Goal: Information Seeking & Learning: Learn about a topic

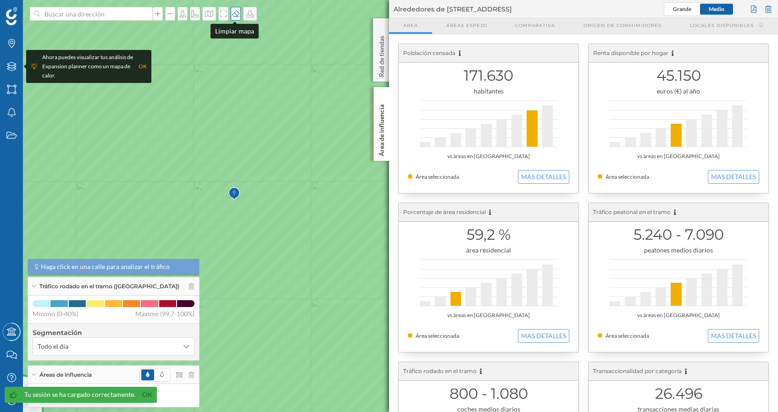
click at [236, 12] on icon at bounding box center [235, 14] width 7 height 6
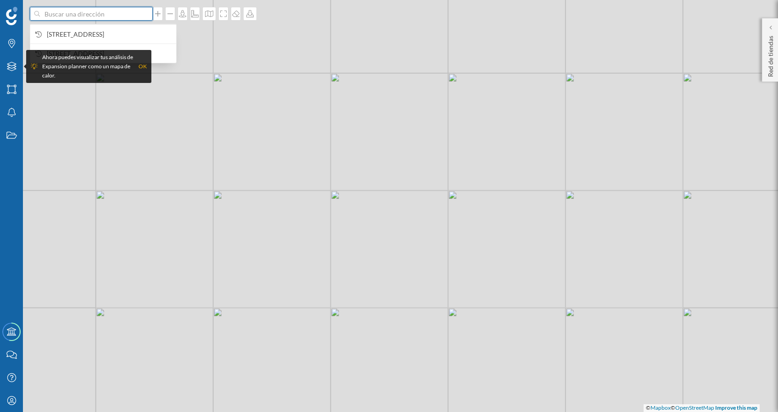
click at [125, 15] on input at bounding box center [91, 14] width 103 height 14
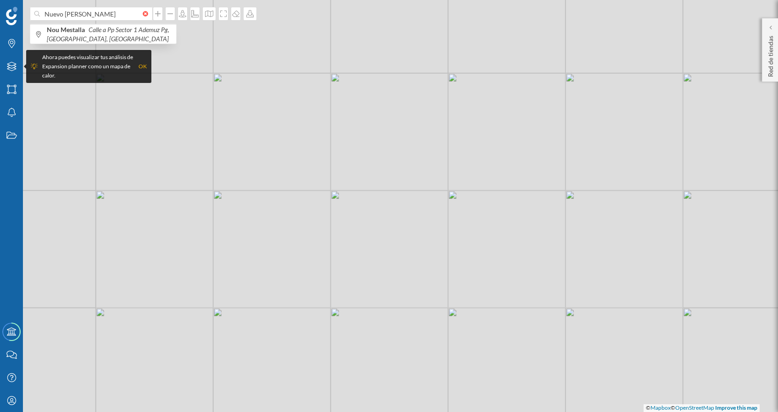
click at [278, 141] on div "© Mapbox © OpenStreetMap Improve this map" at bounding box center [389, 206] width 778 height 412
click at [770, 43] on p "Red de tiendas" at bounding box center [770, 54] width 9 height 45
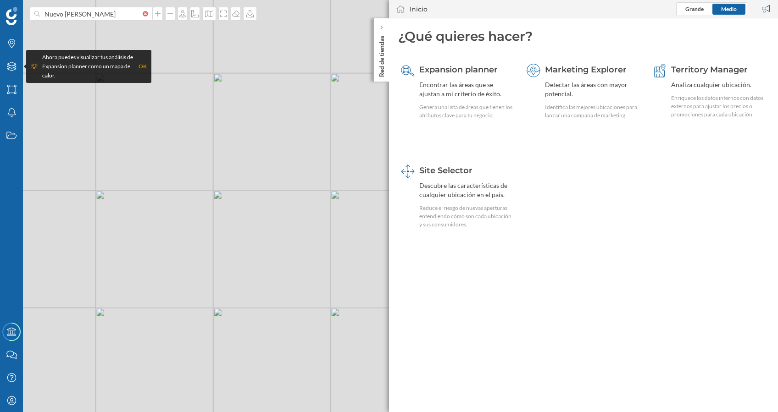
click at [382, 67] on p "Red de tiendas" at bounding box center [381, 54] width 9 height 45
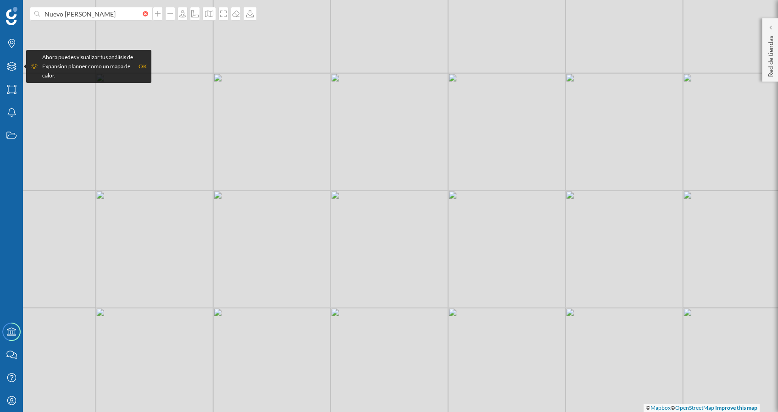
click at [143, 64] on div "OK" at bounding box center [143, 66] width 8 height 9
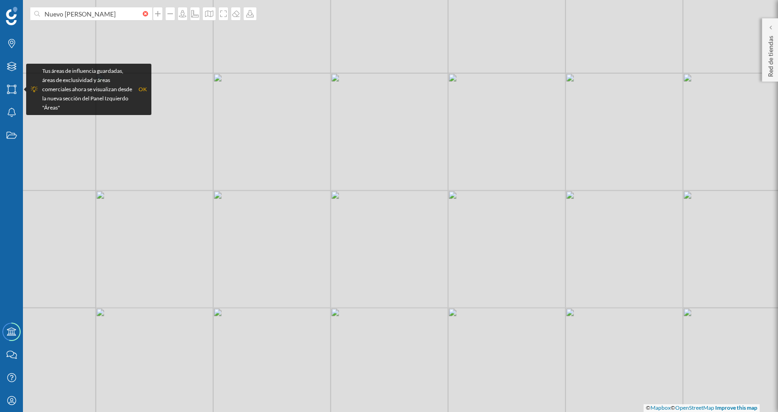
click at [142, 88] on div "OK" at bounding box center [143, 89] width 8 height 9
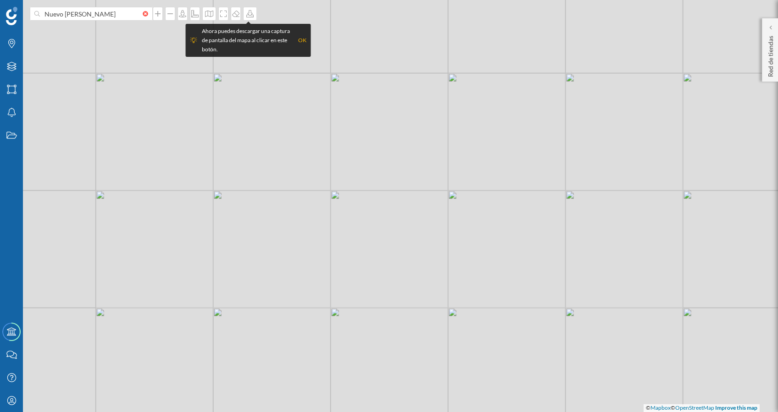
click at [301, 40] on div "OK" at bounding box center [302, 40] width 8 height 9
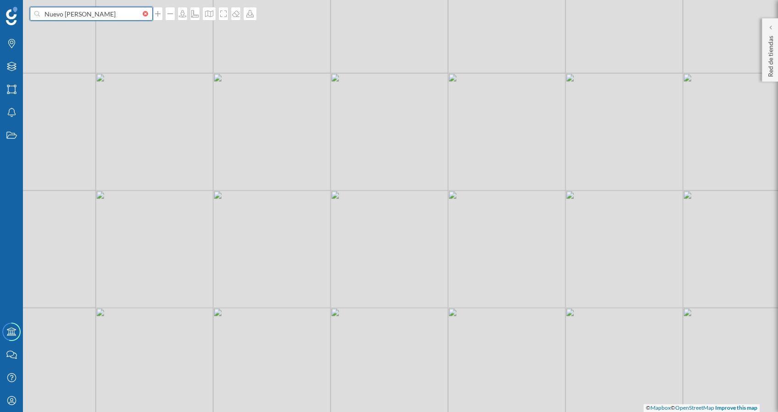
click at [93, 19] on input "Nuevo [PERSON_NAME]" at bounding box center [91, 14] width 103 height 14
type input "[GEOGRAPHIC_DATA]"
click at [128, 30] on icon "Calle a Pp Sector 1 Ademuz Pg, [GEOGRAPHIC_DATA], [GEOGRAPHIC_DATA]" at bounding box center [108, 34] width 123 height 17
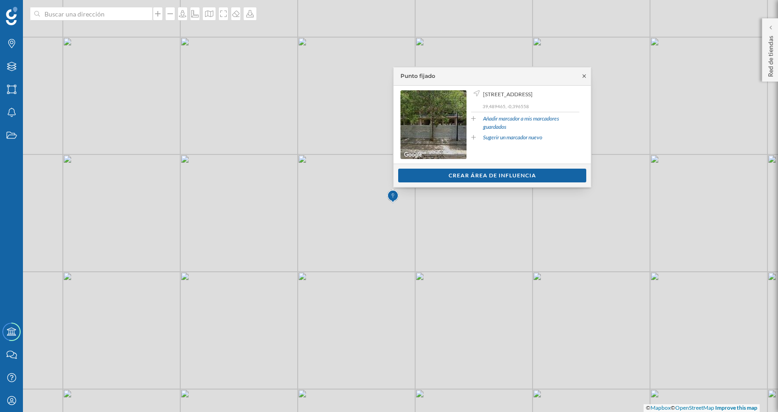
click at [585, 78] on icon at bounding box center [584, 76] width 7 height 6
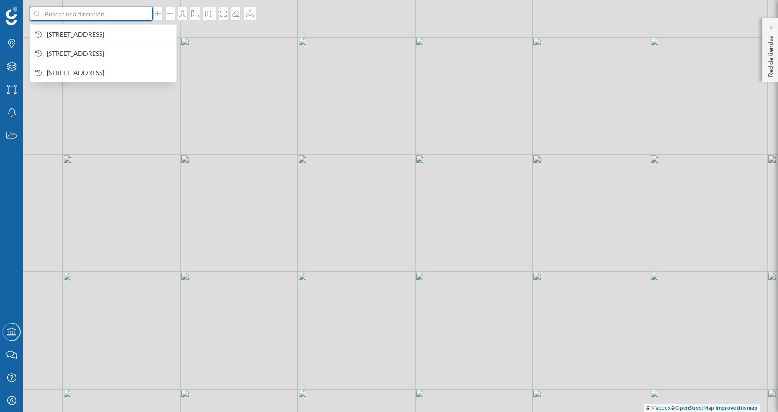
click at [105, 15] on input at bounding box center [91, 14] width 103 height 14
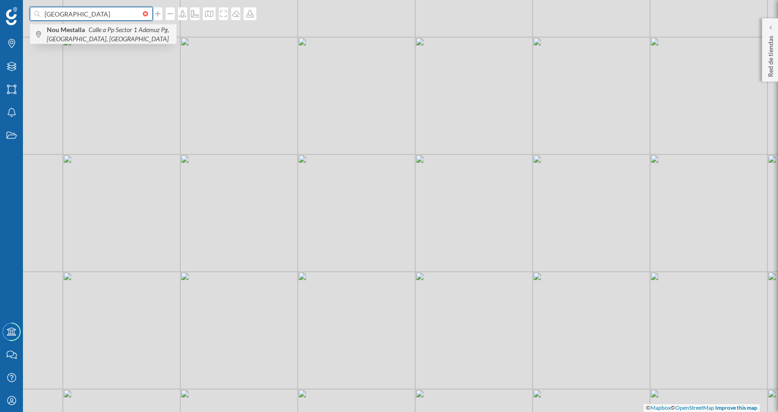
type input "[GEOGRAPHIC_DATA]"
click at [111, 32] on icon "Calle a Pp Sector 1 Ademuz Pg, [GEOGRAPHIC_DATA], [GEOGRAPHIC_DATA]" at bounding box center [108, 34] width 123 height 17
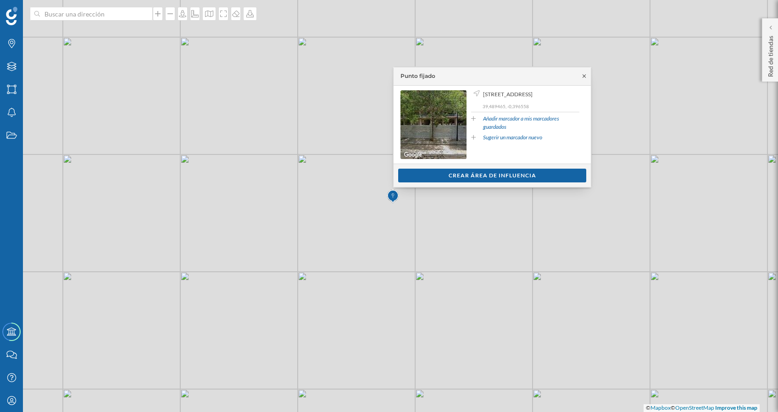
click at [585, 78] on icon at bounding box center [584, 76] width 7 height 6
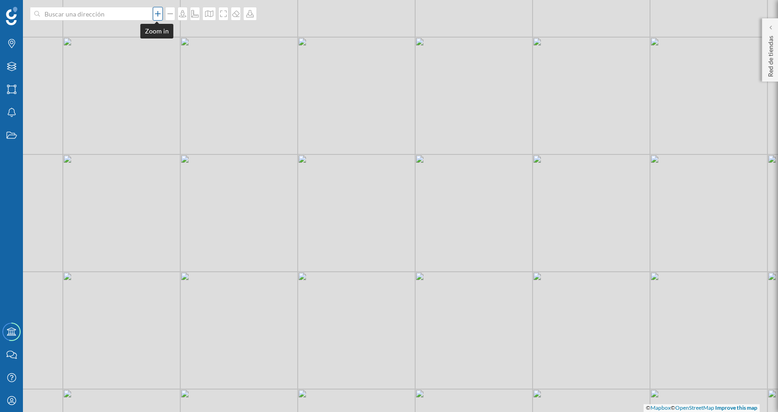
click at [158, 18] on div at bounding box center [158, 14] width 10 height 14
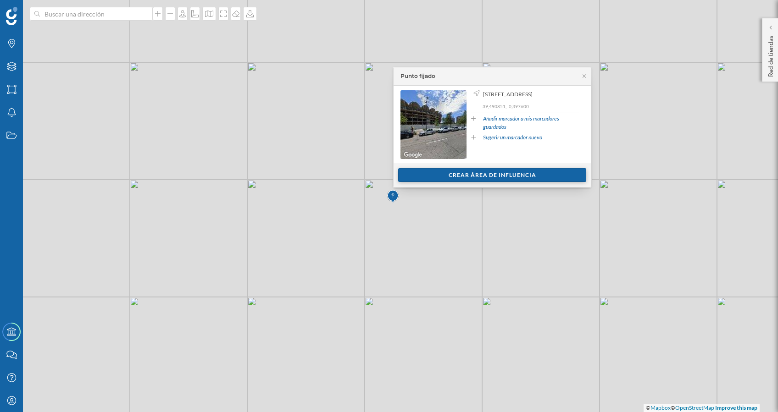
click at [476, 174] on div "Crear área de influencia" at bounding box center [492, 175] width 188 height 14
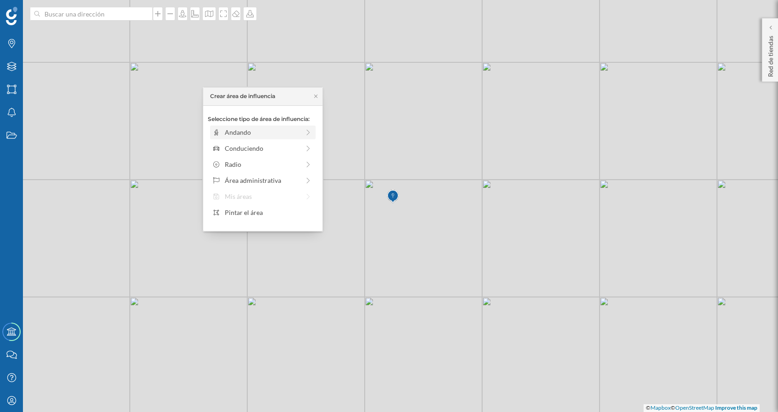
click at [239, 133] on div "Andando" at bounding box center [262, 133] width 75 height 10
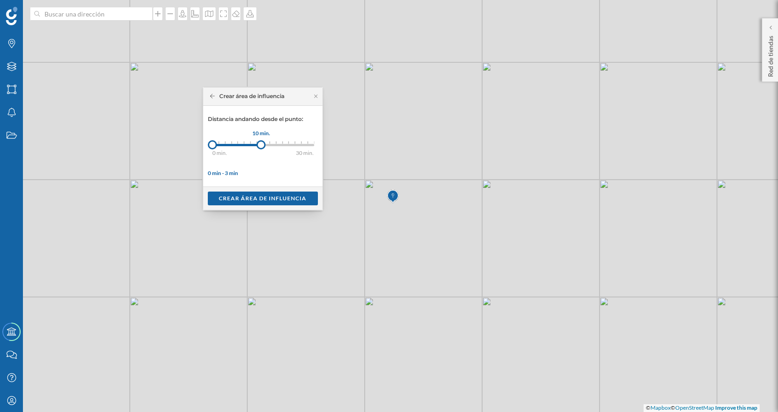
drag, startPoint x: 221, startPoint y: 144, endPoint x: 261, endPoint y: 146, distance: 40.4
click at [261, 146] on div at bounding box center [260, 144] width 9 height 9
click at [266, 199] on div "Crear área de influencia" at bounding box center [263, 198] width 110 height 14
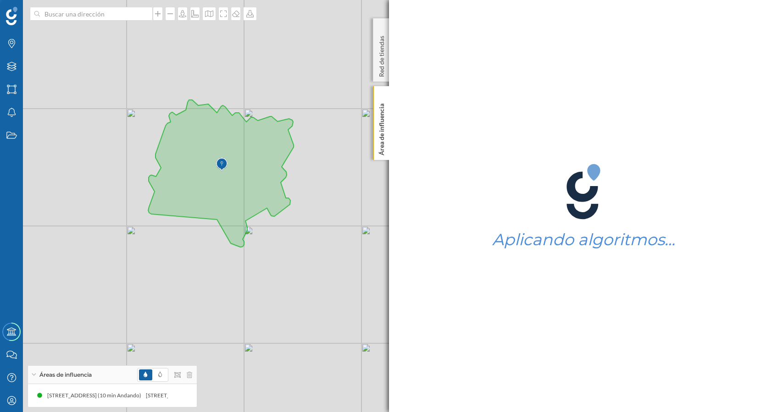
drag, startPoint x: 223, startPoint y: 171, endPoint x: 346, endPoint y: 184, distance: 124.5
click at [346, 184] on div "© Mapbox © OpenStreetMap Improve this map" at bounding box center [389, 206] width 778 height 412
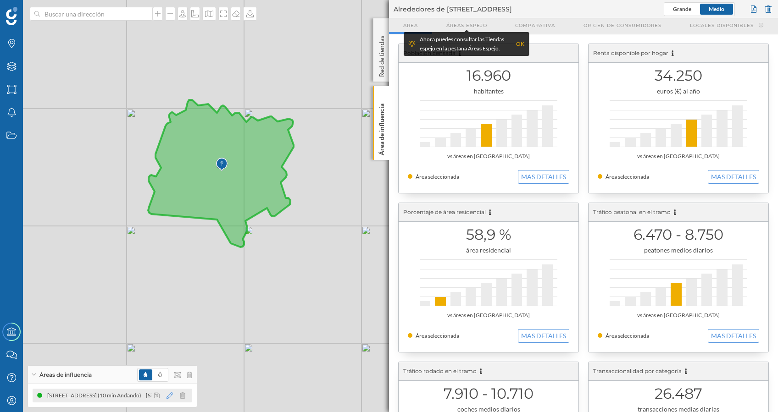
click at [169, 395] on icon at bounding box center [170, 396] width 6 height 6
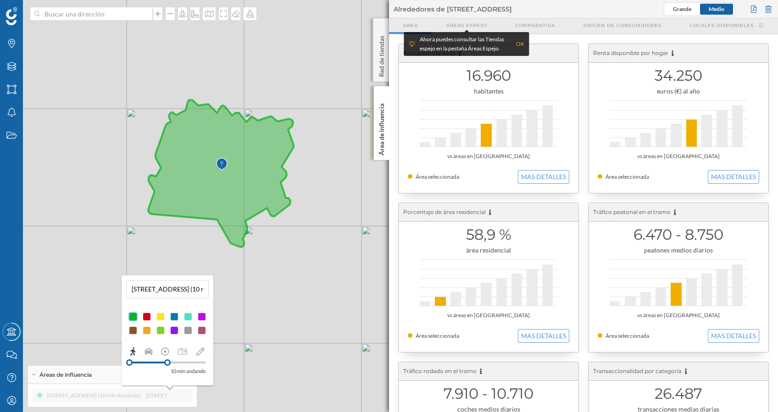
click at [175, 332] on div at bounding box center [174, 330] width 9 height 9
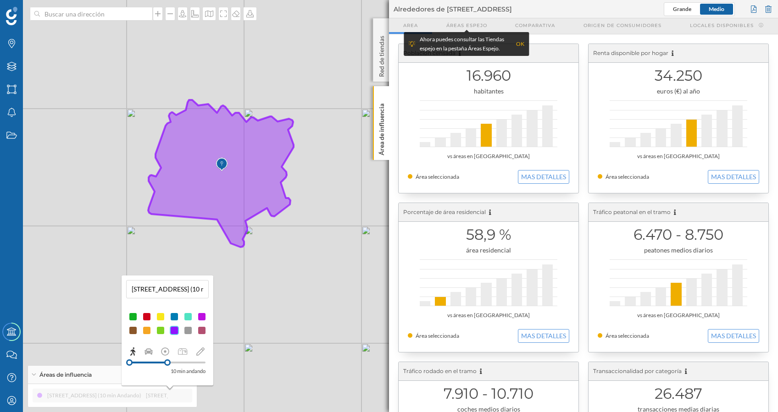
click at [295, 268] on div "© Mapbox © OpenStreetMap Improve this map" at bounding box center [389, 206] width 778 height 412
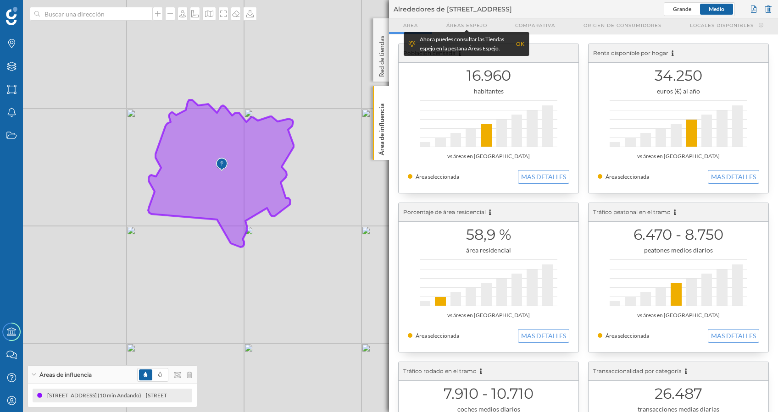
click at [523, 45] on div "OK" at bounding box center [520, 43] width 8 height 9
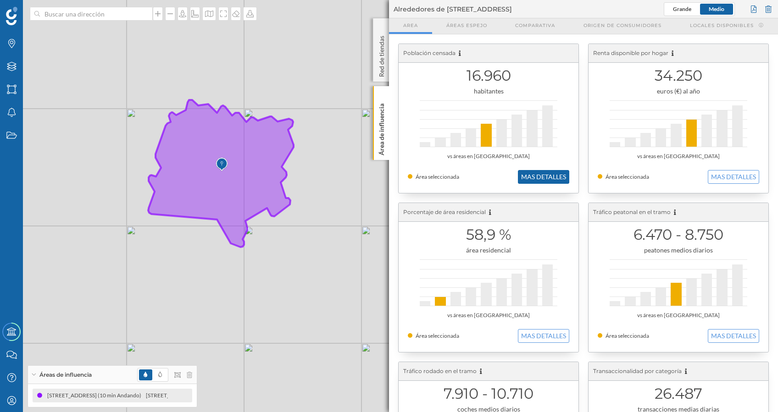
click at [549, 174] on button "MAS DETALLES" at bounding box center [543, 177] width 51 height 14
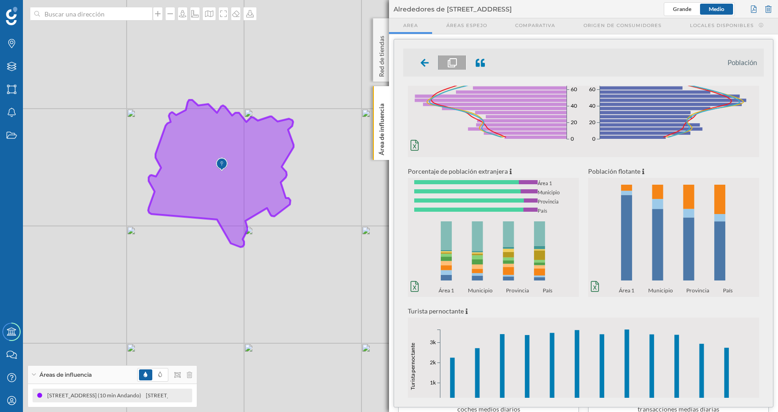
scroll to position [93, 0]
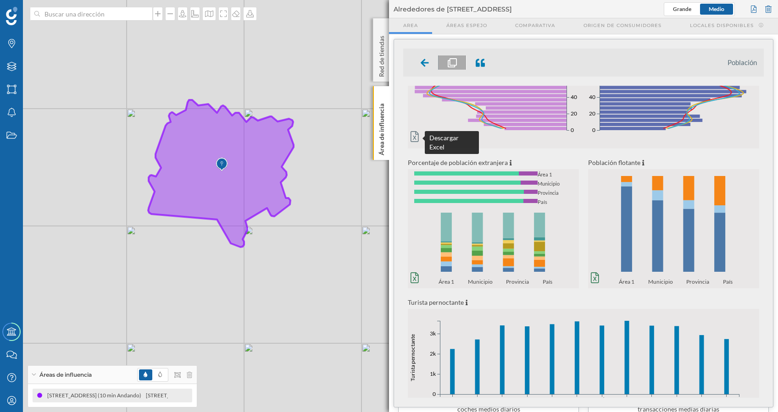
click at [414, 133] on icon at bounding box center [415, 136] width 8 height 11
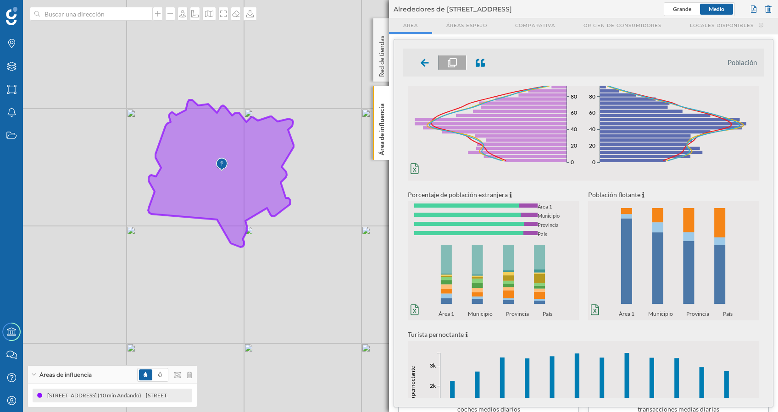
scroll to position [0, 0]
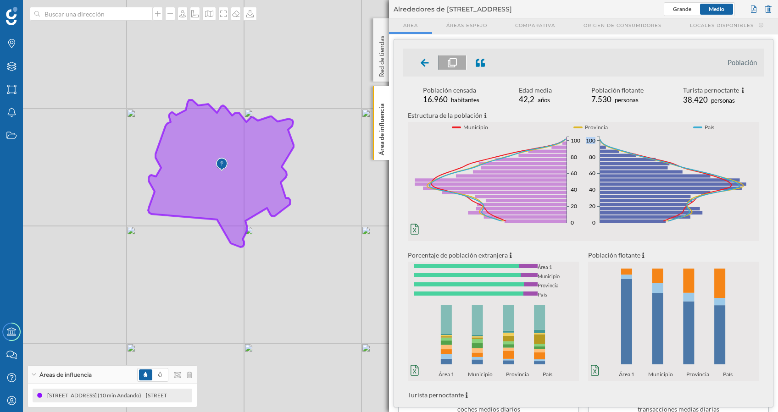
drag, startPoint x: 761, startPoint y: 132, endPoint x: 761, endPoint y: 151, distance: 19.3
click at [761, 151] on div "Estructura de la población Municipio Provincia País 0% 1% 2% 3% 4% 0 20 40 60 8…" at bounding box center [583, 169] width 361 height 119
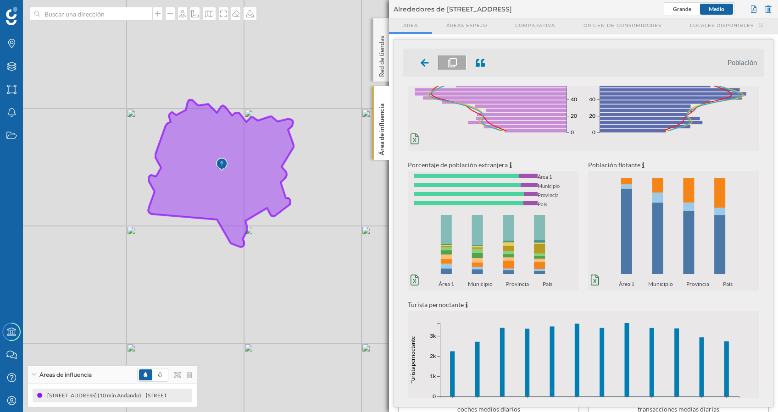
scroll to position [94, 0]
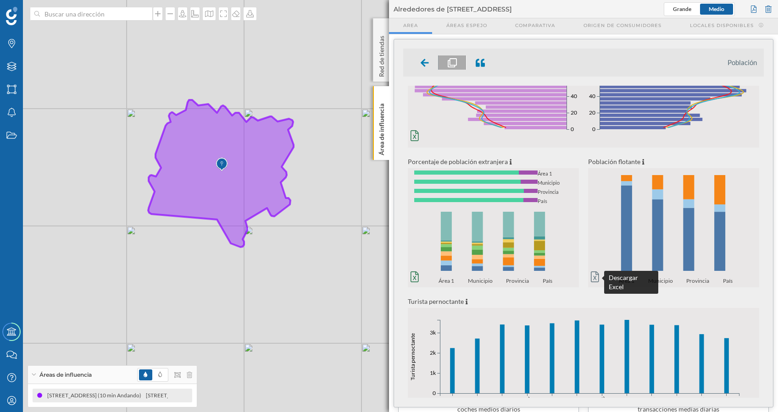
click at [596, 272] on icon at bounding box center [595, 277] width 8 height 11
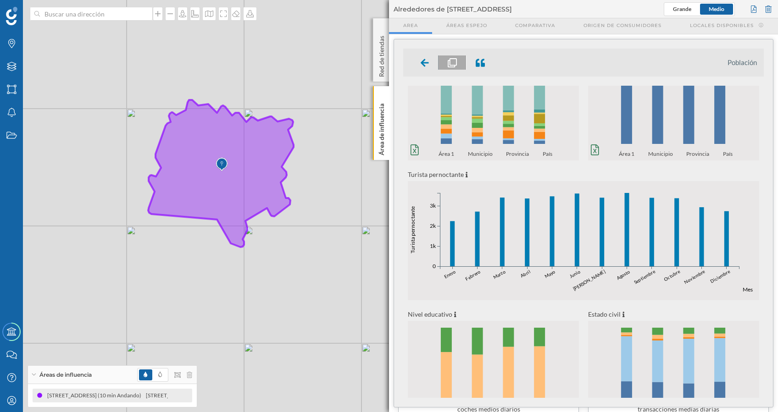
scroll to position [272, 0]
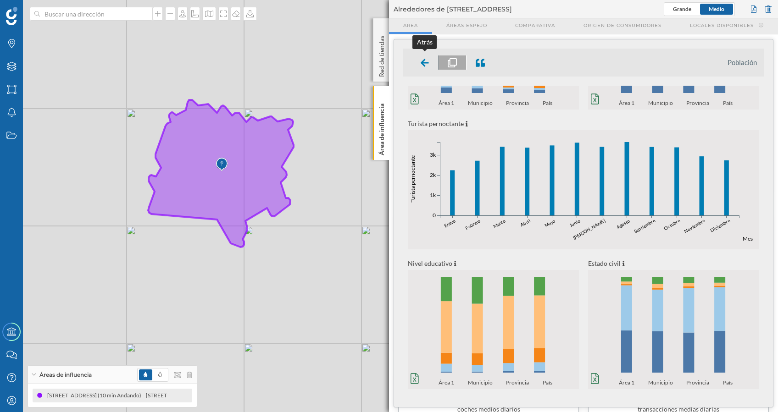
click at [424, 63] on icon at bounding box center [425, 62] width 8 height 9
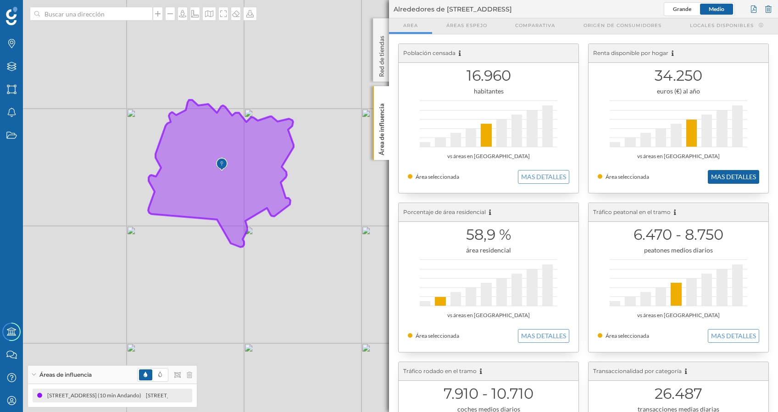
click at [725, 177] on button "MAS DETALLES" at bounding box center [733, 177] width 51 height 14
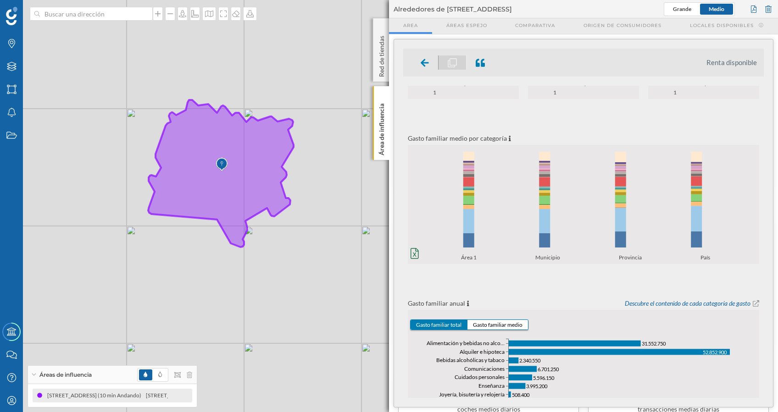
scroll to position [150, 0]
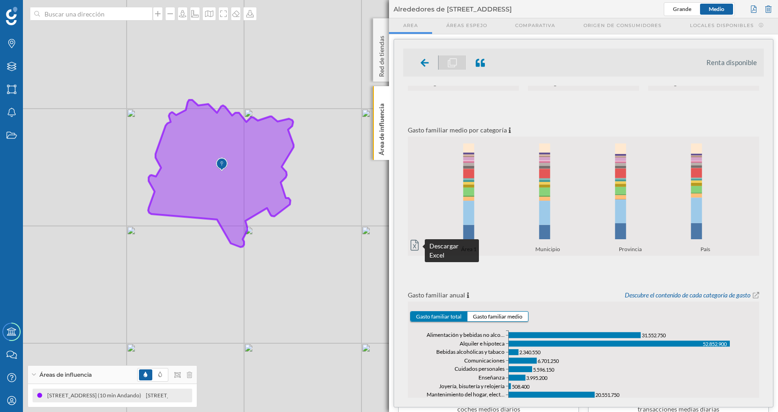
click at [415, 243] on icon at bounding box center [415, 245] width 8 height 11
click at [740, 206] on icon "0% 20% 40% 60% 80% 100% Área 1 Municipio Provincia País 0% 20% 40% 60% 80% 100%…" at bounding box center [583, 196] width 351 height 114
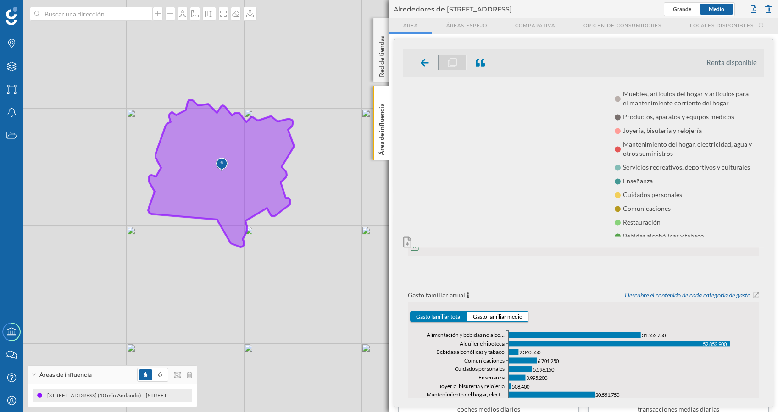
scroll to position [0, 0]
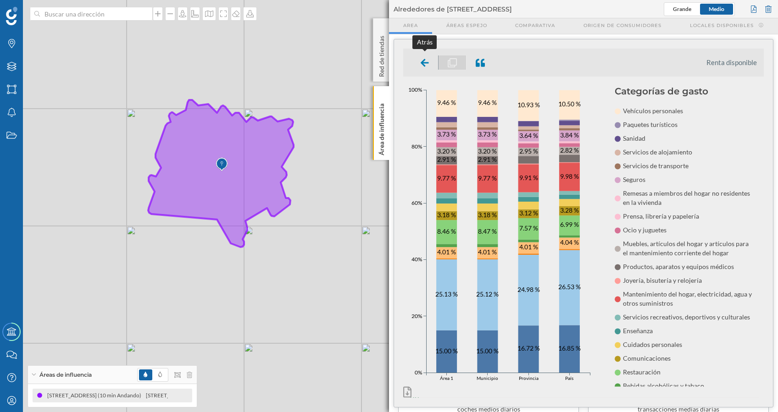
click at [429, 60] on icon at bounding box center [425, 62] width 8 height 9
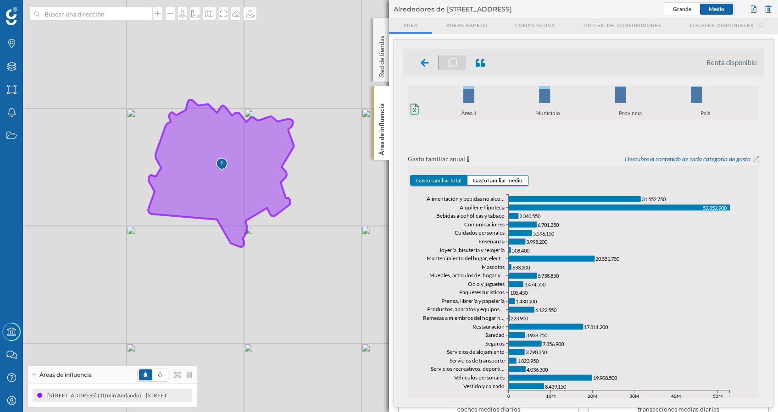
scroll to position [316, 0]
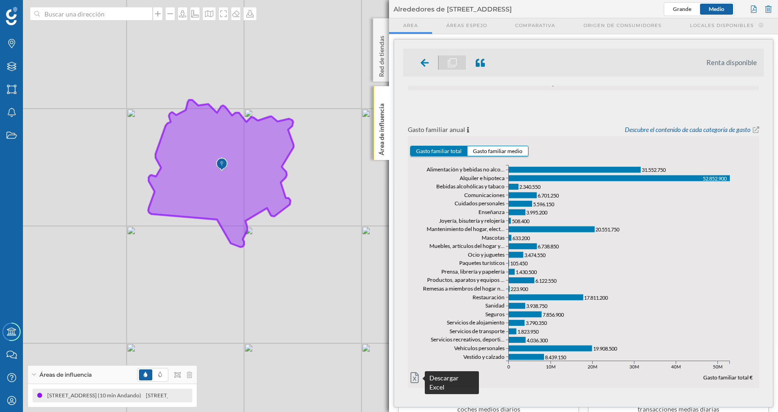
click at [413, 378] on icon at bounding box center [415, 378] width 8 height 11
drag, startPoint x: 764, startPoint y: 307, endPoint x: 562, endPoint y: 158, distance: 251.3
click at [763, 340] on div "Renta disponible Renta disponible por hogar 34.250 € Desempleo 11,4 % Tasa de d…" at bounding box center [583, 223] width 379 height 368
click at [419, 61] on div at bounding box center [425, 63] width 27 height 14
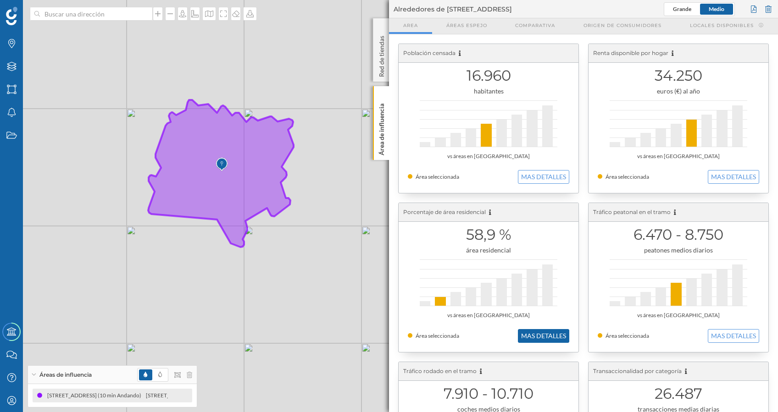
click at [542, 336] on button "MAS DETALLES" at bounding box center [543, 336] width 51 height 14
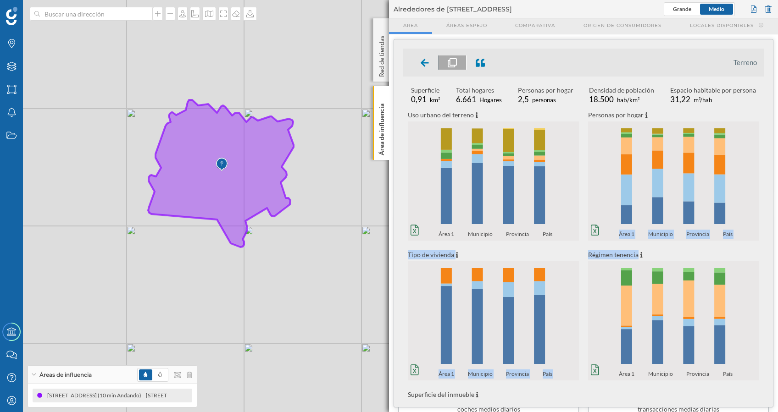
drag, startPoint x: 760, startPoint y: 194, endPoint x: 753, endPoint y: 253, distance: 59.6
click at [753, 253] on div "Superficie 0,91 km² Total hogares 6.661 Hogares Personas por hogar 2,5 personas…" at bounding box center [583, 297] width 361 height 423
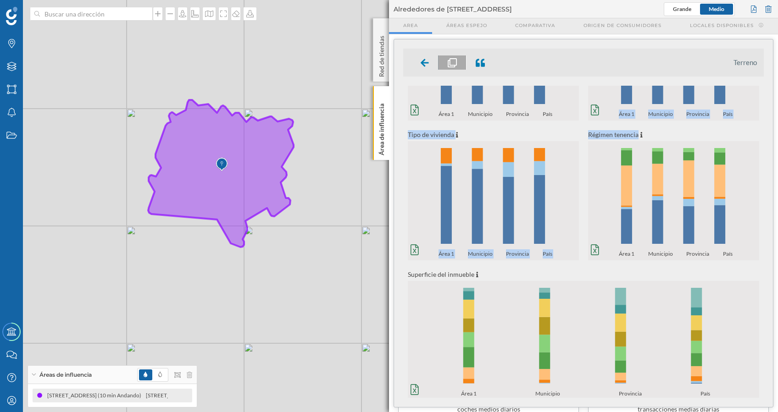
scroll to position [131, 0]
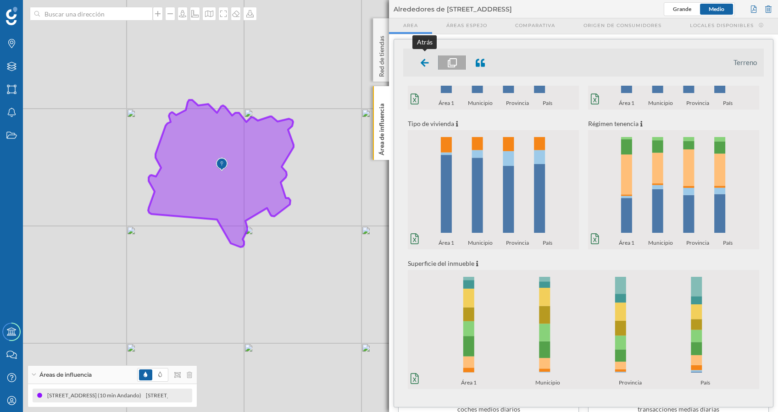
click at [423, 58] on icon at bounding box center [425, 62] width 8 height 9
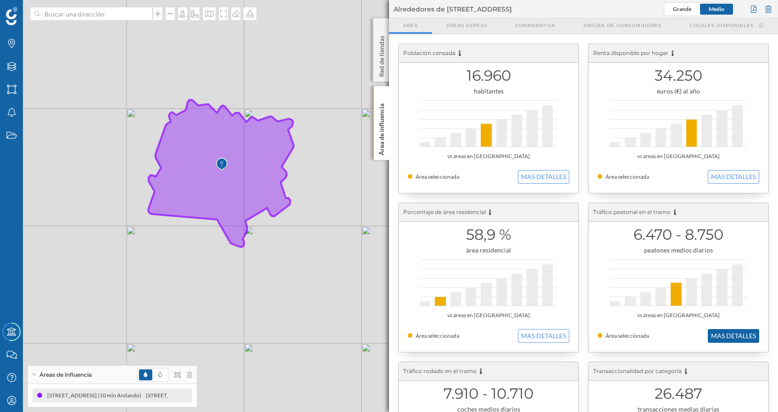
click at [719, 333] on button "MAS DETALLES" at bounding box center [733, 336] width 51 height 14
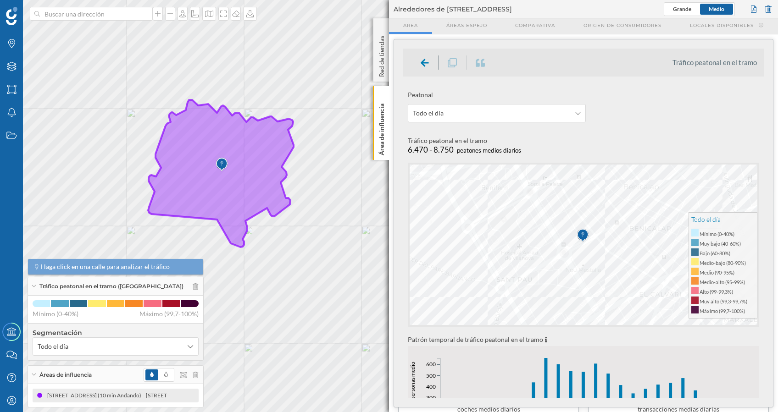
drag, startPoint x: 765, startPoint y: 139, endPoint x: 764, endPoint y: 129, distance: 10.6
click at [764, 129] on div "Tráfico peatonal en el tramo Peatonal Todo el día Tráfico peatonal en el tramo …" at bounding box center [583, 223] width 379 height 368
drag, startPoint x: 764, startPoint y: 128, endPoint x: 764, endPoint y: 138, distance: 10.1
click at [764, 138] on div "Tráfico peatonal en el tramo Peatonal Todo el día Tráfico peatonal en el tramo …" at bounding box center [583, 223] width 379 height 368
drag, startPoint x: 763, startPoint y: 197, endPoint x: 760, endPoint y: 214, distance: 17.4
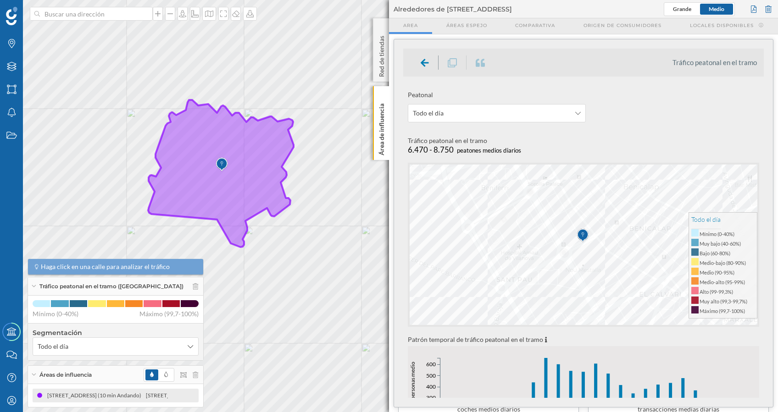
click at [760, 214] on div "Peatonal Todo el día Tráfico peatonal en el tramo 6.470 - 8.750 peatones medios…" at bounding box center [583, 242] width 361 height 313
drag, startPoint x: 763, startPoint y: 197, endPoint x: 763, endPoint y: 216, distance: 18.4
click at [763, 216] on div "Peatonal Todo el día Tráfico peatonal en el tramo 6.470 - 8.750 peatones medios…" at bounding box center [583, 242] width 361 height 313
drag, startPoint x: 763, startPoint y: 206, endPoint x: 763, endPoint y: 227, distance: 21.1
click at [763, 227] on div "Peatonal Todo el día Tráfico peatonal en el tramo 6.470 - 8.750 peatones medios…" at bounding box center [583, 242] width 361 height 313
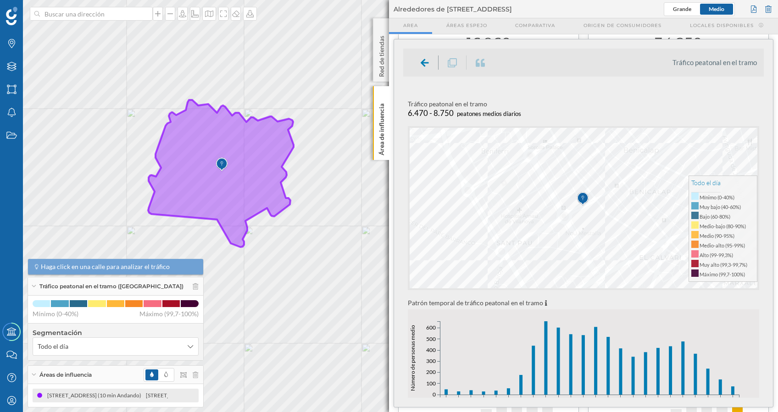
scroll to position [37, 0]
click at [764, 180] on div "Tráfico peatonal en el tramo Peatonal Todo el día Tráfico peatonal en el tramo …" at bounding box center [583, 223] width 379 height 368
click at [154, 13] on icon at bounding box center [157, 13] width 9 height 7
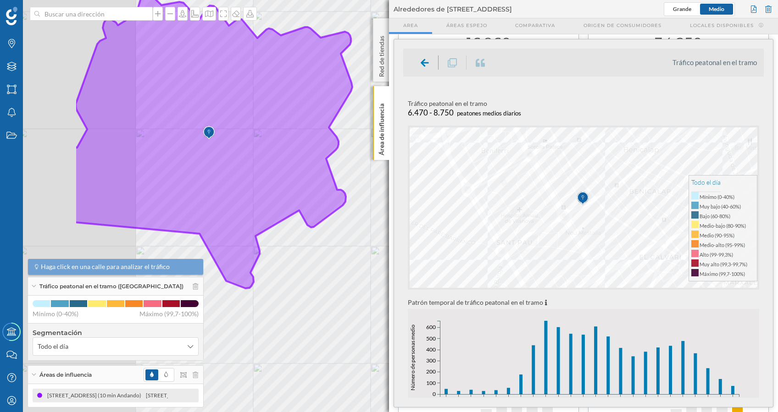
click at [405, 139] on div "Marcas Capas Áreas Notificaciones Estados Academy Contacta con nosotros Centro …" at bounding box center [389, 206] width 778 height 412
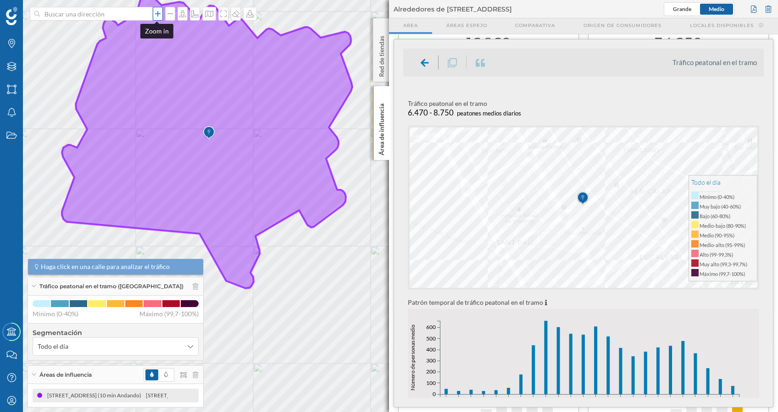
click at [156, 14] on icon at bounding box center [158, 14] width 6 height 6
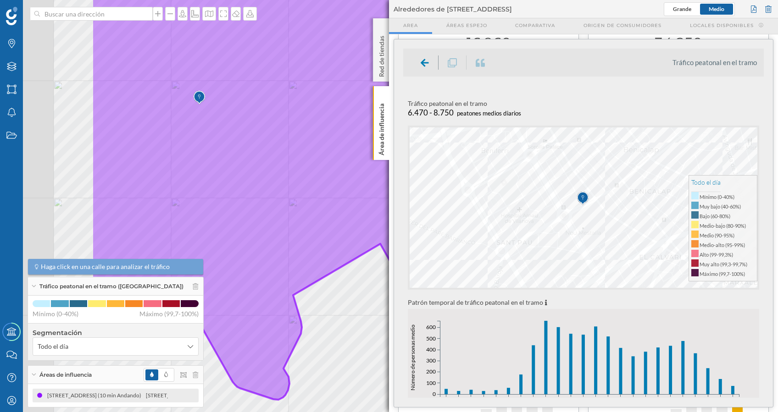
drag, startPoint x: 189, startPoint y: 95, endPoint x: 346, endPoint y: 122, distance: 159.6
click at [346, 122] on icon at bounding box center [288, 193] width 395 height 414
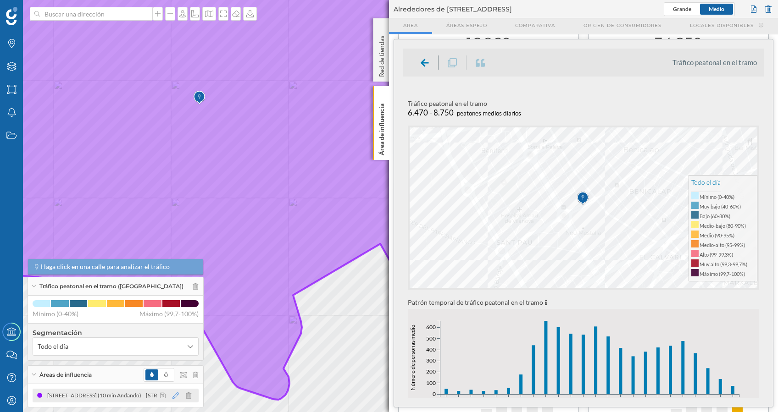
click at [173, 395] on icon at bounding box center [176, 396] width 6 height 6
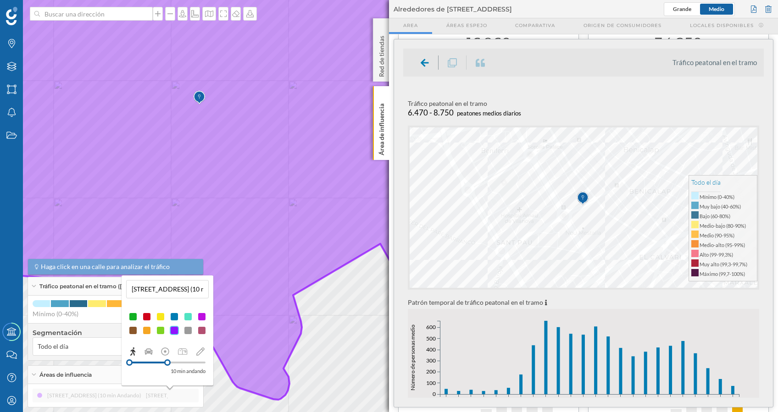
click at [162, 316] on div at bounding box center [160, 316] width 9 height 9
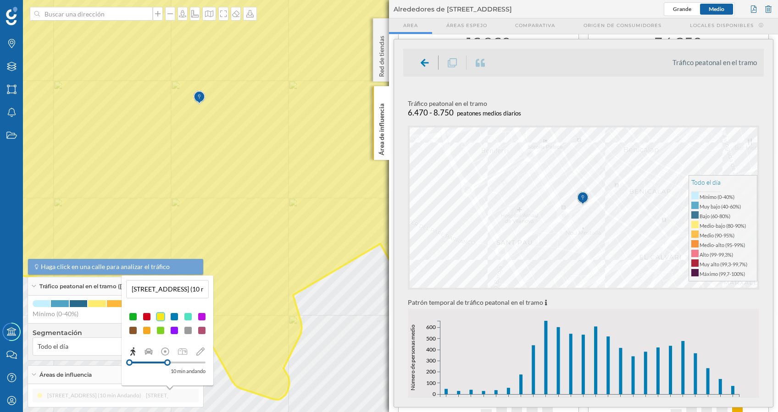
click at [198, 346] on geo-influence-area-type-selector "10 min andando" at bounding box center [167, 359] width 83 height 33
click at [199, 352] on icon at bounding box center [200, 352] width 8 height 8
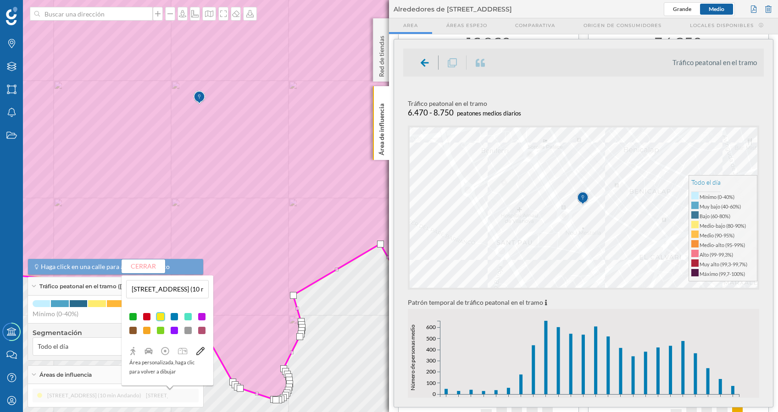
click at [157, 398] on div "[STREET_ADDRESS] (10 min Andando) [STREET_ADDRESS] (10 min Andando)" at bounding box center [116, 396] width 166 height 14
click at [133, 399] on div "[STREET_ADDRESS] (10 min Andando) [STREET_ADDRESS] (10 min Andando)" at bounding box center [116, 396] width 166 height 14
click at [133, 395] on div "[STREET_ADDRESS] (10 min Andando) [STREET_ADDRESS] (10 min Andando)" at bounding box center [116, 396] width 166 height 14
click at [139, 388] on div "[STREET_ADDRESS] (10 min Andando) [STREET_ADDRESS] (10 min Andando)" at bounding box center [115, 395] width 175 height 23
click at [201, 352] on icon at bounding box center [200, 351] width 8 height 8
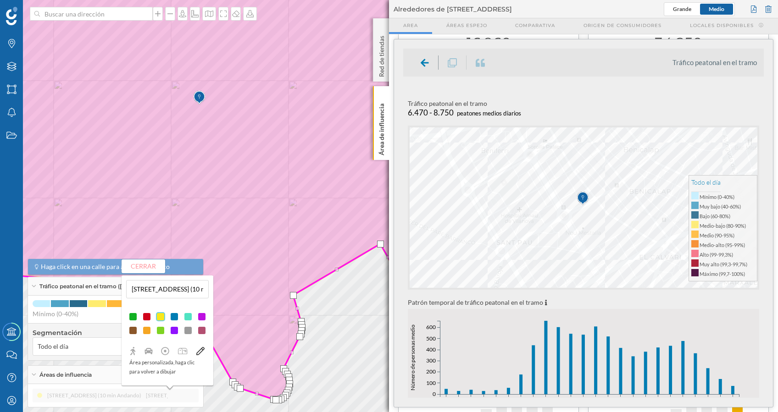
click at [140, 393] on div "[STREET_ADDRESS] (10 min Andando) [STREET_ADDRESS] (10 min Andando)" at bounding box center [116, 396] width 166 height 14
click at [146, 262] on button "Cerrar" at bounding box center [144, 267] width 44 height 14
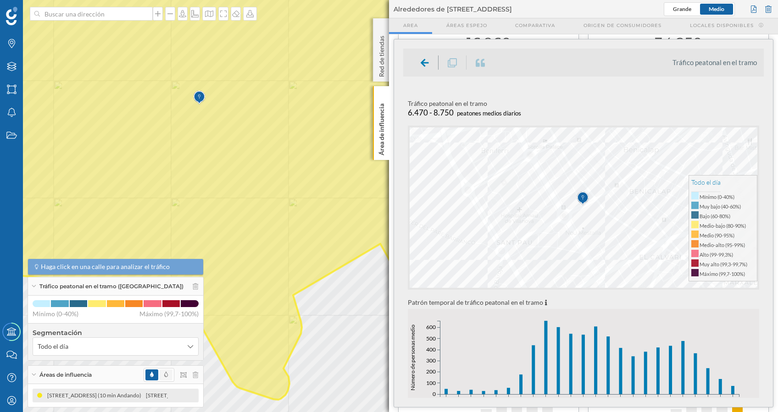
click at [162, 376] on span at bounding box center [166, 375] width 13 height 11
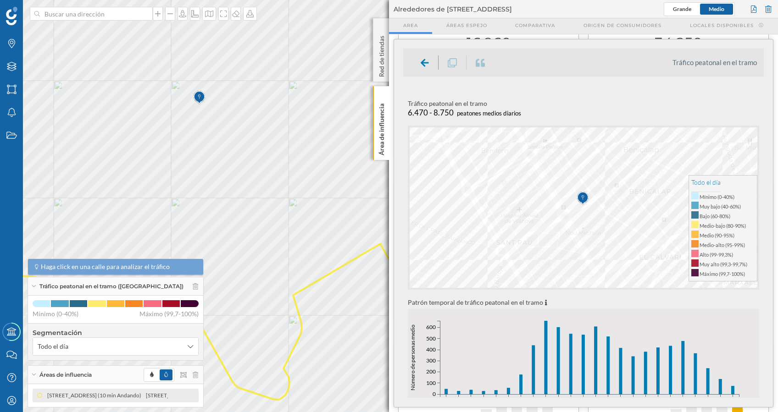
click at [246, 72] on icon at bounding box center [203, 178] width 566 height 443
click at [189, 102] on icon at bounding box center [203, 178] width 566 height 443
click at [224, 75] on span "Tráfico peatonal en el tramo" at bounding box center [233, 78] width 67 height 14
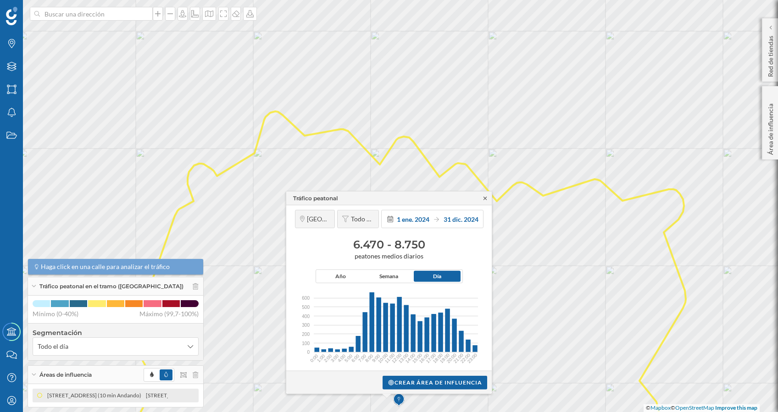
click at [485, 197] on icon at bounding box center [485, 198] width 7 height 6
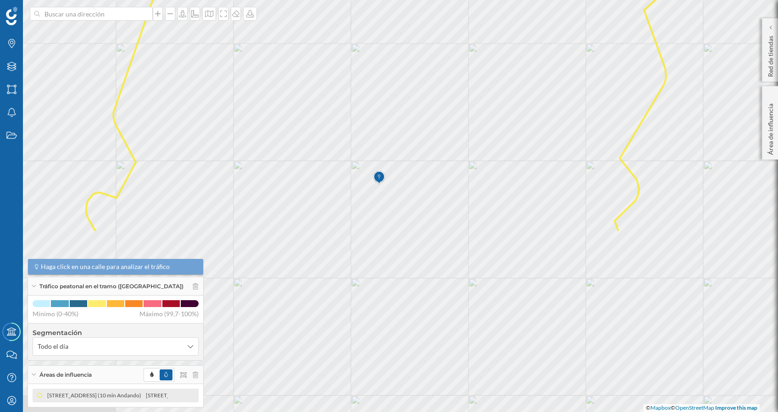
drag, startPoint x: 462, startPoint y: 306, endPoint x: 446, endPoint y: 81, distance: 225.5
click at [446, 81] on icon at bounding box center [376, 61] width 580 height 344
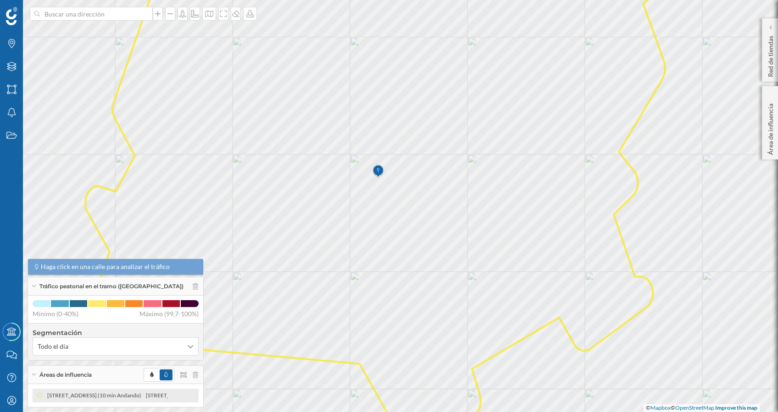
click at [397, 160] on icon at bounding box center [375, 206] width 580 height 499
click at [415, 134] on span "Tráfico peatonal en el tramo" at bounding box center [440, 135] width 67 height 14
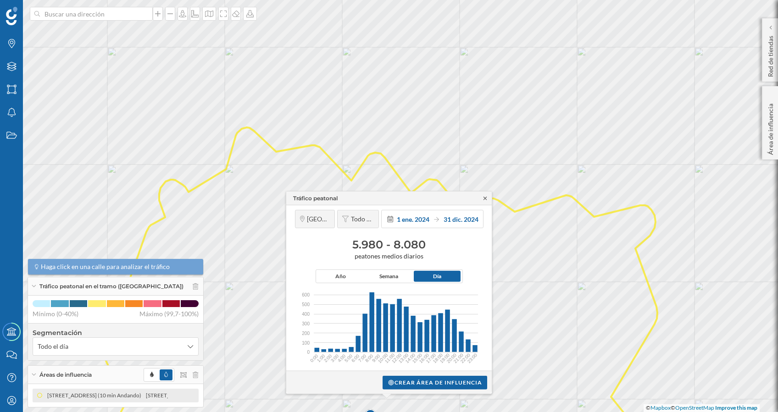
click at [485, 197] on icon at bounding box center [485, 198] width 7 height 6
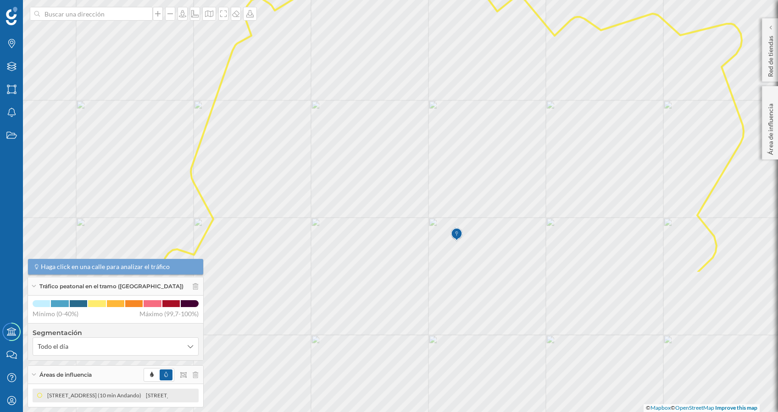
drag, startPoint x: 376, startPoint y: 244, endPoint x: 451, endPoint y: 73, distance: 186.5
click at [451, 73] on icon at bounding box center [454, 110] width 580 height 328
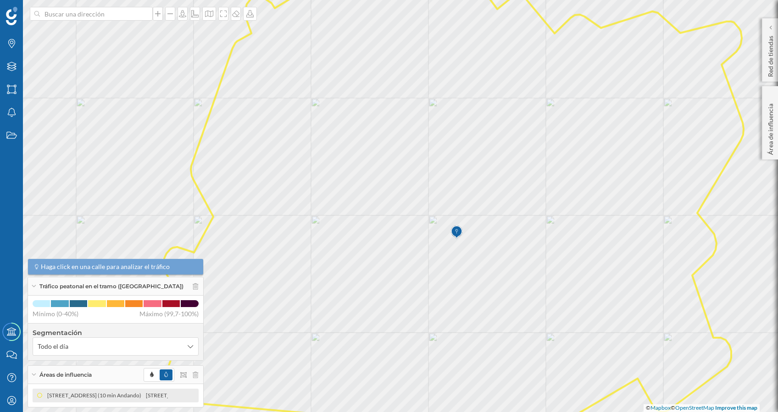
click at [473, 224] on icon at bounding box center [453, 206] width 580 height 499
click at [582, 159] on icon at bounding box center [580, 161] width 4 height 4
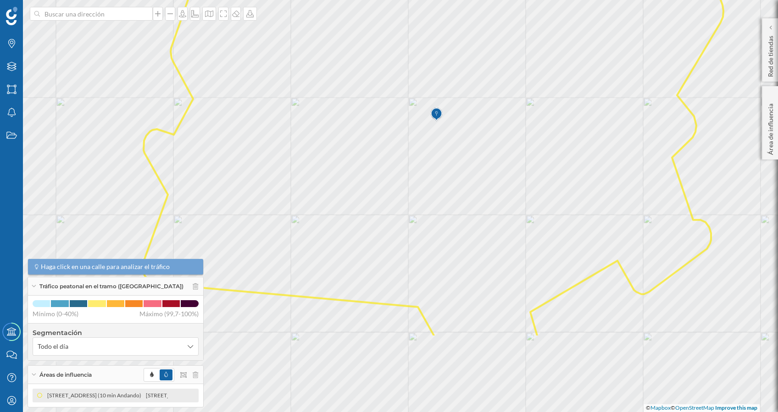
drag, startPoint x: 477, startPoint y: 317, endPoint x: 457, endPoint y: 199, distance: 120.1
click at [457, 199] on icon at bounding box center [433, 88] width 580 height 499
click at [770, 132] on p "Área de influencia" at bounding box center [770, 127] width 9 height 55
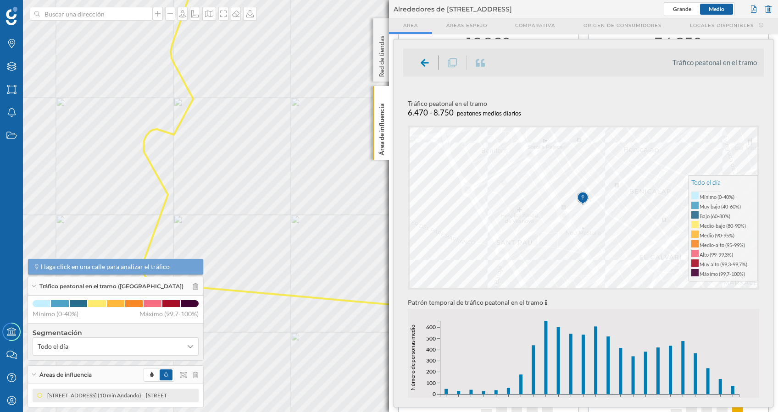
drag, startPoint x: 761, startPoint y: 159, endPoint x: 761, endPoint y: 167, distance: 8.7
click at [761, 167] on div "Todo el día Mínimo (0-40%) Muy bajo (40-60%) Bajo (60-80%) Medio-bajo (80-90%) …" at bounding box center [583, 182] width 361 height 119
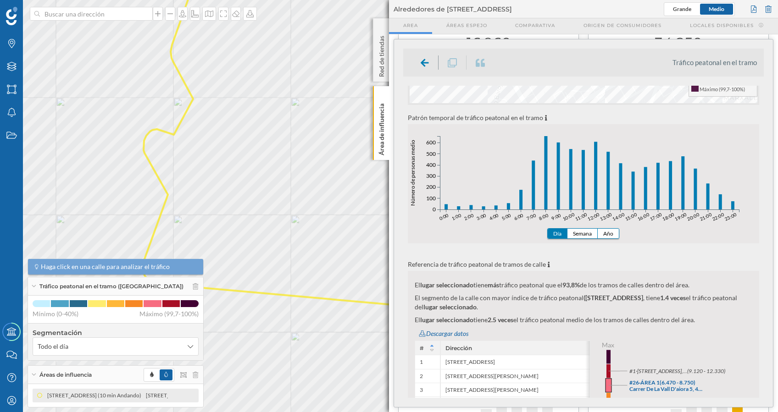
scroll to position [227, 0]
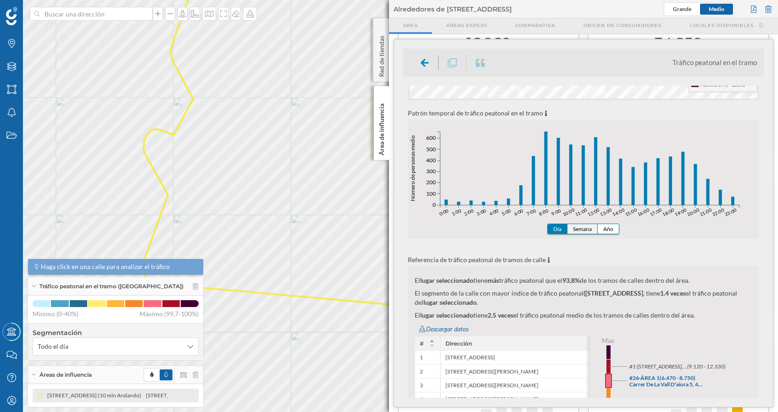
click at [577, 225] on button "Semana" at bounding box center [583, 229] width 30 height 10
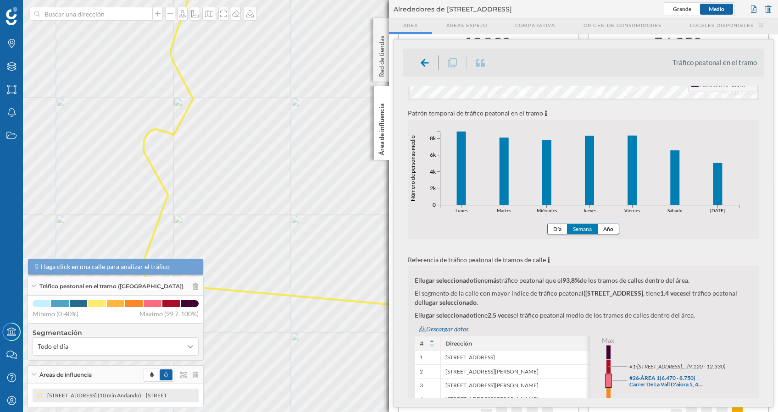
click at [609, 224] on div "Día Semana Año" at bounding box center [583, 229] width 72 height 11
click at [607, 229] on button "Año" at bounding box center [608, 229] width 21 height 10
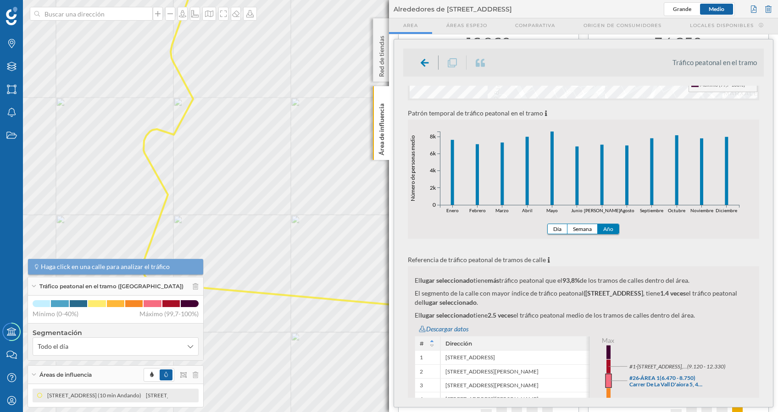
drag, startPoint x: 763, startPoint y: 228, endPoint x: 762, endPoint y: 257, distance: 29.0
click at [762, 257] on div "Peatonal Todo el día Tráfico peatonal en el tramo 6.470 - 8.750 peatones medios…" at bounding box center [583, 242] width 361 height 313
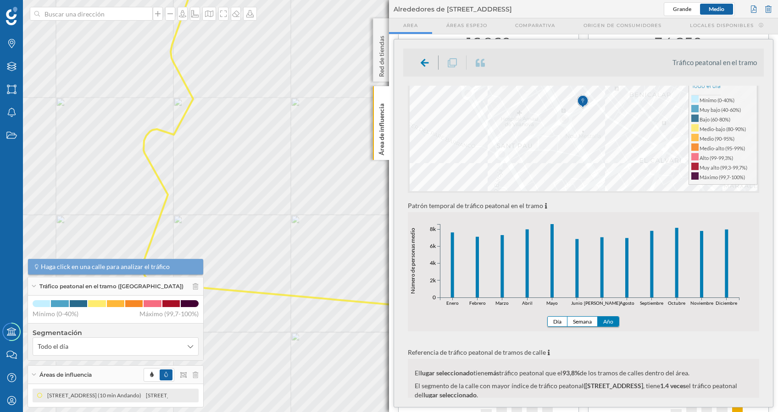
scroll to position [129, 0]
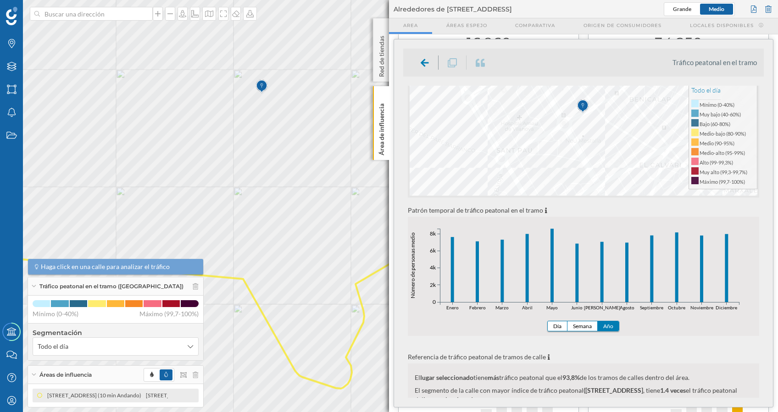
drag, startPoint x: 338, startPoint y: 233, endPoint x: 162, endPoint y: 204, distance: 178.6
click at [162, 204] on icon at bounding box center [258, 159] width 580 height 460
click at [231, 172] on icon at bounding box center [258, 173] width 580 height 432
click at [277, 145] on span "Tráfico peatonal en el tramo" at bounding box center [275, 147] width 67 height 14
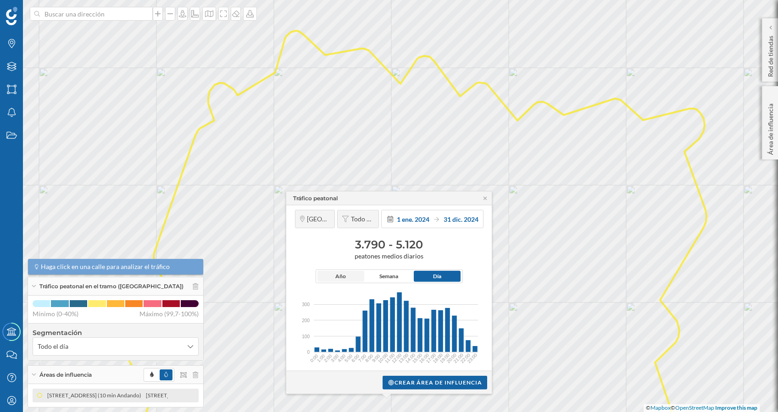
click at [337, 277] on span "Año" at bounding box center [340, 277] width 11 height 8
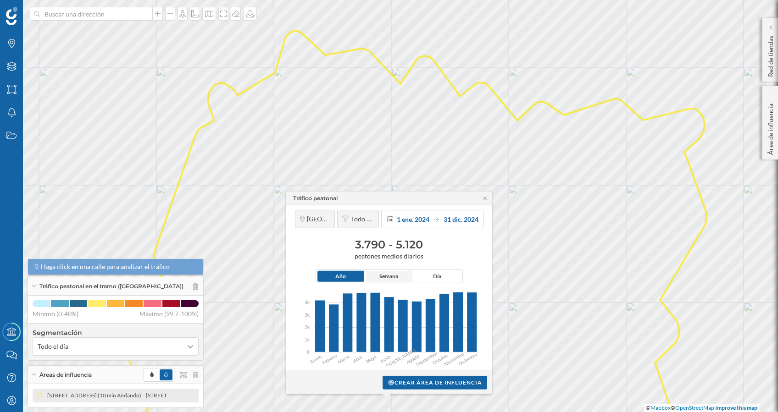
click at [396, 278] on span "Semana" at bounding box center [388, 277] width 19 height 8
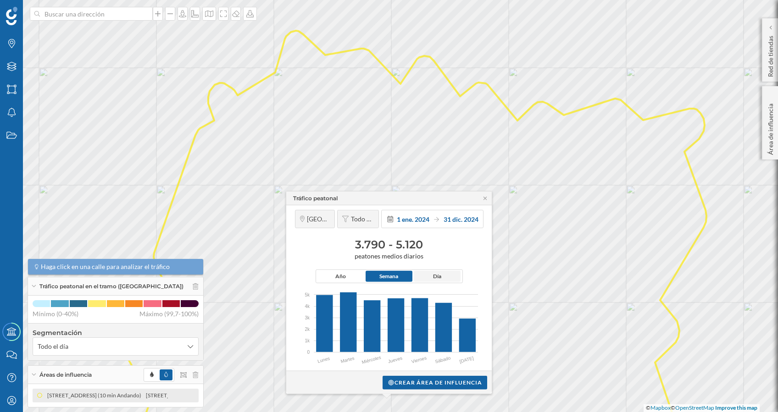
click at [453, 277] on span "Día" at bounding box center [437, 276] width 47 height 11
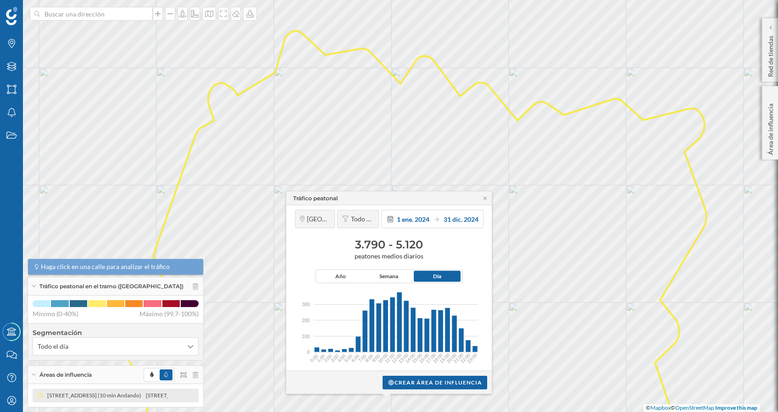
click at [393, 152] on icon at bounding box center [417, 243] width 580 height 425
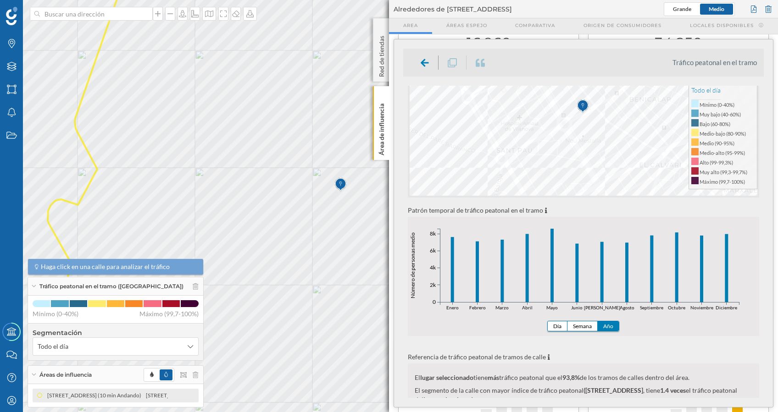
drag, startPoint x: 340, startPoint y: 223, endPoint x: 255, endPoint y: 76, distance: 169.6
click at [255, 76] on icon at bounding box center [338, 108] width 580 height 425
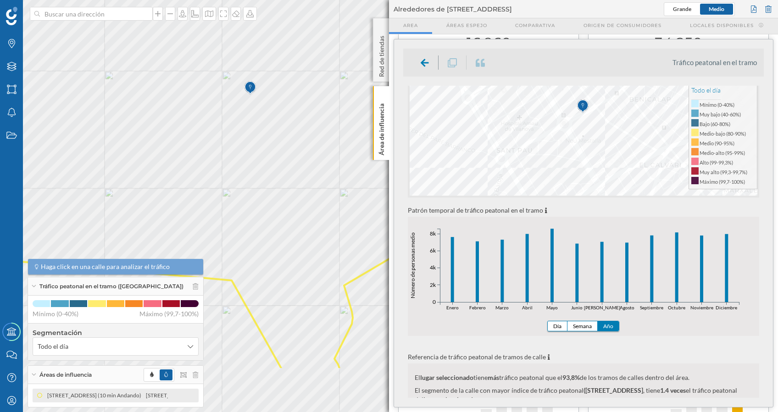
drag, startPoint x: 334, startPoint y: 235, endPoint x: 275, endPoint y: 173, distance: 85.7
click at [275, 173] on icon at bounding box center [247, 121] width 580 height 499
click at [276, 282] on icon at bounding box center [247, 174] width 580 height 434
click at [295, 260] on span "Tráfico peatonal en el tramo" at bounding box center [319, 258] width 67 height 14
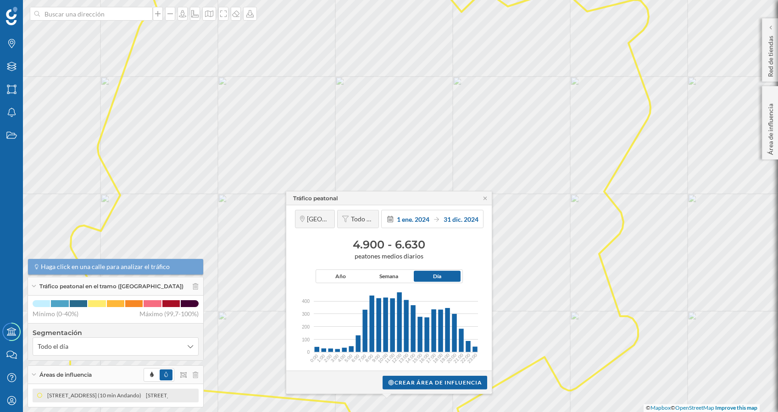
click at [486, 195] on div "Tráfico peatonal" at bounding box center [389, 199] width 206 height 14
click at [484, 197] on icon at bounding box center [485, 198] width 7 height 6
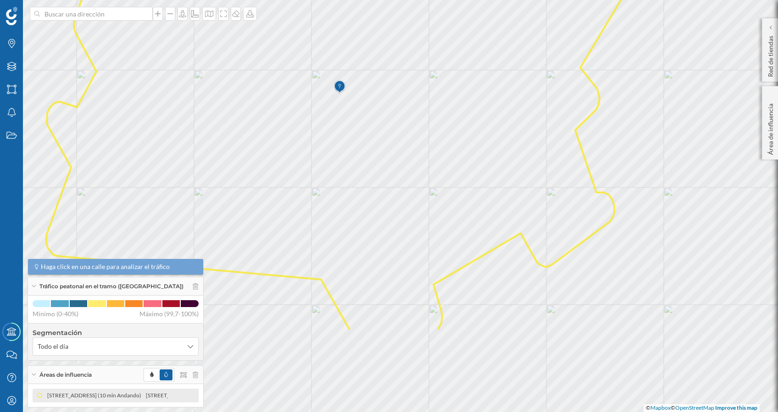
drag, startPoint x: 450, startPoint y: 313, endPoint x: 414, endPoint y: 164, distance: 153.7
click at [414, 164] on icon at bounding box center [336, 82] width 580 height 499
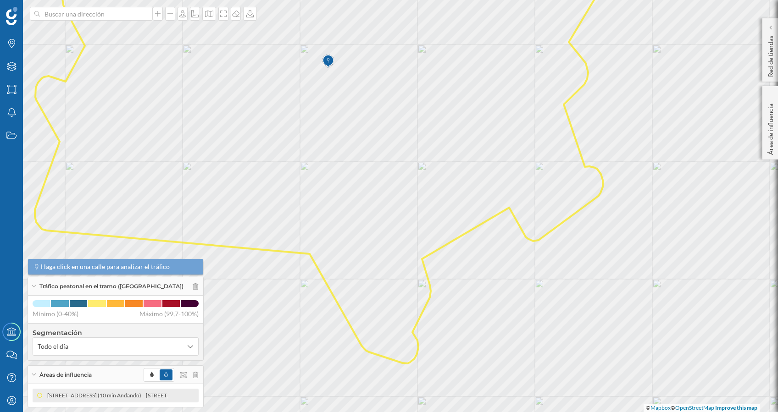
click at [376, 297] on icon at bounding box center [325, 160] width 580 height 407
click at [390, 271] on span "Tráfico peatonal en el tramo" at bounding box center [419, 273] width 67 height 14
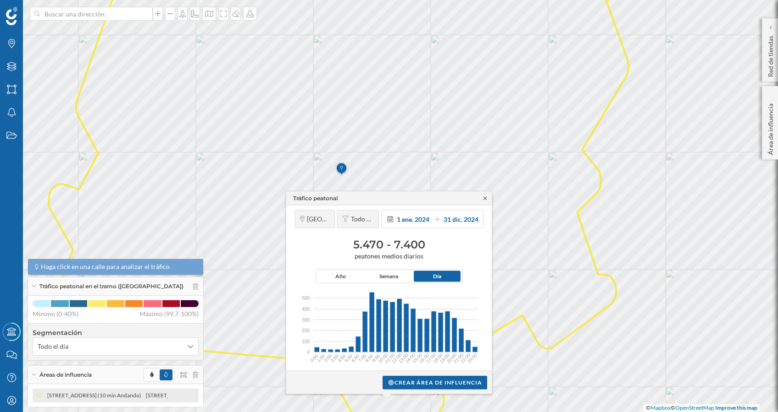
click at [485, 195] on icon at bounding box center [485, 198] width 7 height 6
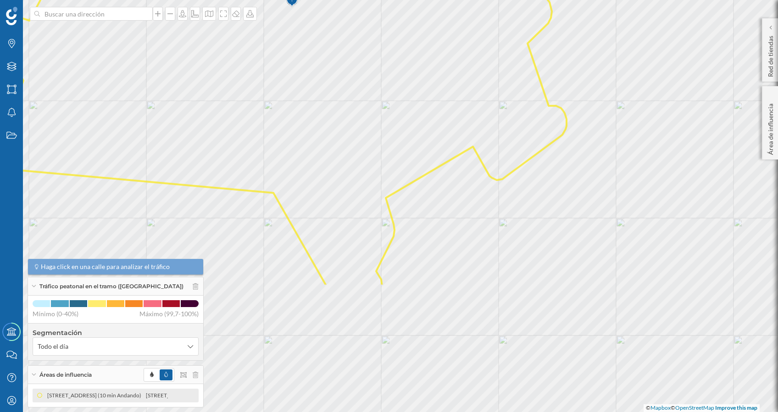
drag, startPoint x: 496, startPoint y: 330, endPoint x: 447, endPoint y: 162, distance: 176.0
click at [447, 162] on icon at bounding box center [289, 37] width 580 height 499
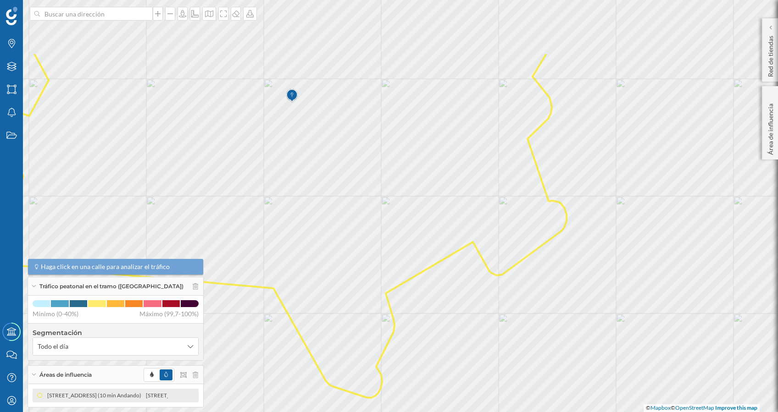
drag, startPoint x: 418, startPoint y: 167, endPoint x: 418, endPoint y: 263, distance: 95.4
click at [418, 263] on icon at bounding box center [283, 225] width 568 height 346
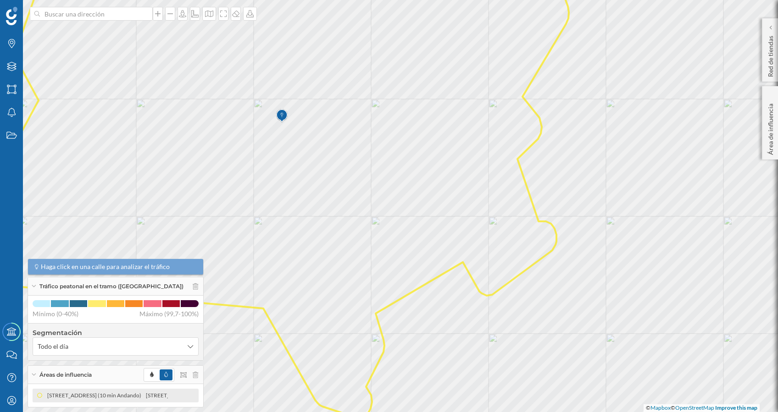
drag, startPoint x: 412, startPoint y: 167, endPoint x: 402, endPoint y: 188, distance: 22.6
click at [402, 188] on icon at bounding box center [279, 197] width 580 height 441
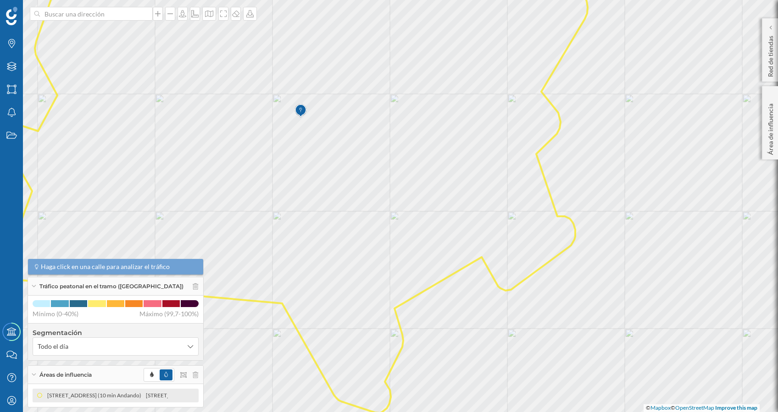
drag, startPoint x: 367, startPoint y: 188, endPoint x: 386, endPoint y: 183, distance: 19.5
click at [386, 183] on icon at bounding box center [297, 183] width 580 height 462
click at [771, 128] on p "Área de influencia" at bounding box center [770, 127] width 9 height 55
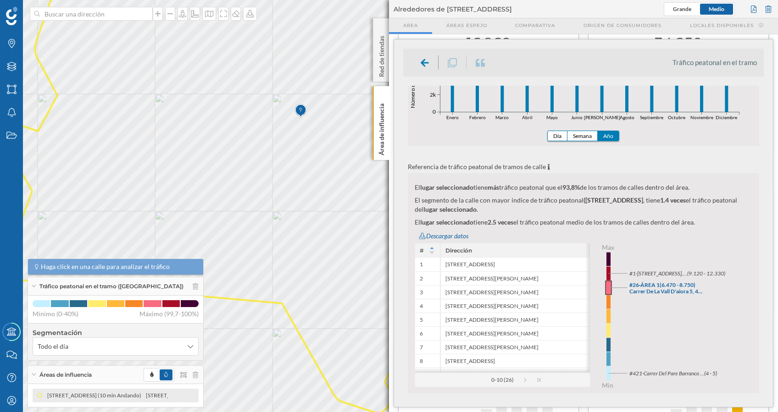
scroll to position [327, 0]
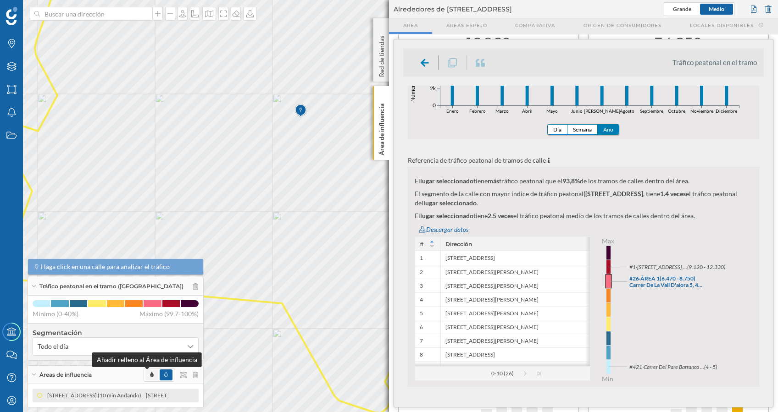
click at [150, 374] on icon at bounding box center [152, 375] width 4 height 6
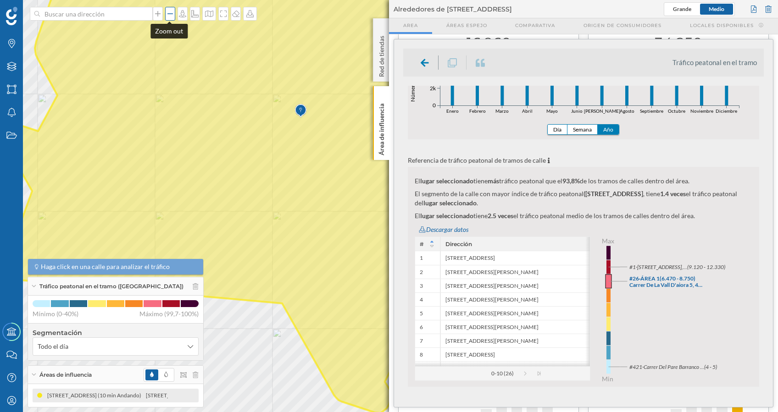
click at [167, 12] on icon at bounding box center [170, 13] width 9 height 7
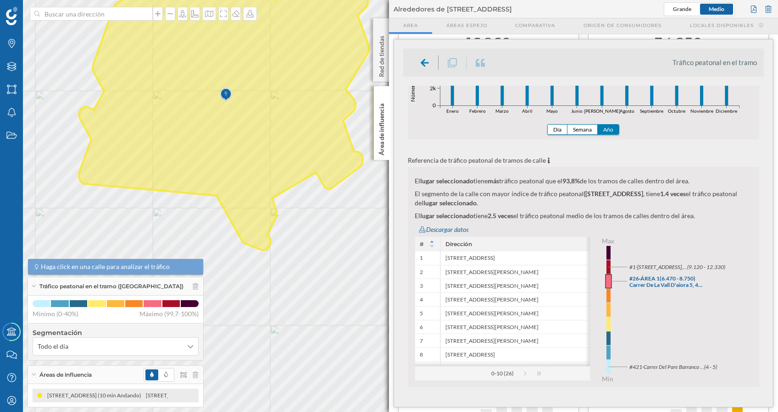
drag, startPoint x: 314, startPoint y: 241, endPoint x: 216, endPoint y: 190, distance: 111.0
click at [216, 190] on icon at bounding box center [224, 102] width 290 height 295
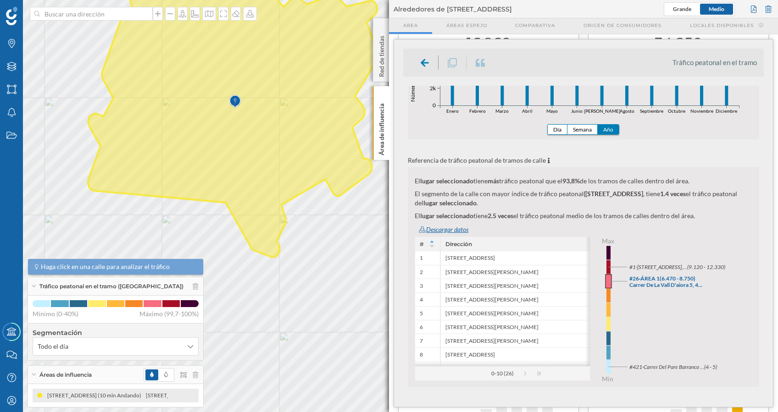
click at [442, 230] on div "Descargar datos" at bounding box center [585, 230] width 347 height 14
click at [164, 374] on icon at bounding box center [166, 375] width 4 height 6
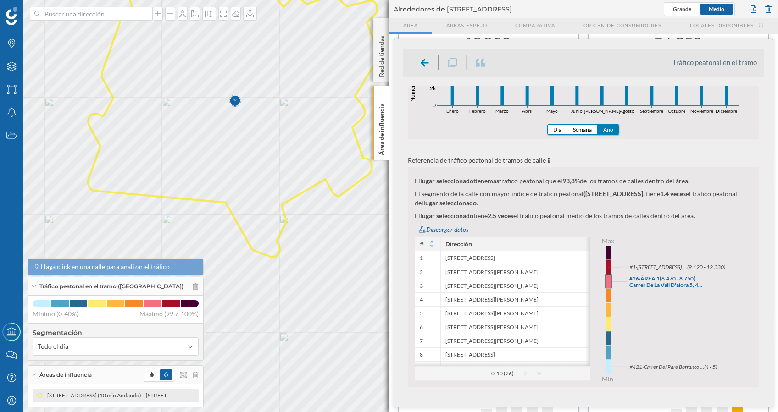
click at [211, 125] on icon at bounding box center [233, 109] width 290 height 295
click at [232, 100] on span "Tráfico peatonal en el tramo" at bounding box center [254, 101] width 67 height 14
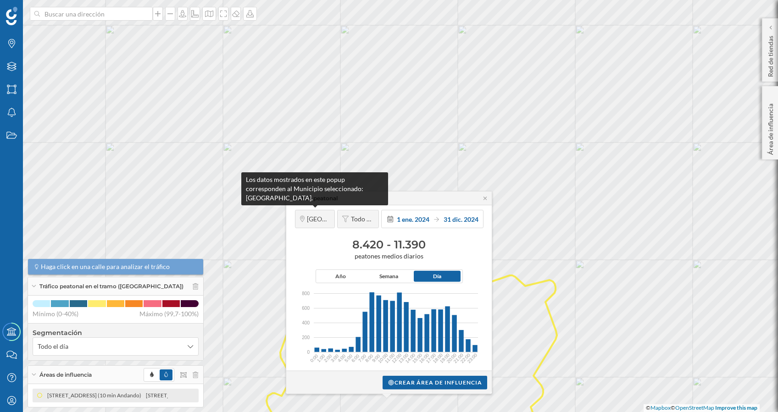
click at [312, 217] on span "[GEOGRAPHIC_DATA]" at bounding box center [318, 219] width 23 height 8
click at [316, 219] on span "[GEOGRAPHIC_DATA]" at bounding box center [318, 219] width 23 height 8
click at [316, 220] on span "[GEOGRAPHIC_DATA]" at bounding box center [318, 219] width 23 height 8
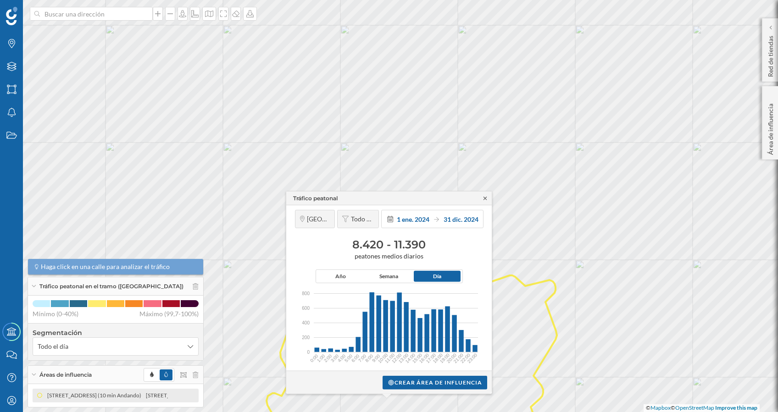
click at [482, 196] on icon at bounding box center [485, 198] width 7 height 6
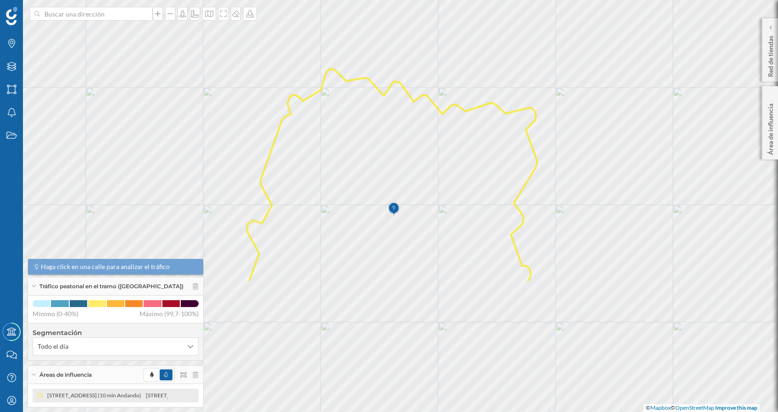
drag, startPoint x: 444, startPoint y: 336, endPoint x: 424, endPoint y: 164, distance: 173.6
click at [424, 164] on icon at bounding box center [392, 176] width 290 height 214
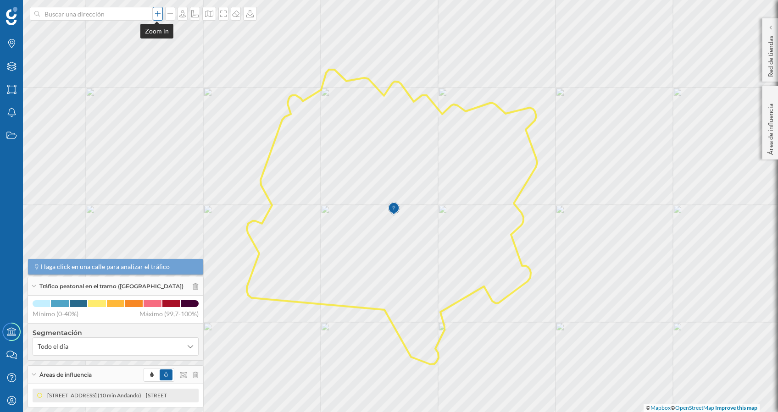
click at [155, 11] on icon at bounding box center [157, 13] width 9 height 7
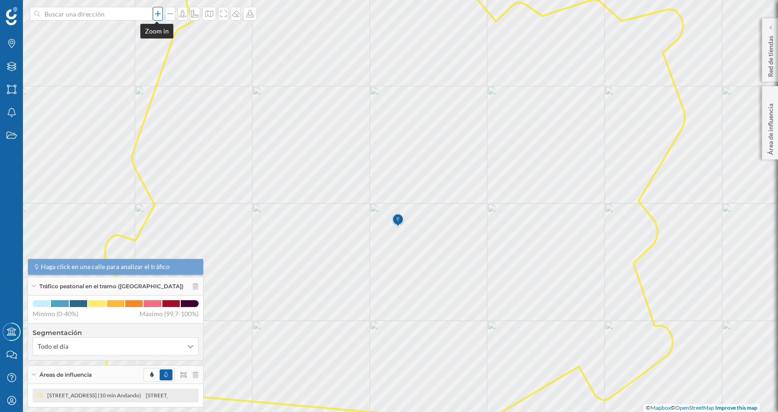
click at [155, 11] on icon at bounding box center [157, 13] width 9 height 7
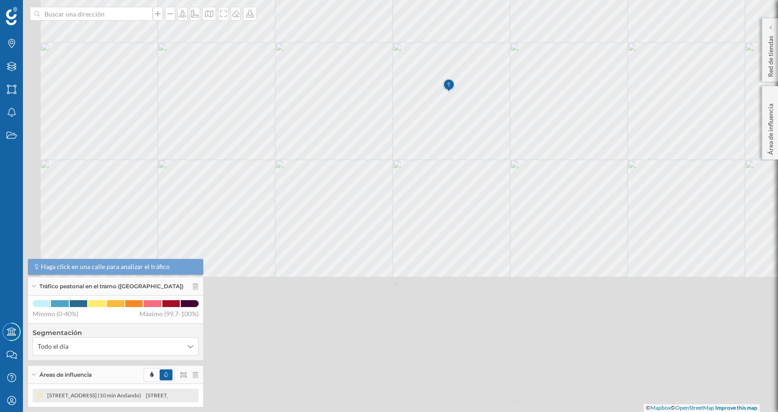
drag, startPoint x: 404, startPoint y: 356, endPoint x: 448, endPoint y: 202, distance: 160.8
click at [448, 202] on icon at bounding box center [430, 48] width 937 height 499
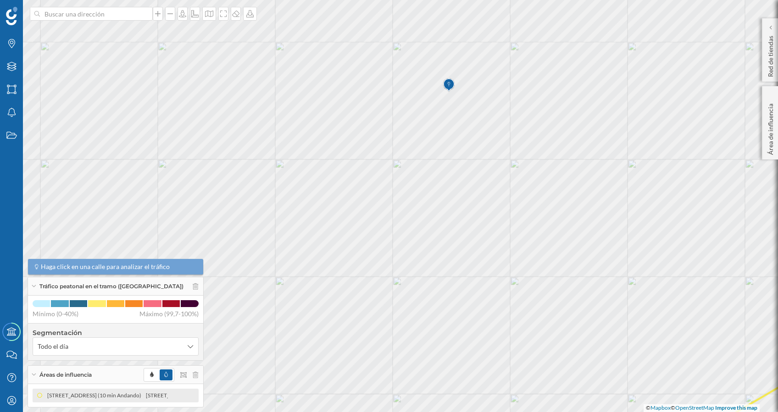
click at [160, 376] on span at bounding box center [166, 375] width 13 height 11
click at [150, 374] on icon at bounding box center [152, 375] width 4 height 6
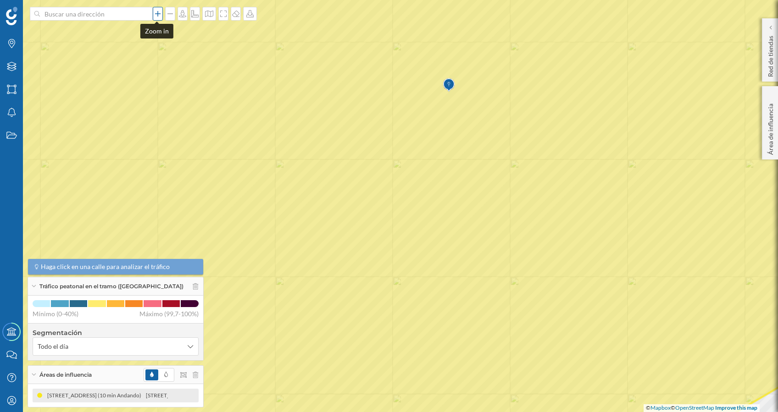
click at [156, 15] on icon at bounding box center [157, 13] width 9 height 7
click at [170, 14] on icon at bounding box center [170, 13] width 6 height 1
click at [167, 15] on icon at bounding box center [170, 13] width 9 height 7
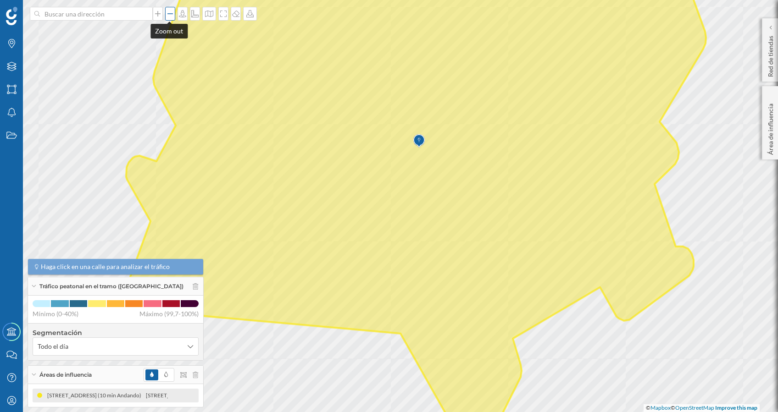
click at [167, 15] on icon at bounding box center [170, 13] width 9 height 7
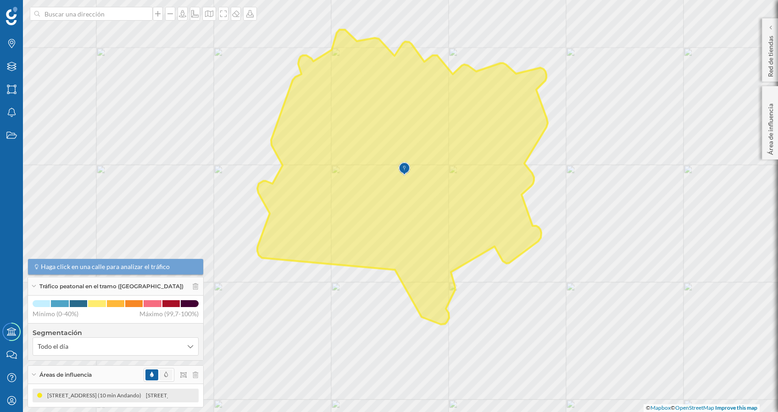
click at [160, 373] on span at bounding box center [166, 375] width 13 height 11
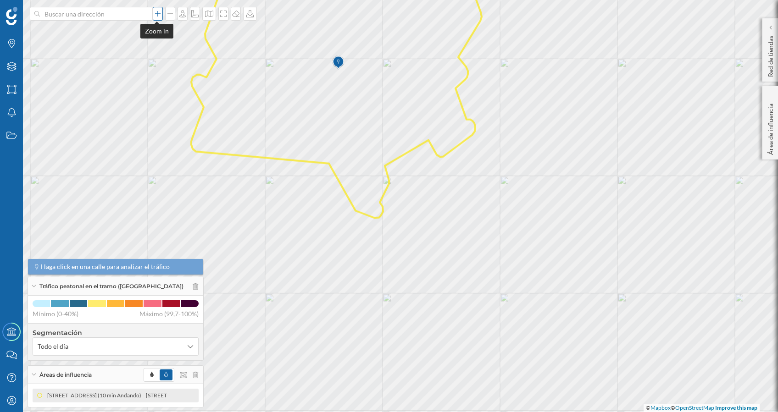
click at [156, 12] on icon at bounding box center [158, 14] width 6 height 6
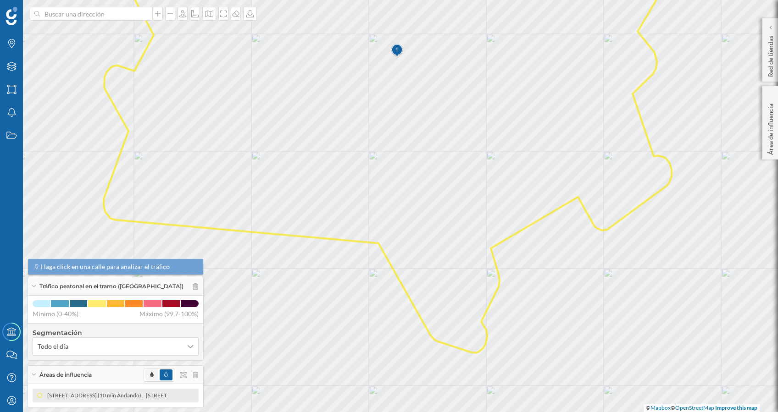
click at [145, 376] on span at bounding box center [151, 375] width 13 height 11
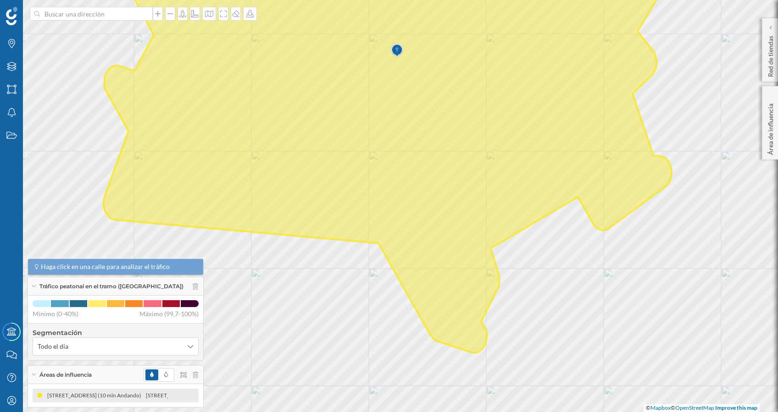
click at [145, 370] on span at bounding box center [151, 375] width 13 height 11
click at [145, 376] on span at bounding box center [151, 375] width 13 height 11
click at [164, 374] on icon at bounding box center [166, 375] width 4 height 6
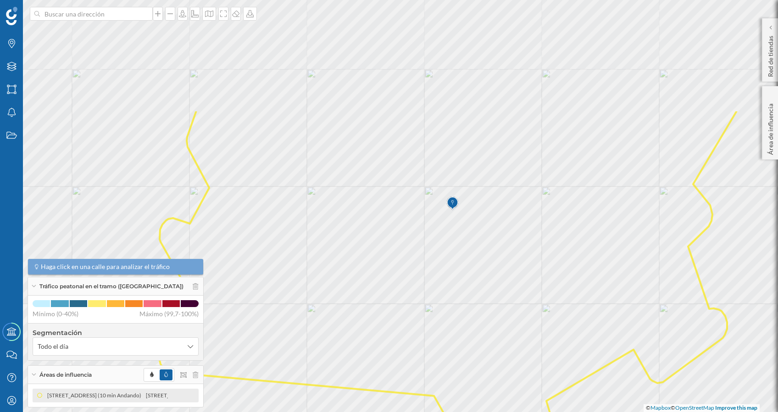
drag, startPoint x: 557, startPoint y: 131, endPoint x: 616, endPoint y: 297, distance: 175.9
click at [616, 297] on icon at bounding box center [448, 308] width 579 height 396
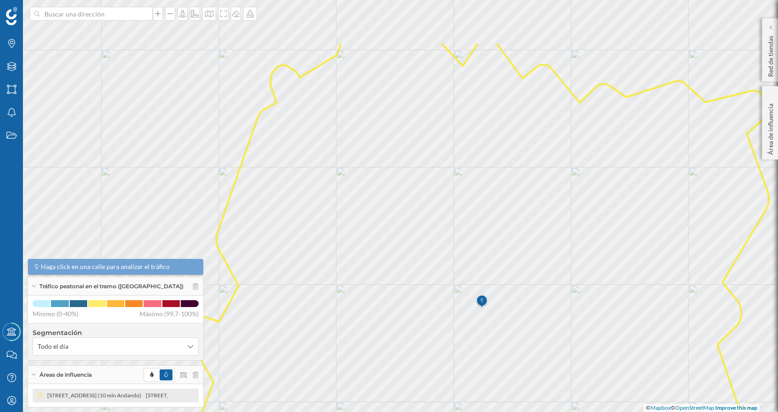
drag, startPoint x: 551, startPoint y: 146, endPoint x: 576, endPoint y: 231, distance: 88.6
click at [576, 231] on icon at bounding box center [479, 291] width 580 height 499
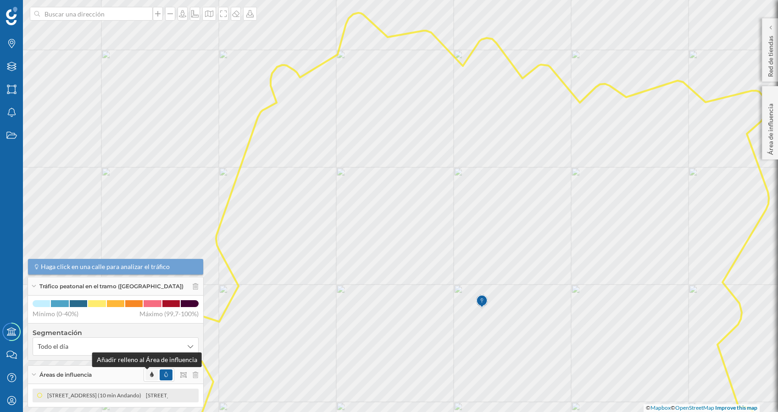
click at [150, 371] on span at bounding box center [152, 375] width 4 height 8
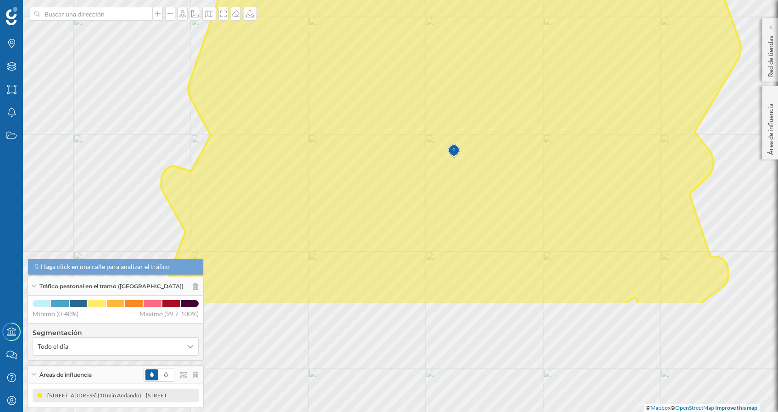
drag, startPoint x: 490, startPoint y: 170, endPoint x: 462, endPoint y: 20, distance: 152.6
click at [462, 20] on icon at bounding box center [451, 83] width 580 height 443
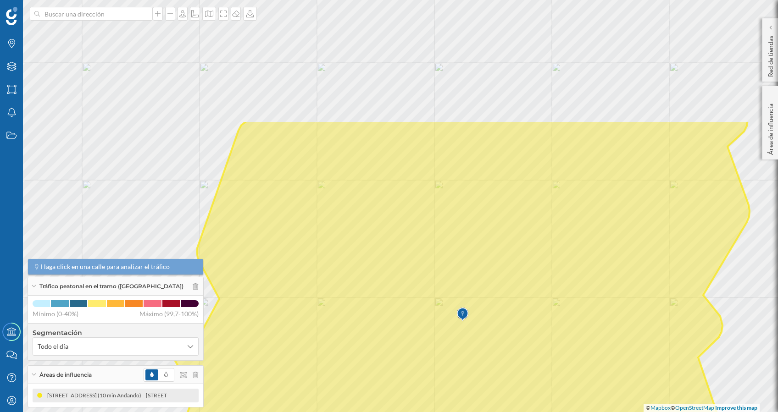
drag, startPoint x: 488, startPoint y: 95, endPoint x: 497, endPoint y: 259, distance: 163.6
click at [497, 259] on icon at bounding box center [459, 368] width 580 height 497
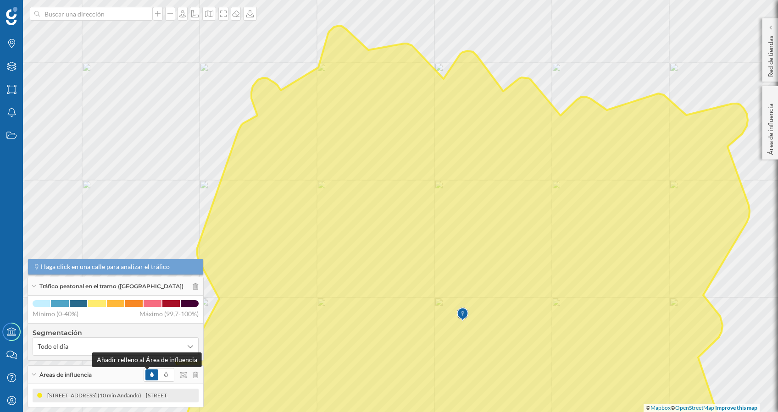
click at [150, 373] on icon at bounding box center [152, 375] width 4 height 6
click at [164, 374] on icon at bounding box center [166, 375] width 4 height 6
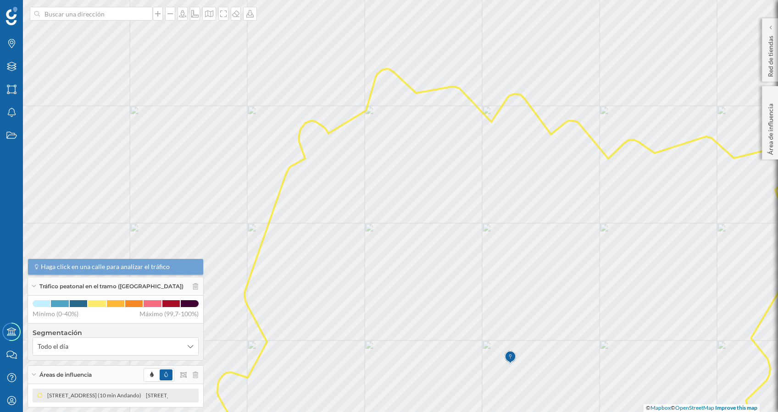
drag, startPoint x: 373, startPoint y: 143, endPoint x: 420, endPoint y: 186, distance: 64.3
click at [420, 186] on icon at bounding box center [507, 284] width 580 height 430
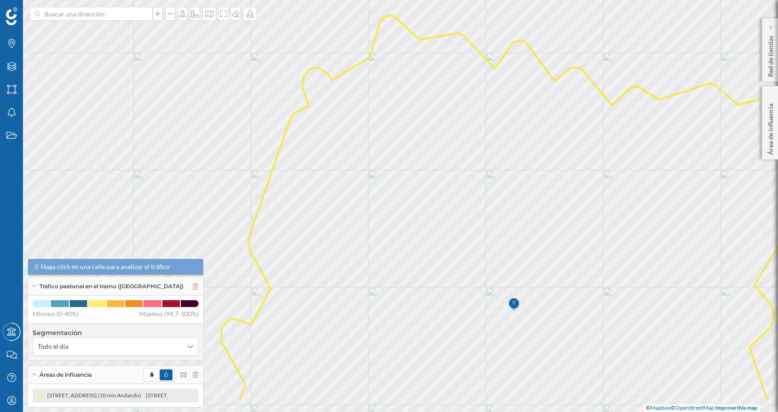
drag, startPoint x: 563, startPoint y: 316, endPoint x: 574, endPoint y: 267, distance: 50.0
click at [574, 272] on icon at bounding box center [511, 209] width 580 height 387
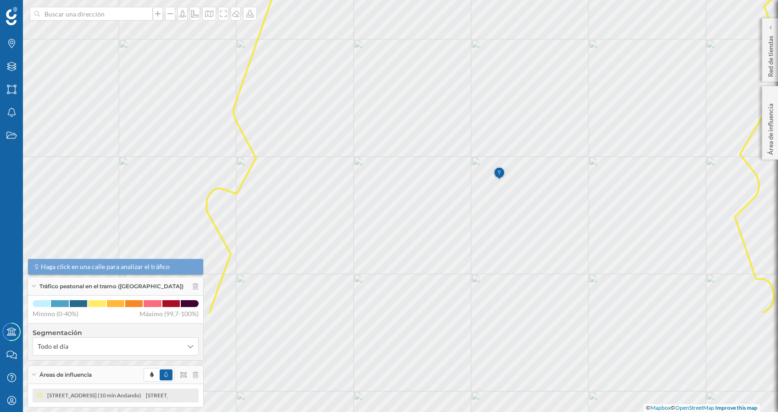
drag, startPoint x: 562, startPoint y: 306, endPoint x: 539, endPoint y: 163, distance: 144.1
click at [539, 163] on icon at bounding box center [496, 100] width 580 height 430
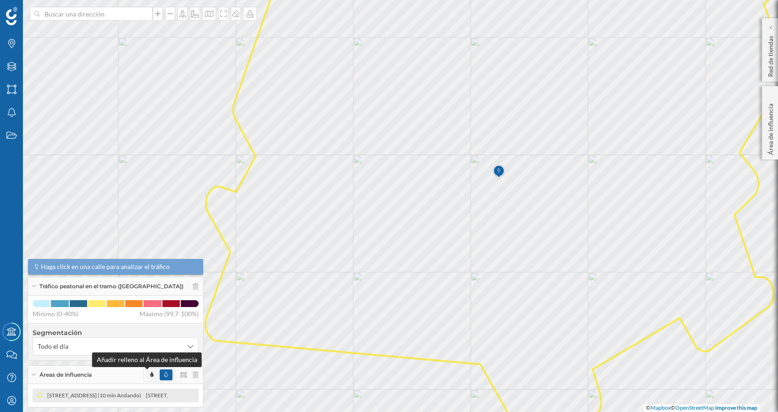
click at [150, 376] on icon at bounding box center [152, 375] width 4 height 6
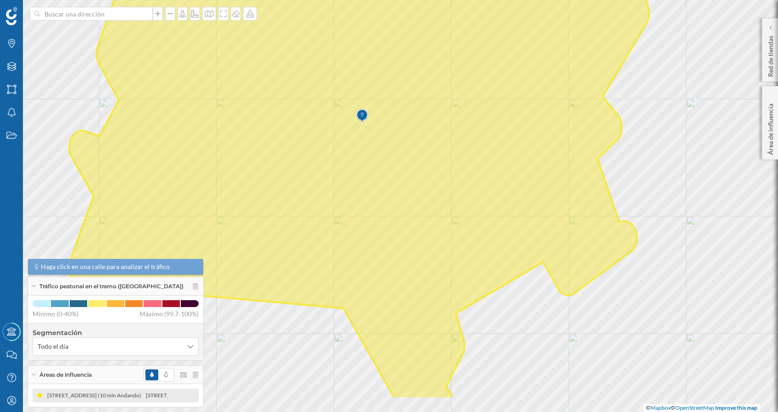
drag, startPoint x: 628, startPoint y: 242, endPoint x: 491, endPoint y: 186, distance: 147.7
click at [491, 186] on icon at bounding box center [359, 150] width 580 height 499
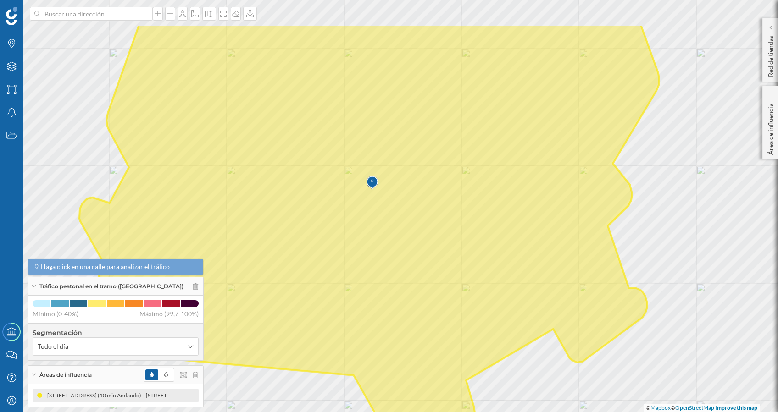
drag, startPoint x: 471, startPoint y: 196, endPoint x: 481, endPoint y: 263, distance: 67.7
click at [481, 263] on icon at bounding box center [369, 255] width 580 height 462
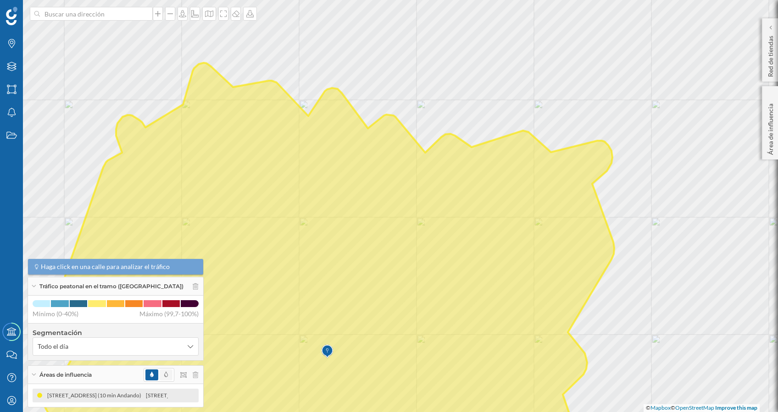
click at [160, 376] on span at bounding box center [166, 375] width 13 height 11
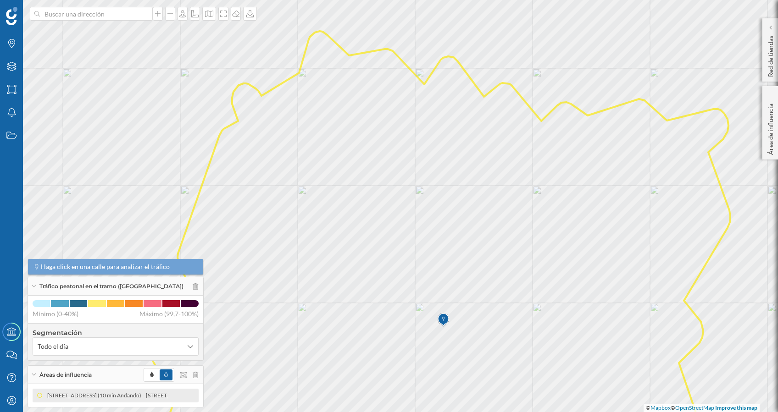
drag, startPoint x: 570, startPoint y: 242, endPoint x: 686, endPoint y: 211, distance: 119.9
click at [686, 211] on icon at bounding box center [440, 227] width 580 height 393
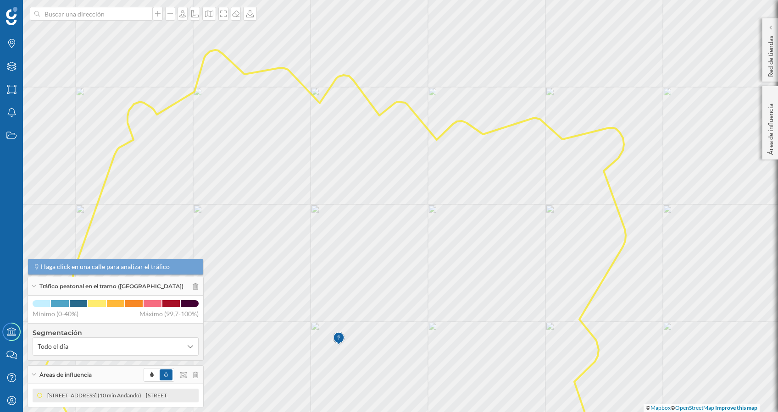
drag, startPoint x: 662, startPoint y: 234, endPoint x: 557, endPoint y: 253, distance: 106.3
click at [557, 253] on icon at bounding box center [336, 262] width 580 height 424
click at [455, 128] on icon at bounding box center [336, 253] width 580 height 406
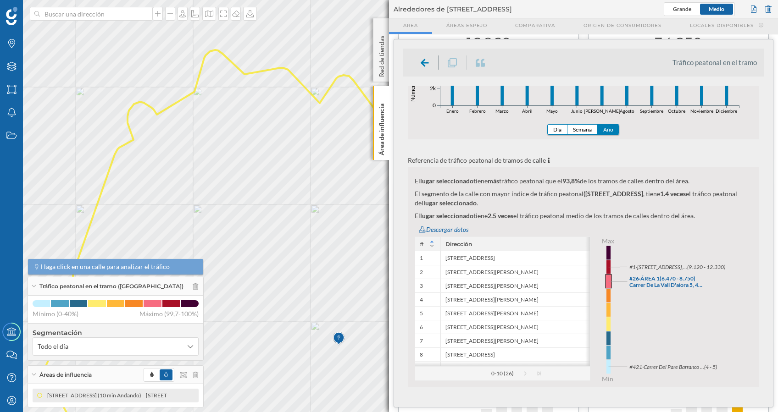
click at [334, 115] on icon at bounding box center [336, 253] width 580 height 406
click at [349, 123] on icon at bounding box center [336, 253] width 580 height 406
click at [382, 95] on icon at bounding box center [381, 96] width 6 height 4
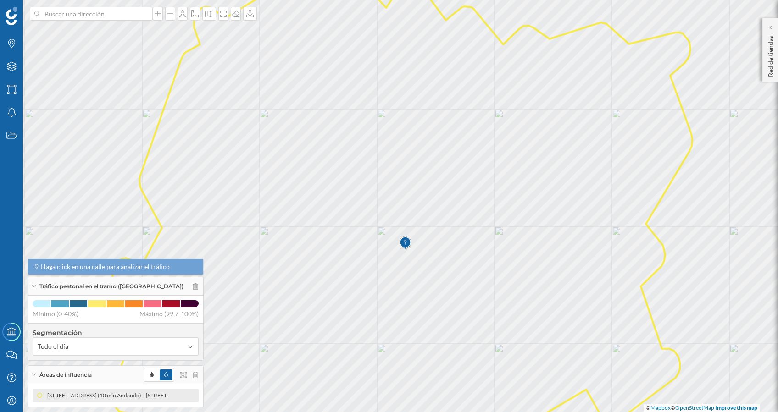
drag, startPoint x: 496, startPoint y: 254, endPoint x: 494, endPoint y: 270, distance: 16.3
click at [494, 270] on icon at bounding box center [402, 224] width 580 height 497
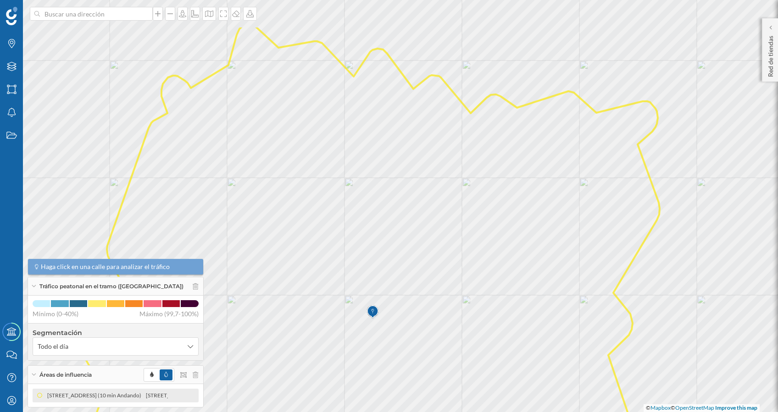
drag, startPoint x: 520, startPoint y: 210, endPoint x: 487, endPoint y: 279, distance: 76.3
click at [487, 279] on icon at bounding box center [369, 275] width 580 height 499
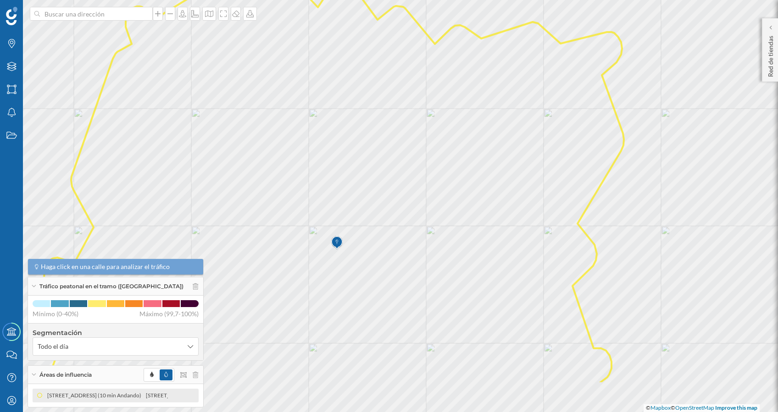
drag, startPoint x: 487, startPoint y: 258, endPoint x: 452, endPoint y: 187, distance: 78.8
click at [452, 187] on icon at bounding box center [334, 169] width 580 height 430
click at [284, 214] on icon at bounding box center [334, 206] width 580 height 499
click at [349, 173] on icon at bounding box center [335, 206] width 580 height 499
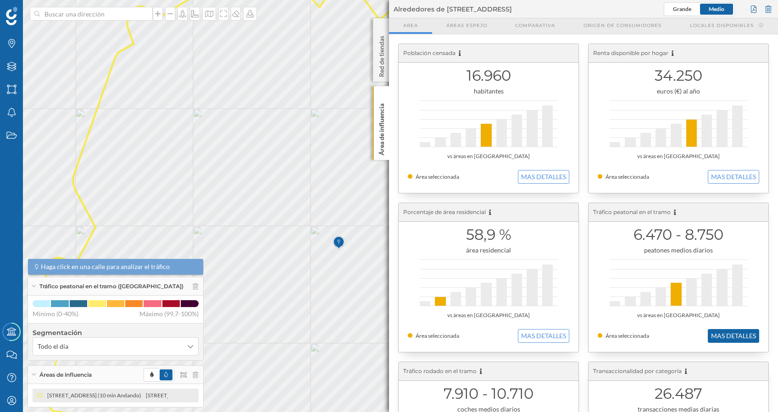
click at [709, 331] on button "MAS DETALLES" at bounding box center [733, 336] width 51 height 14
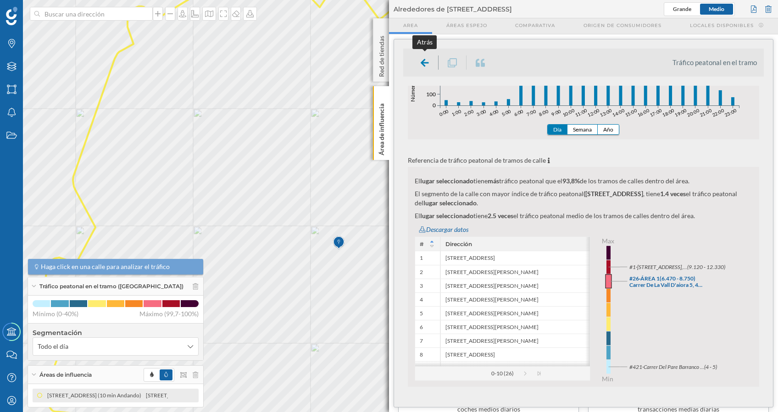
click at [414, 62] on div at bounding box center [425, 63] width 27 height 14
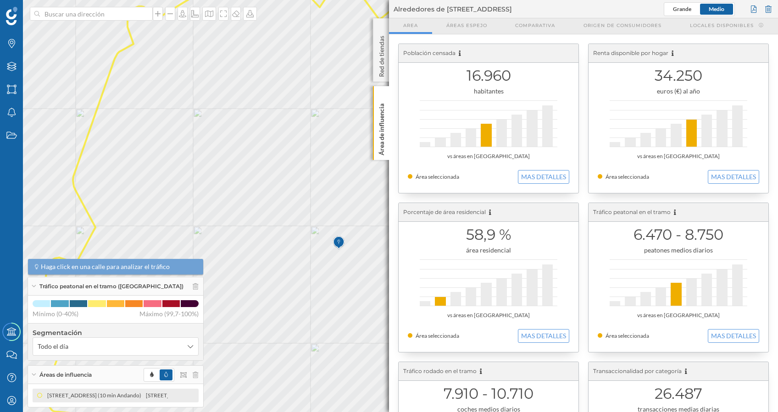
drag, startPoint x: 774, startPoint y: 235, endPoint x: 777, endPoint y: 261, distance: 25.8
click at [777, 261] on geo-parrilla-de-salida "Población censada 16.960 habitantes vs áreas en [GEOGRAPHIC_DATA] Área seleccio…" at bounding box center [583, 223] width 389 height 378
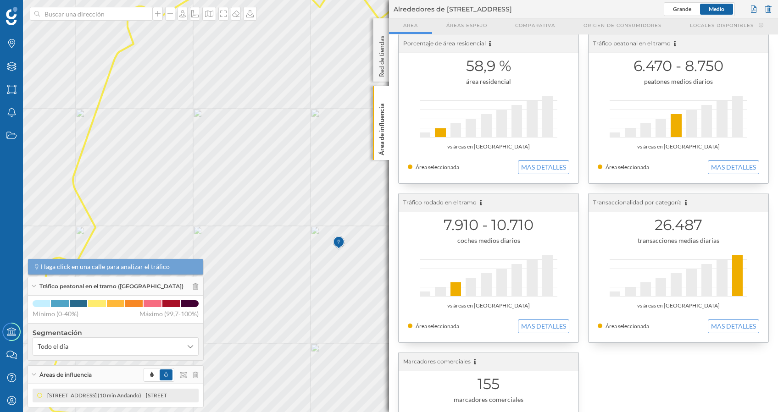
scroll to position [185, 0]
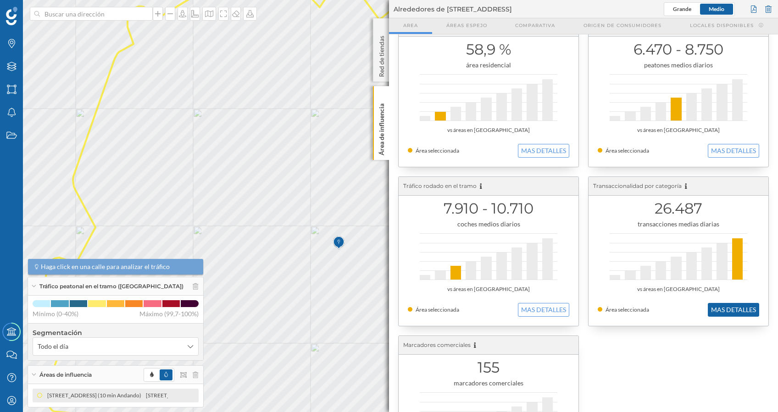
click at [724, 310] on button "MAS DETALLES" at bounding box center [733, 310] width 51 height 14
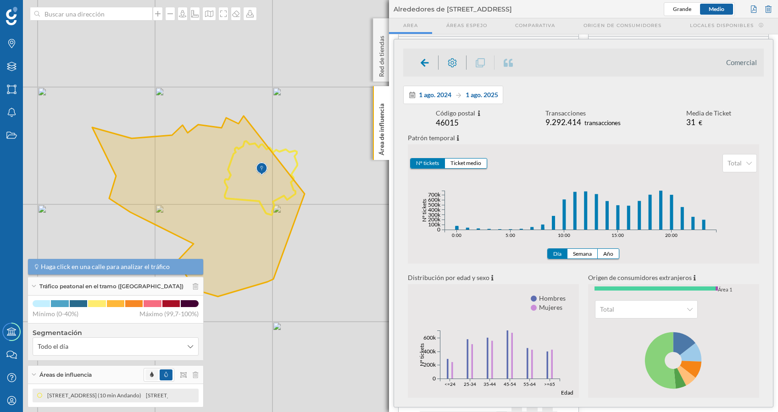
click at [145, 378] on span at bounding box center [151, 375] width 13 height 11
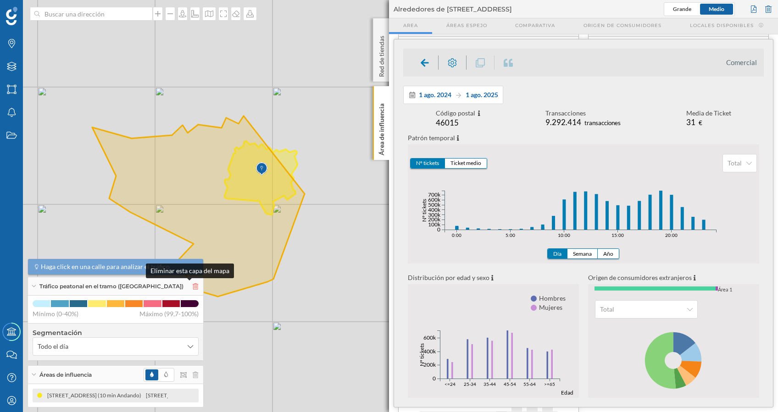
click at [193, 289] on icon at bounding box center [196, 287] width 6 height 6
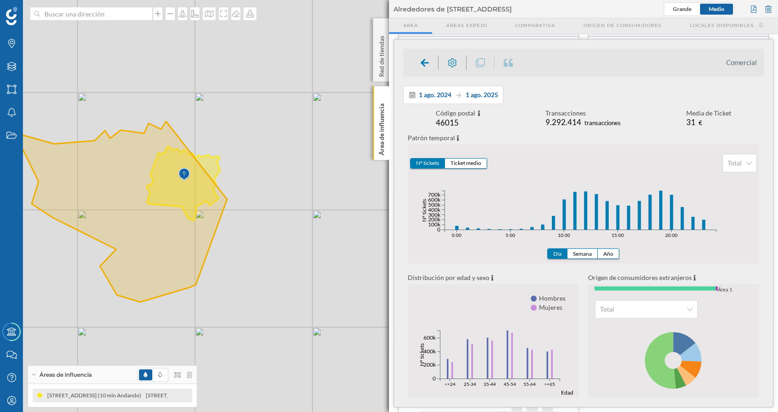
drag, startPoint x: 344, startPoint y: 333, endPoint x: 267, endPoint y: 339, distance: 77.7
click at [267, 339] on div "© Mapbox © OpenStreetMap Improve this map" at bounding box center [389, 206] width 778 height 412
click at [425, 162] on button "Nº tickets" at bounding box center [428, 164] width 34 height 10
click at [473, 162] on button "Ticket medio" at bounding box center [466, 164] width 42 height 10
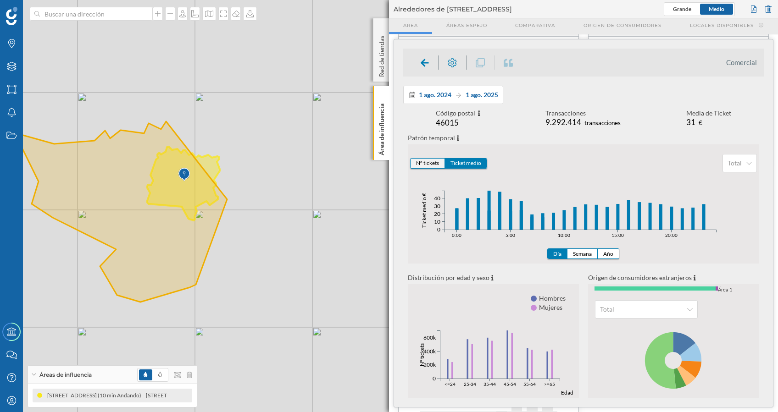
click at [437, 163] on button "Nº tickets" at bounding box center [428, 164] width 34 height 10
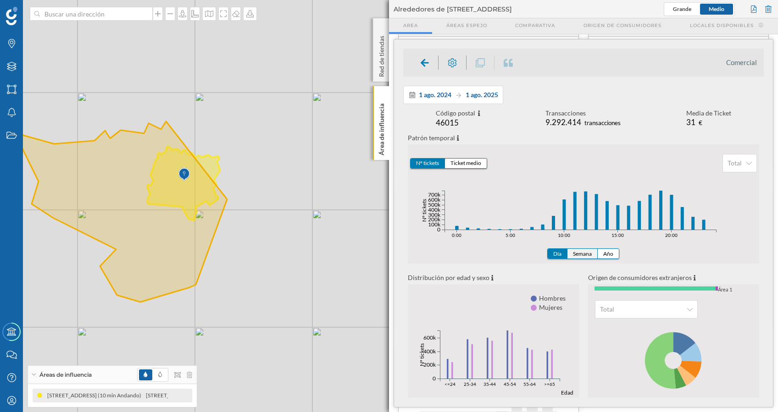
click at [576, 251] on button "Semana" at bounding box center [583, 254] width 30 height 10
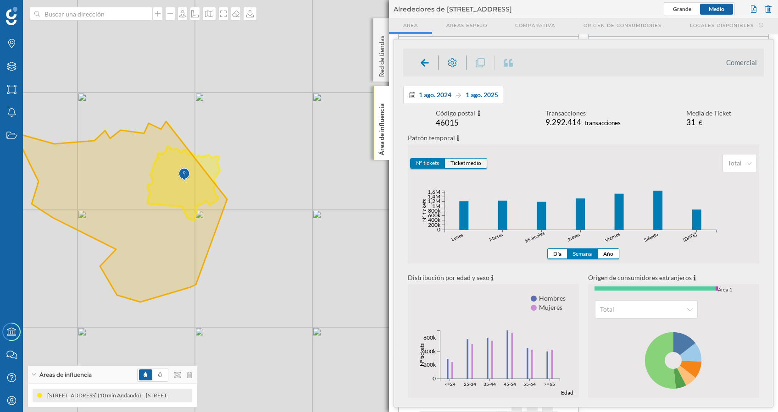
click at [471, 165] on button "Ticket medio" at bounding box center [466, 164] width 42 height 10
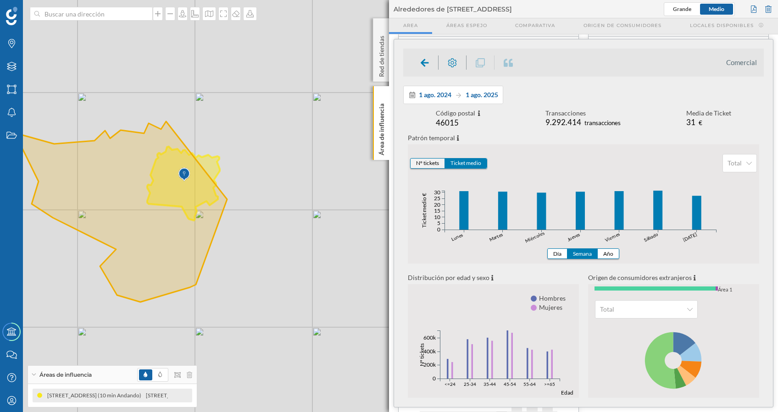
click at [436, 160] on button "Nº tickets" at bounding box center [428, 164] width 34 height 10
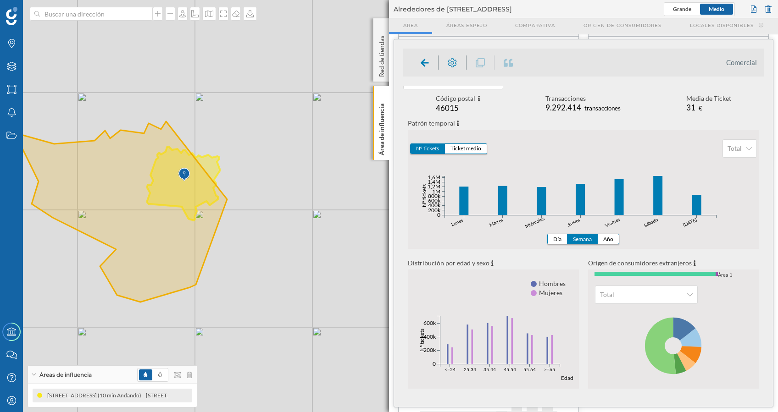
scroll to position [18, 0]
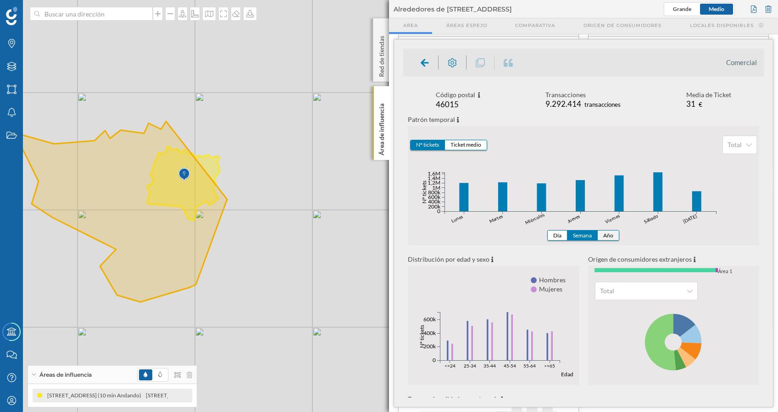
click at [606, 236] on button "Año" at bounding box center [608, 236] width 21 height 10
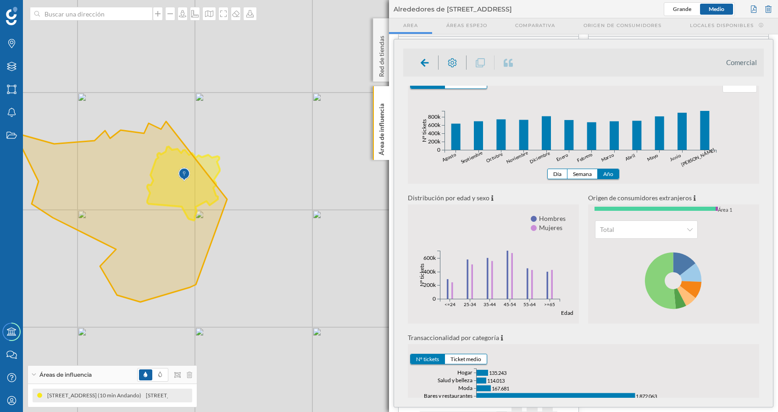
scroll to position [155, 0]
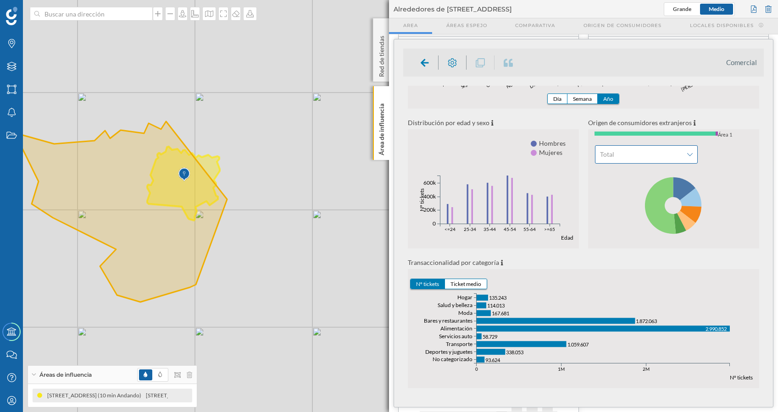
click at [642, 152] on span "Total" at bounding box center [641, 154] width 83 height 9
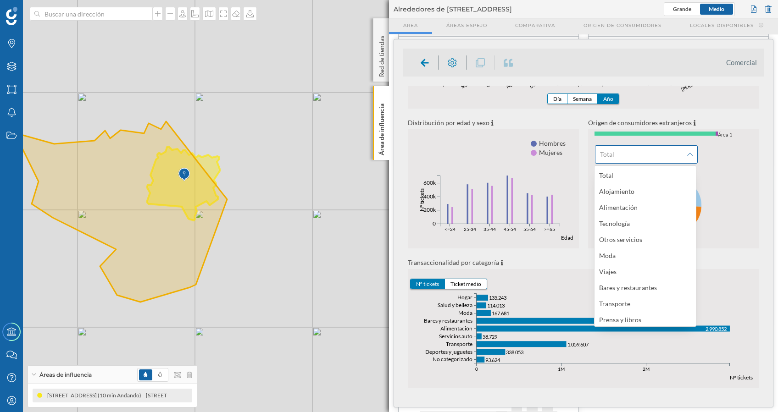
click at [635, 159] on div "Total" at bounding box center [646, 154] width 103 height 18
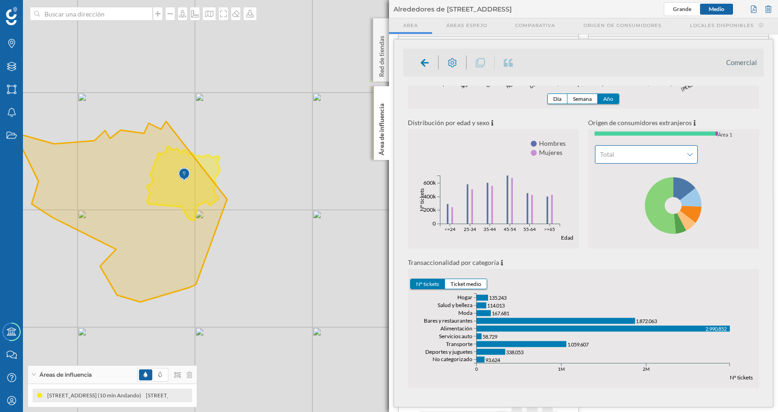
click at [690, 154] on icon at bounding box center [690, 154] width 6 height 6
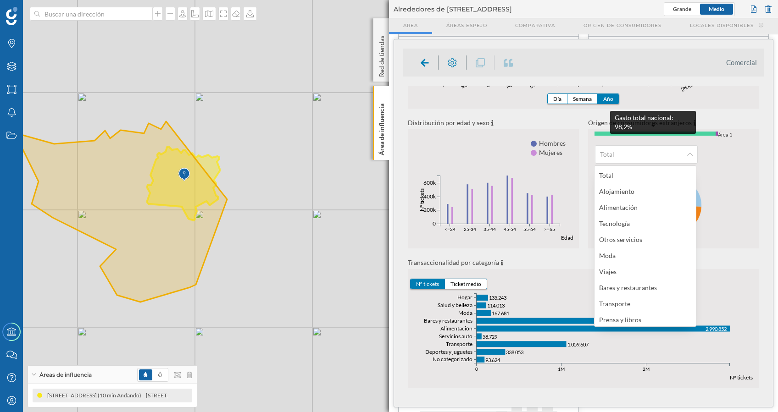
click at [680, 134] on span at bounding box center [655, 134] width 121 height 4
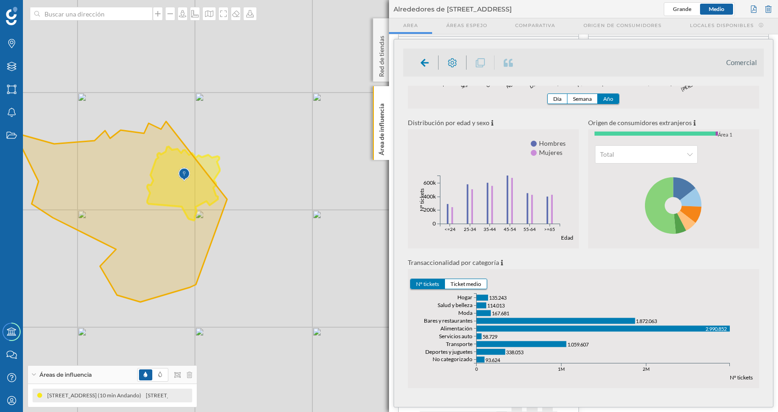
click at [684, 133] on span at bounding box center [655, 134] width 121 height 4
click at [688, 149] on div "Total" at bounding box center [646, 154] width 103 height 18
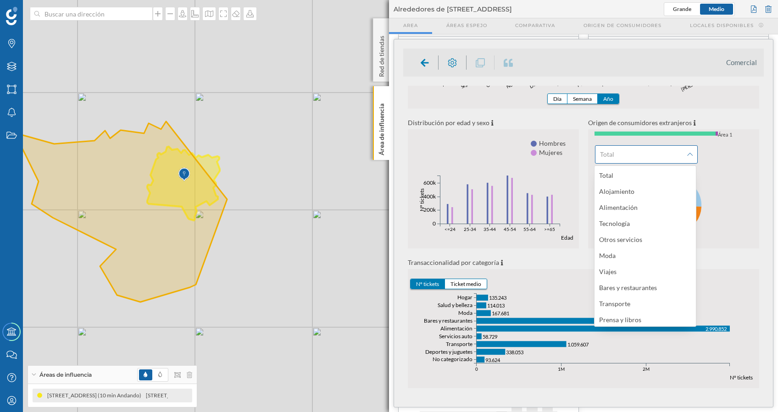
click at [688, 150] on div "Total" at bounding box center [646, 154] width 103 height 18
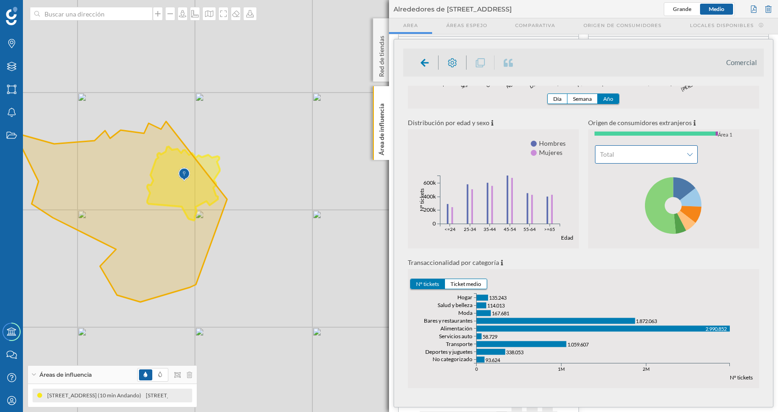
click at [679, 154] on span "Total" at bounding box center [641, 154] width 83 height 9
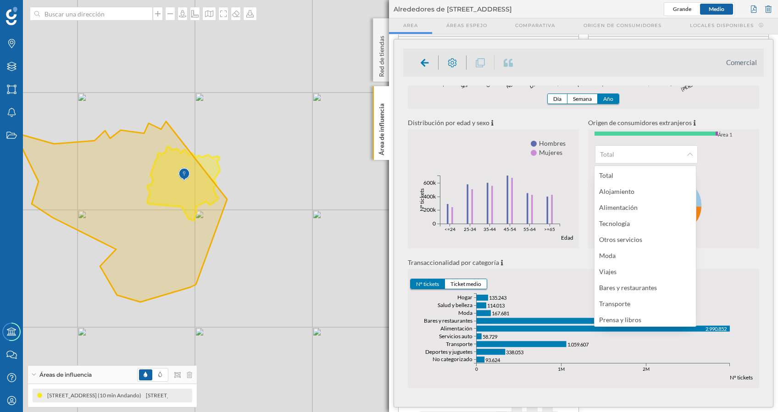
drag, startPoint x: 765, startPoint y: 193, endPoint x: 765, endPoint y: 183, distance: 9.6
click at [765, 183] on div "Comercial [DATE] [DATE] Código postal 46015 [GEOGRAPHIC_DATA] 9.292.414 [GEOGRA…" at bounding box center [583, 223] width 379 height 368
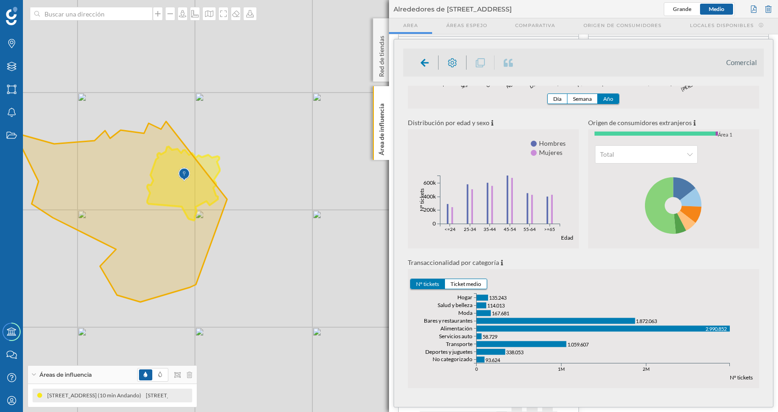
drag, startPoint x: 760, startPoint y: 198, endPoint x: 763, endPoint y: 183, distance: 15.5
click at [763, 183] on div "[DATE] [DATE] Código postal 46015 [GEOGRAPHIC_DATA] 9.292.414 [GEOGRAPHIC_DATA]…" at bounding box center [583, 242] width 361 height 313
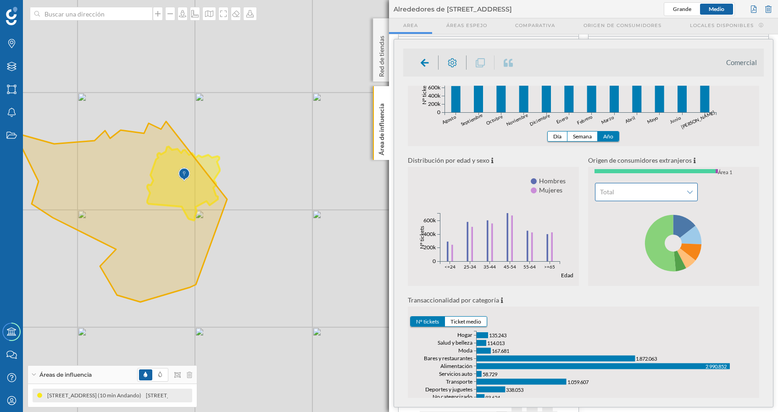
click at [655, 194] on span "Total" at bounding box center [641, 192] width 83 height 9
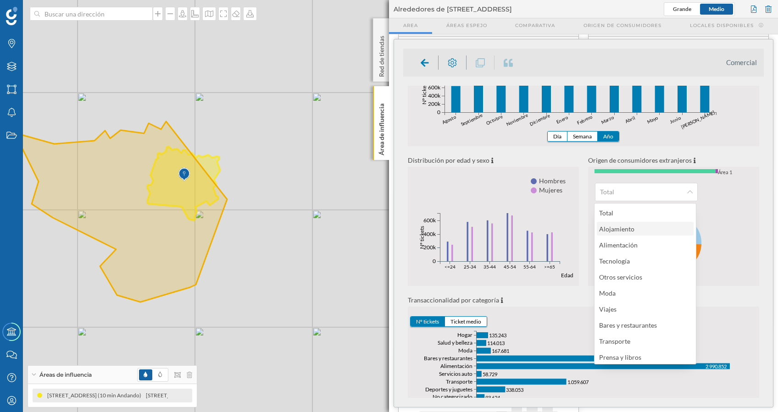
click at [628, 228] on div "Alojamiento" at bounding box center [616, 229] width 35 height 8
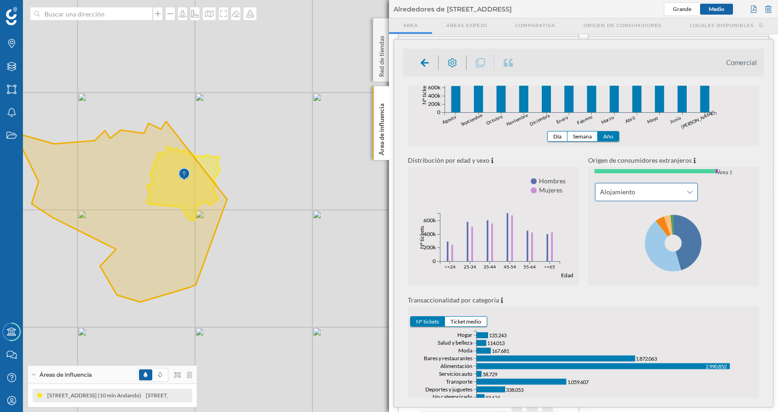
click at [692, 191] on div "Alojamiento" at bounding box center [646, 192] width 103 height 18
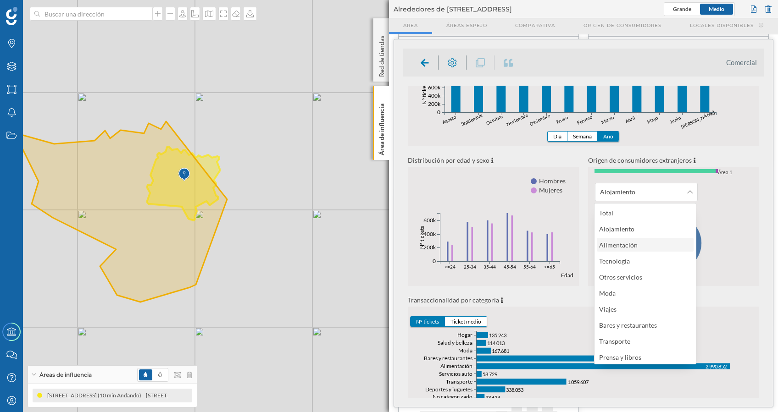
click at [641, 241] on div "Alimentación" at bounding box center [644, 245] width 91 height 10
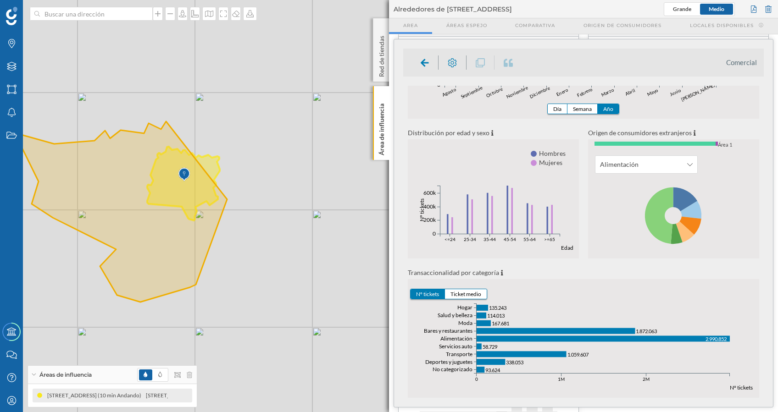
scroll to position [155, 0]
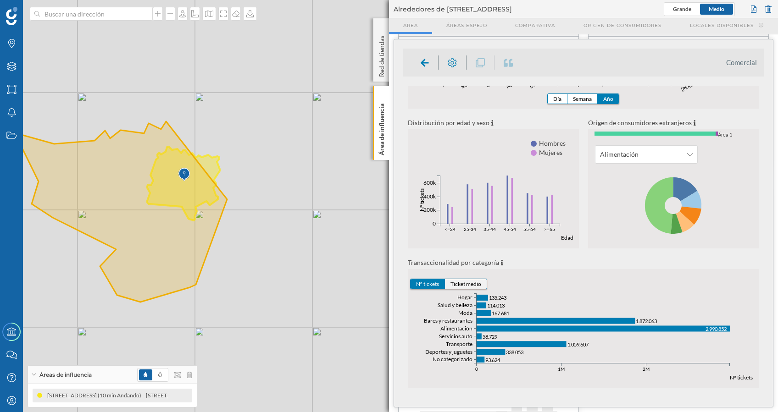
click at [457, 284] on button "Ticket medio" at bounding box center [466, 284] width 42 height 10
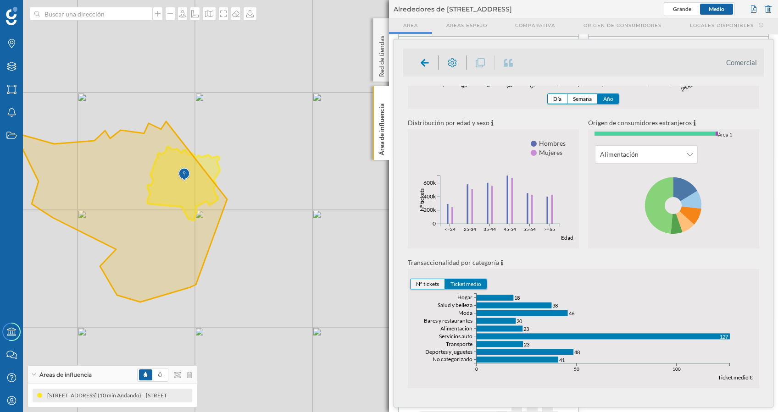
click at [431, 283] on button "Nº tickets" at bounding box center [428, 284] width 34 height 10
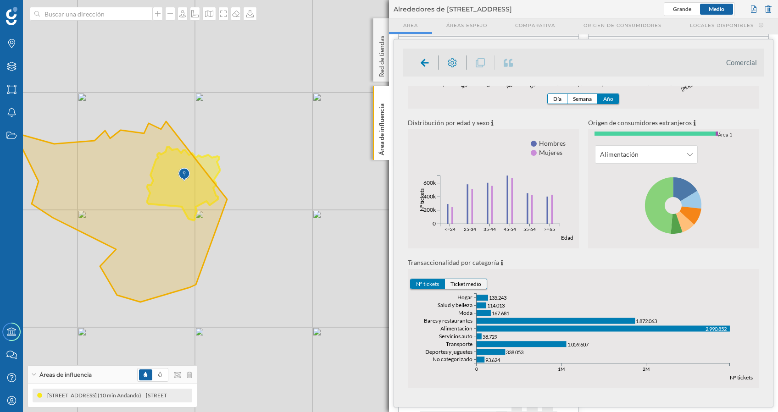
click at [456, 283] on button "Ticket medio" at bounding box center [466, 284] width 42 height 10
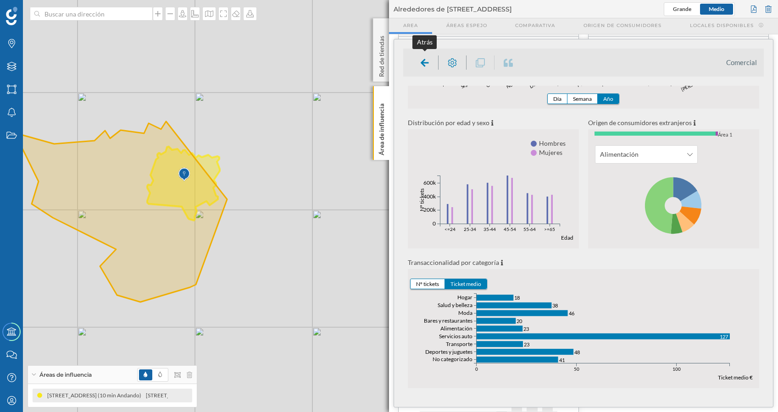
click at [422, 58] on icon at bounding box center [425, 62] width 8 height 9
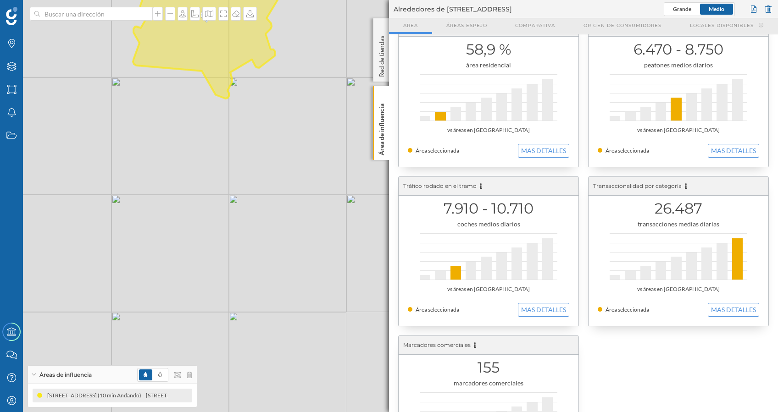
drag, startPoint x: 264, startPoint y: 180, endPoint x: 347, endPoint y: 85, distance: 125.9
click at [347, 85] on div "© Mapbox © OpenStreetMap Improve this map" at bounding box center [389, 206] width 778 height 412
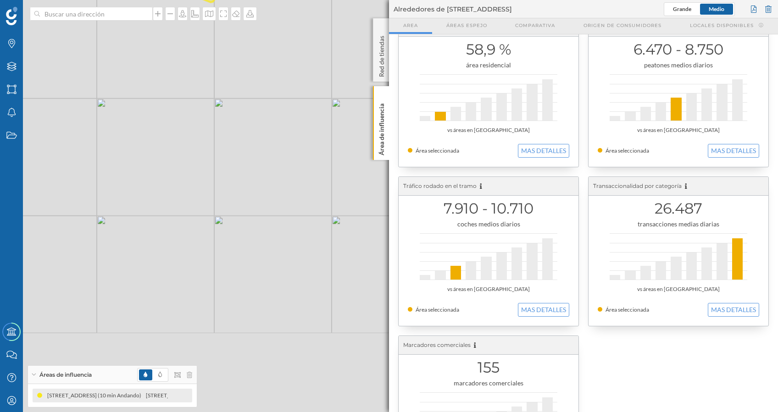
drag, startPoint x: 226, startPoint y: 229, endPoint x: 217, endPoint y: 189, distance: 41.0
click at [217, 189] on div "© Mapbox © OpenStreetMap Improve this map" at bounding box center [389, 206] width 778 height 412
click at [130, 13] on input at bounding box center [91, 14] width 103 height 14
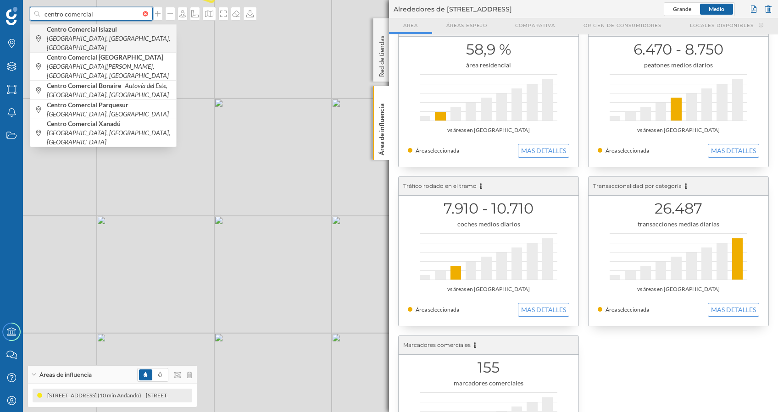
type input "centro comercial"
click at [130, 34] on icon "[GEOGRAPHIC_DATA], [GEOGRAPHIC_DATA], [GEOGRAPHIC_DATA]" at bounding box center [108, 42] width 123 height 17
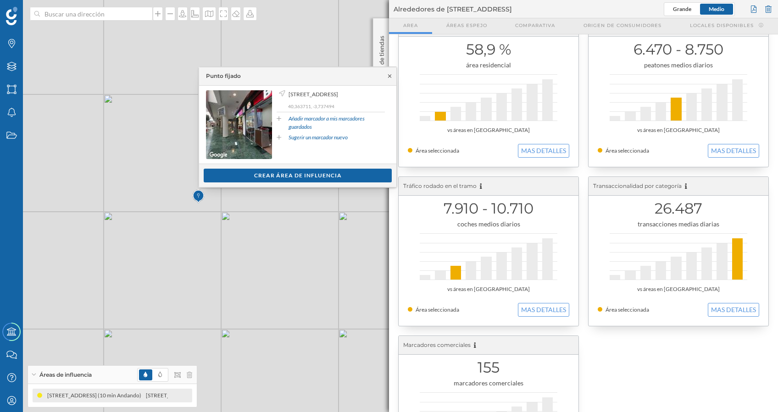
click at [389, 76] on icon at bounding box center [389, 76] width 7 height 6
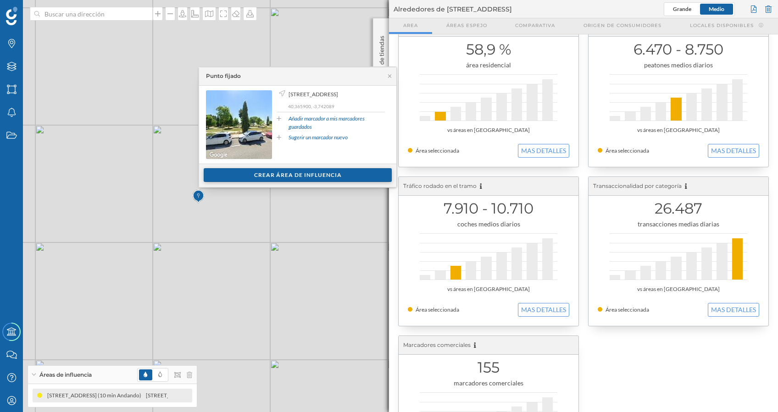
click at [312, 176] on div "Crear área de influencia" at bounding box center [298, 175] width 188 height 14
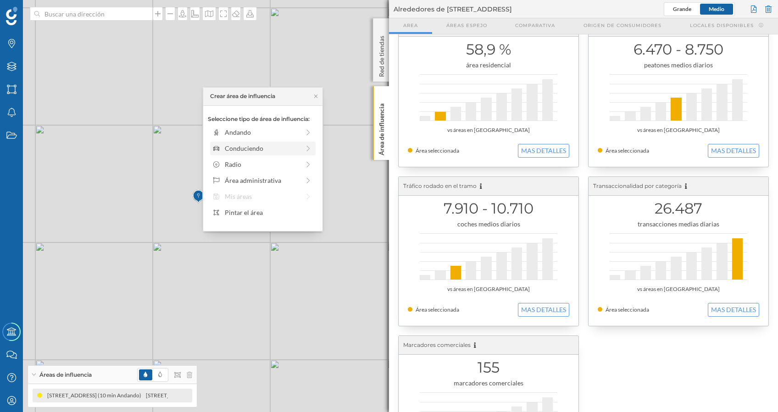
click at [264, 147] on div "Conduciendo" at bounding box center [262, 149] width 75 height 10
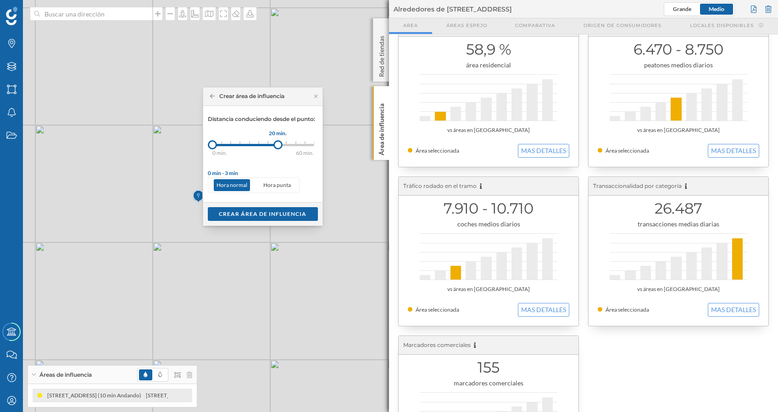
drag, startPoint x: 222, startPoint y: 145, endPoint x: 278, endPoint y: 148, distance: 56.5
click at [278, 148] on div at bounding box center [277, 144] width 9 height 9
click at [275, 212] on div "Crear área de influencia" at bounding box center [263, 214] width 110 height 14
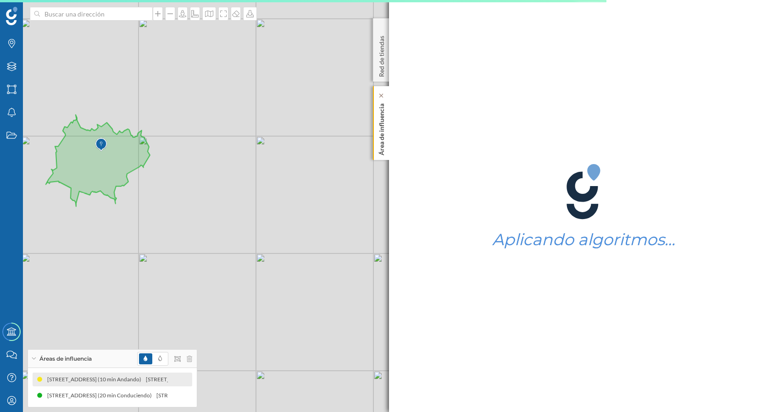
click at [383, 124] on p "Área de influencia" at bounding box center [381, 128] width 9 height 56
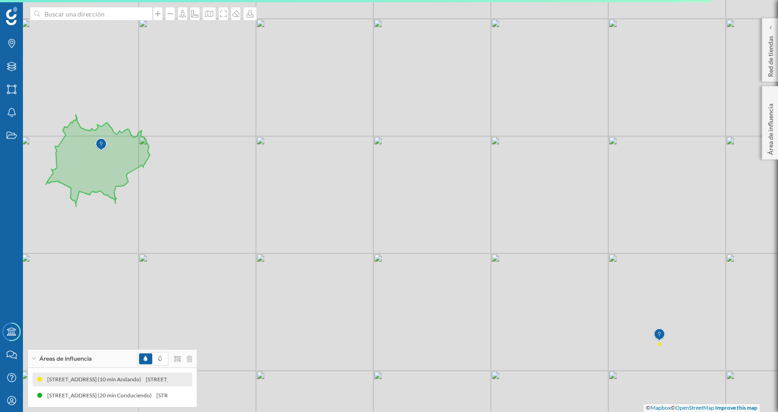
click at [770, 136] on p "Área de influencia" at bounding box center [770, 127] width 9 height 55
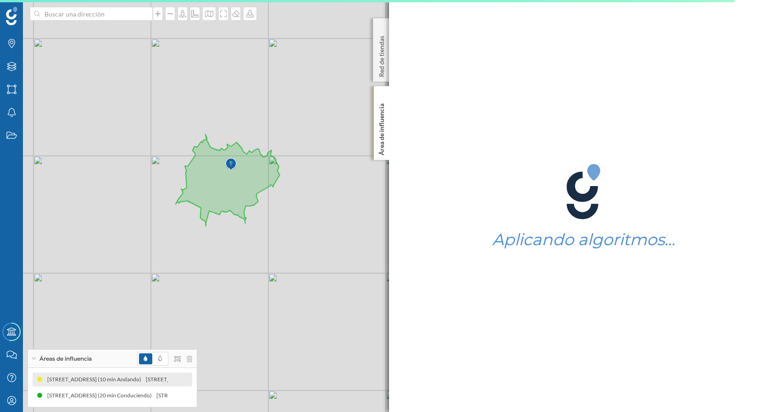
drag, startPoint x: 199, startPoint y: 148, endPoint x: 328, endPoint y: 166, distance: 130.6
click at [327, 167] on div "© Mapbox © OpenStreetMap Improve this map" at bounding box center [389, 206] width 778 height 412
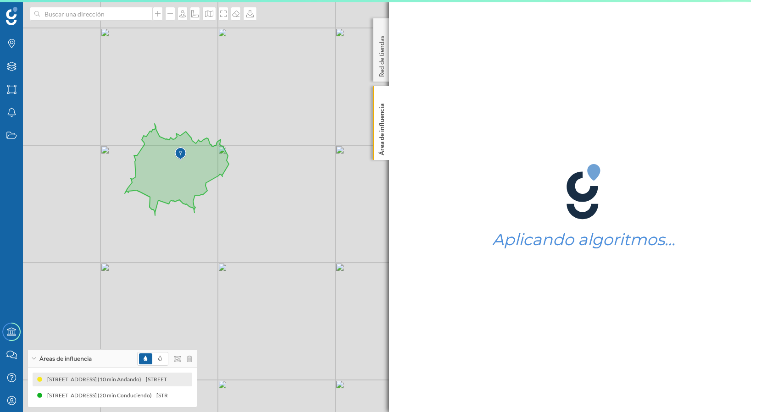
drag, startPoint x: 305, startPoint y: 218, endPoint x: 269, endPoint y: 217, distance: 35.4
click at [269, 217] on div "© Mapbox © OpenStreetMap Improve this map" at bounding box center [389, 206] width 778 height 412
click at [380, 128] on p "Área de influencia" at bounding box center [381, 128] width 9 height 56
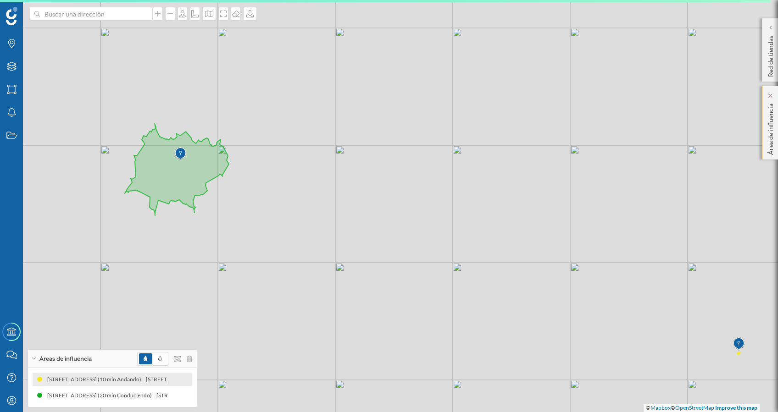
click at [767, 128] on p "Área de influencia" at bounding box center [770, 127] width 9 height 55
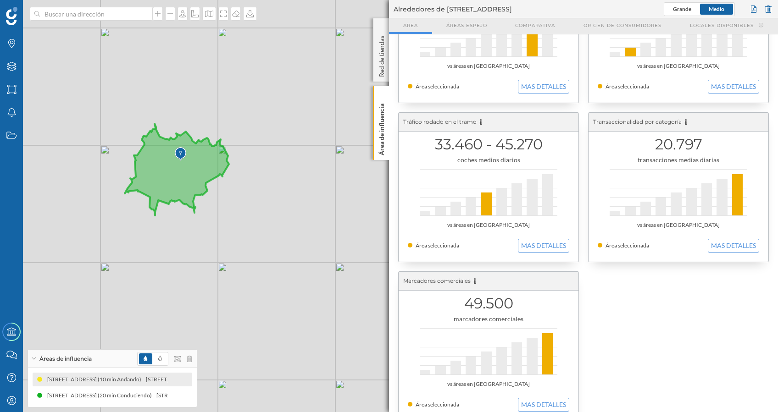
scroll to position [254, 0]
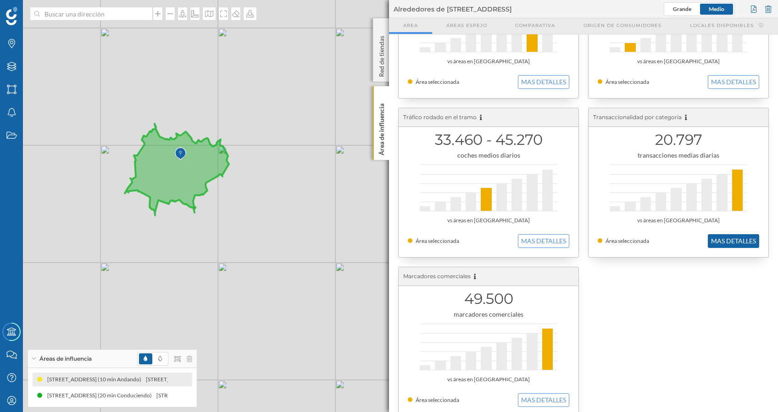
click at [727, 239] on button "MAS DETALLES" at bounding box center [733, 241] width 51 height 14
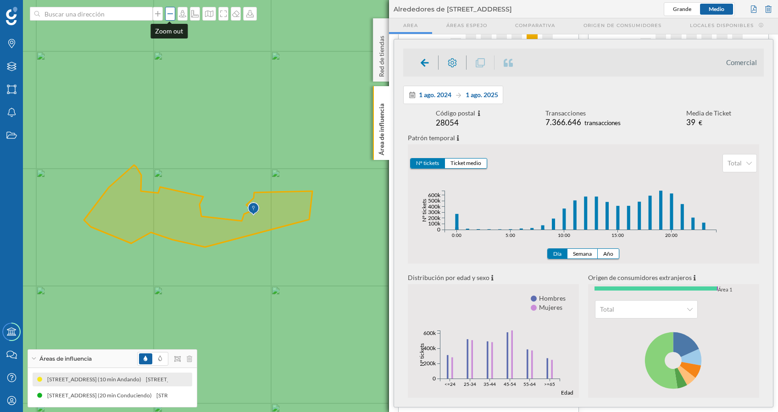
click at [168, 10] on icon at bounding box center [170, 13] width 9 height 7
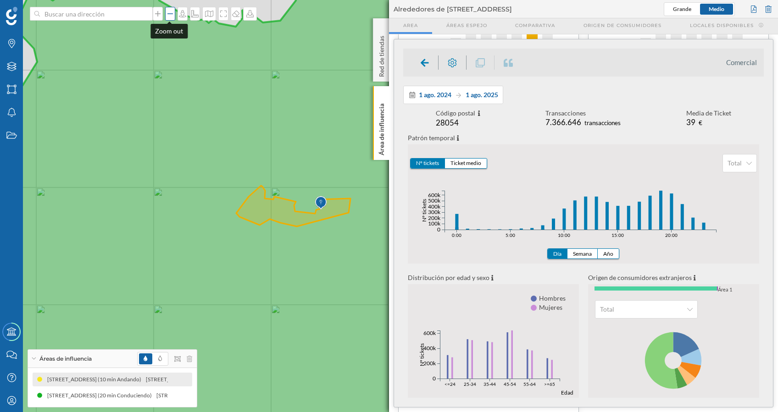
click at [168, 11] on icon at bounding box center [170, 13] width 9 height 7
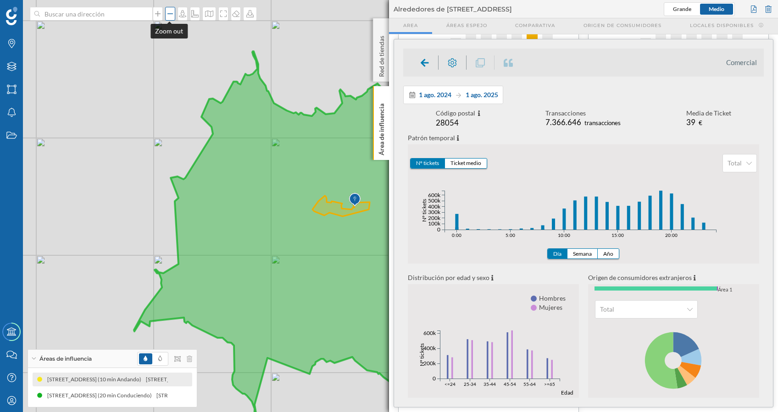
click at [168, 11] on icon at bounding box center [170, 13] width 9 height 7
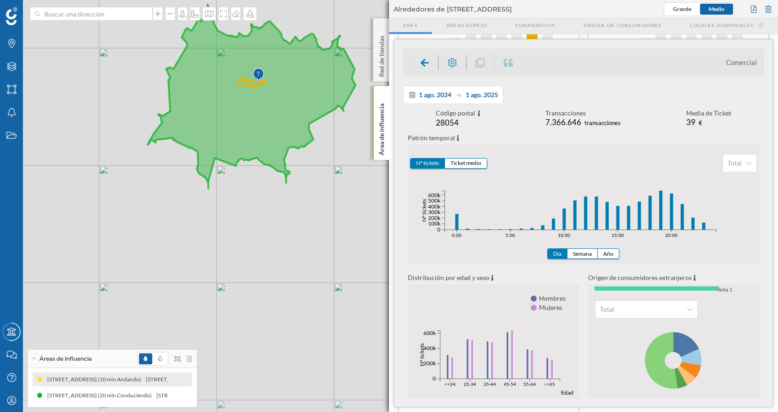
drag, startPoint x: 191, startPoint y: 183, endPoint x: 93, endPoint y: 63, distance: 154.9
click at [93, 63] on div "© Mapbox © OpenStreetMap Improve this map" at bounding box center [389, 206] width 778 height 412
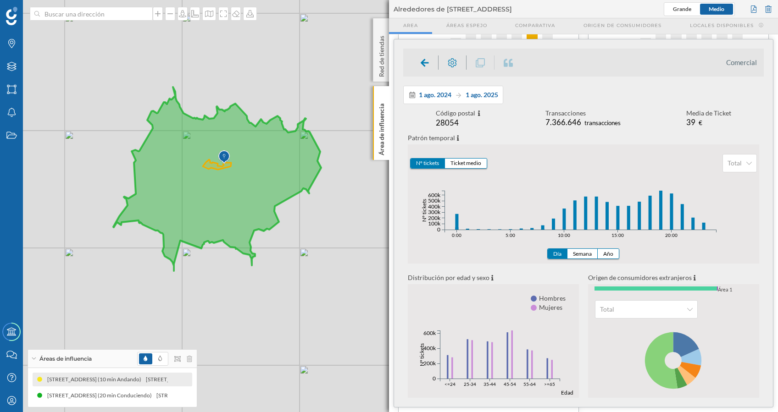
drag, startPoint x: 283, startPoint y: 187, endPoint x: 252, endPoint y: 263, distance: 82.1
click at [252, 263] on icon at bounding box center [217, 179] width 208 height 184
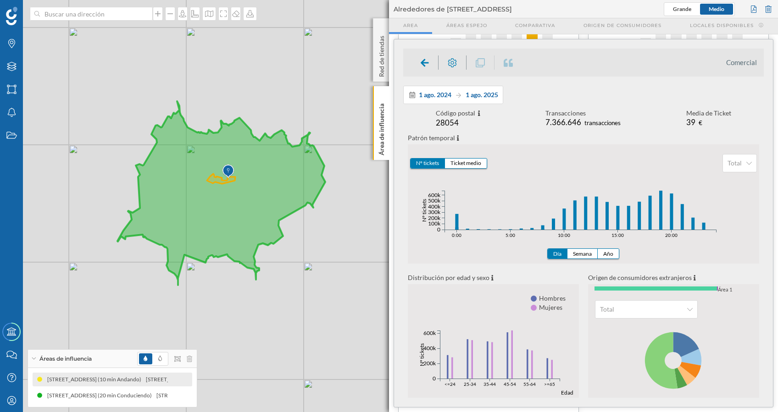
drag, startPoint x: 304, startPoint y: 251, endPoint x: 308, endPoint y: 266, distance: 15.3
click at [308, 266] on div "© Mapbox © OpenStreetMap Improve this map" at bounding box center [389, 206] width 778 height 412
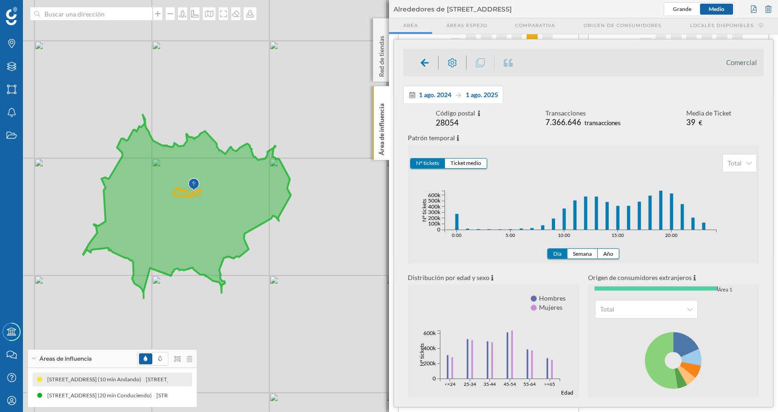
drag, startPoint x: 229, startPoint y: 198, endPoint x: 195, endPoint y: 211, distance: 36.7
click at [195, 211] on icon at bounding box center [187, 207] width 208 height 184
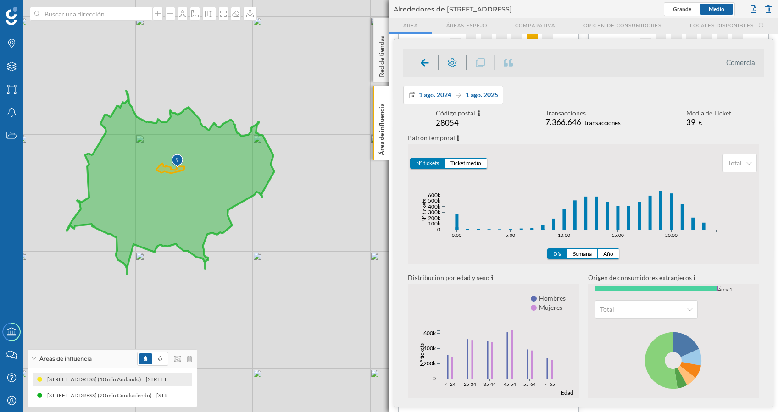
drag, startPoint x: 325, startPoint y: 278, endPoint x: 309, endPoint y: 255, distance: 29.0
click at [309, 255] on div "© Mapbox © OpenStreetMap Improve this map" at bounding box center [389, 206] width 778 height 412
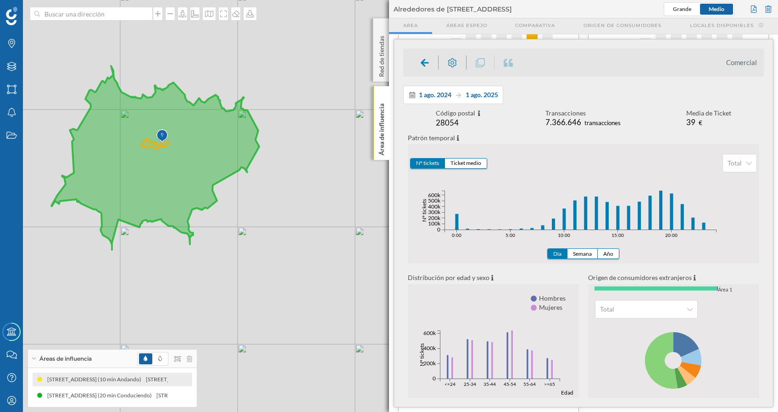
drag, startPoint x: 285, startPoint y: 278, endPoint x: 270, endPoint y: 253, distance: 29.0
click at [270, 253] on div "© Mapbox © OpenStreetMap Improve this map" at bounding box center [389, 206] width 778 height 412
click at [383, 96] on icon at bounding box center [381, 96] width 6 height 4
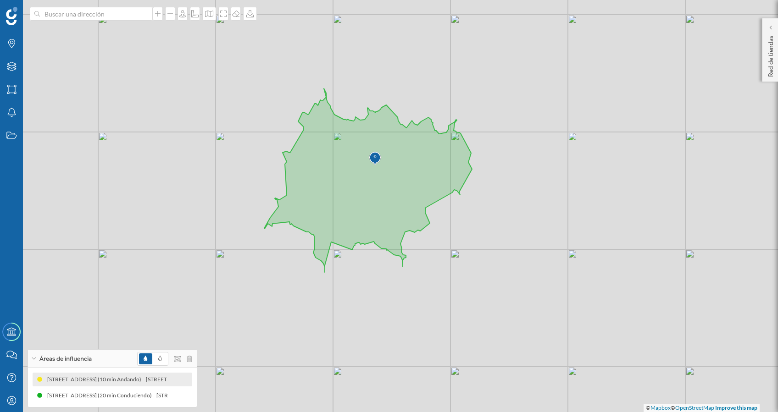
drag, startPoint x: 423, startPoint y: 201, endPoint x: 582, endPoint y: 217, distance: 159.6
click at [582, 217] on div "© Mapbox © OpenStreetMap Improve this map" at bounding box center [389, 206] width 778 height 412
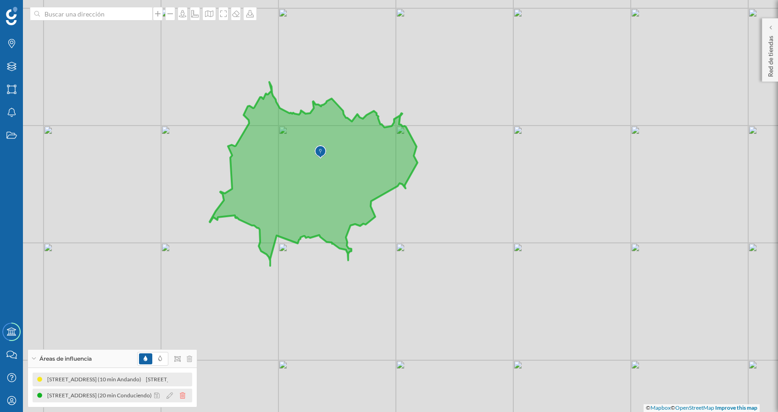
click at [181, 394] on icon at bounding box center [183, 396] width 6 height 6
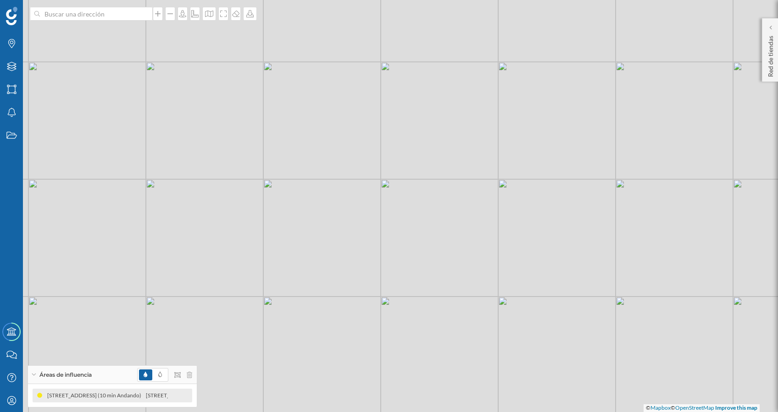
drag, startPoint x: 437, startPoint y: 239, endPoint x: 430, endPoint y: 283, distance: 44.7
click at [430, 283] on div "© Mapbox © OpenStreetMap Improve this map" at bounding box center [389, 206] width 778 height 412
click at [157, 14] on icon at bounding box center [157, 13] width 9 height 7
drag, startPoint x: 674, startPoint y: 184, endPoint x: 674, endPoint y: 198, distance: 14.7
click at [674, 198] on div "© Mapbox © OpenStreetMap Improve this map" at bounding box center [389, 206] width 778 height 412
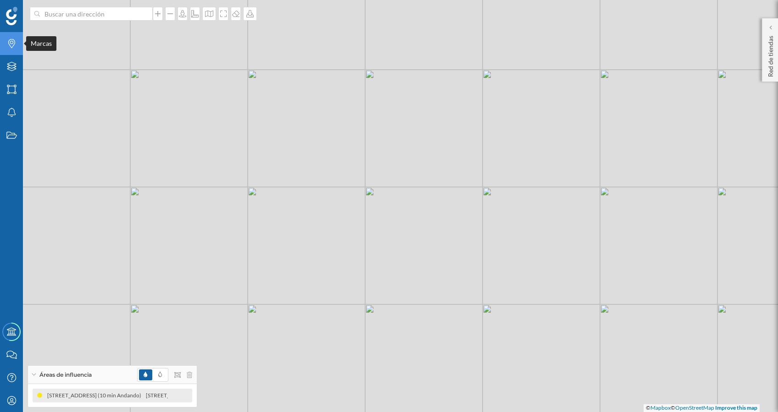
click at [11, 41] on icon at bounding box center [11, 43] width 7 height 9
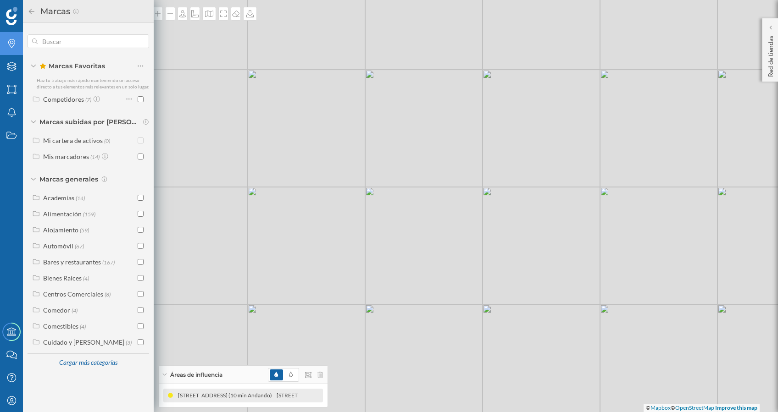
click at [11, 42] on icon "Marcas" at bounding box center [11, 43] width 11 height 9
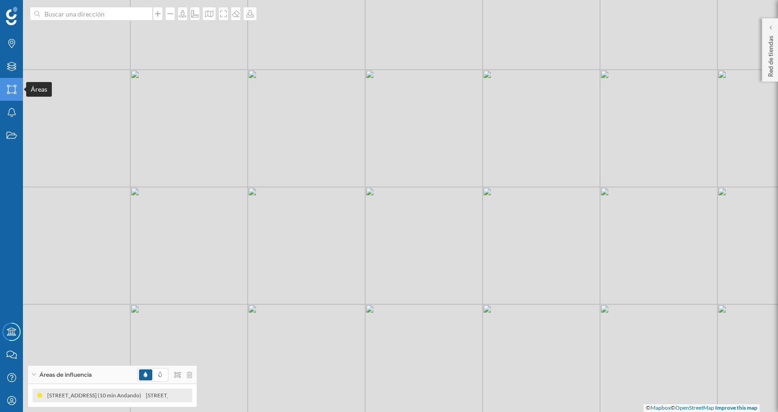
click at [8, 88] on icon "Áreas" at bounding box center [11, 89] width 11 height 9
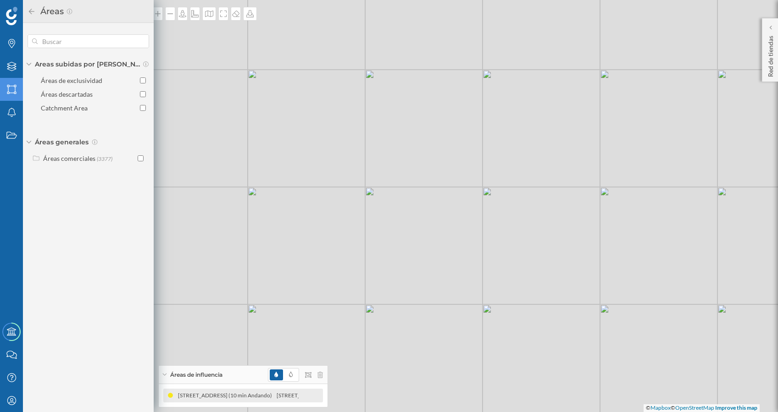
click at [311, 149] on div "© Mapbox © OpenStreetMap Improve this map" at bounding box center [389, 206] width 778 height 412
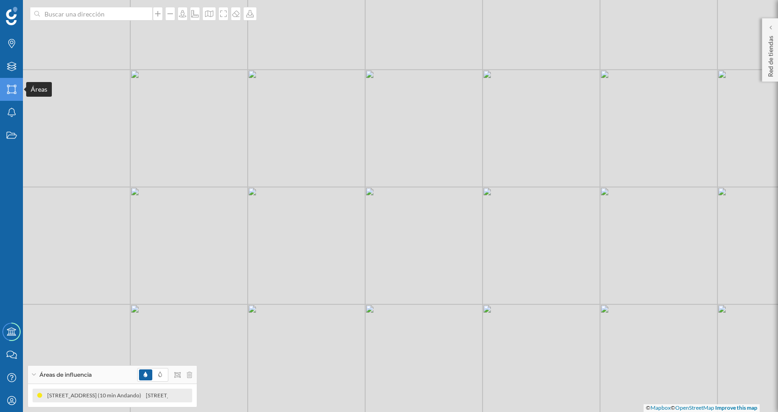
click at [11, 89] on icon "Áreas" at bounding box center [11, 89] width 11 height 9
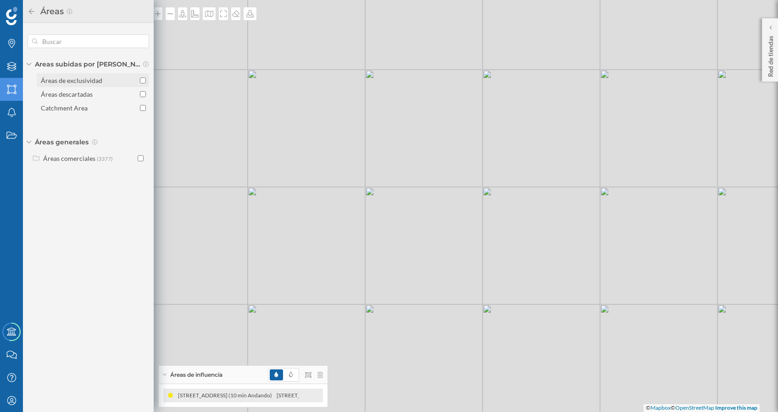
click at [143, 81] on input "Áreas de exclusividad" at bounding box center [143, 81] width 6 height 6
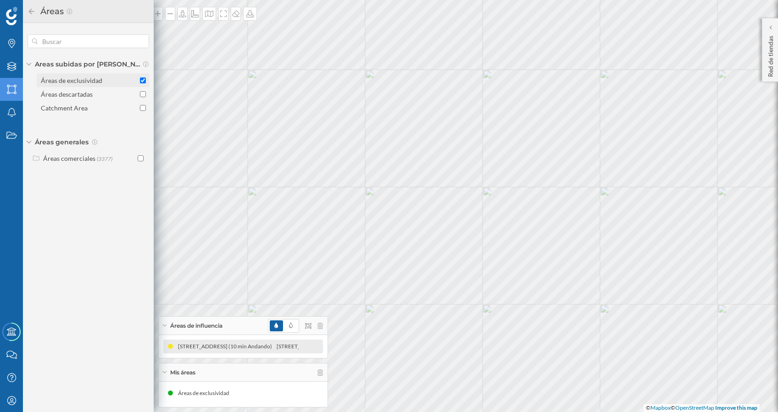
click at [143, 81] on input "Áreas de exclusividad" at bounding box center [143, 81] width 6 height 6
checkbox input "false"
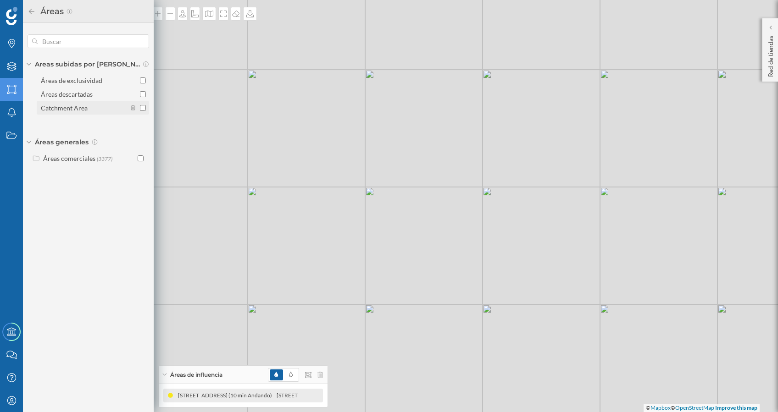
click at [143, 106] on input "Catchment Area" at bounding box center [143, 108] width 6 height 6
checkbox input "true"
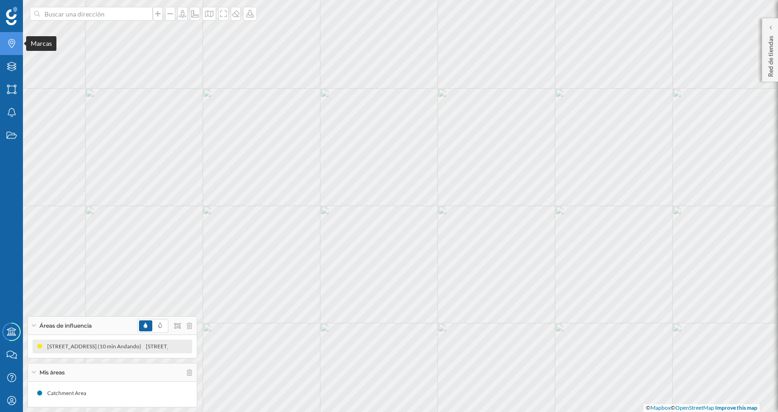
click at [13, 49] on div "Marcas" at bounding box center [11, 43] width 23 height 23
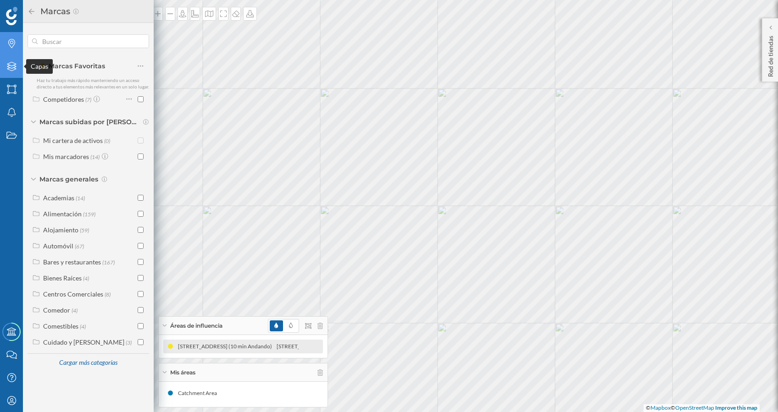
click at [14, 68] on icon at bounding box center [11, 66] width 9 height 9
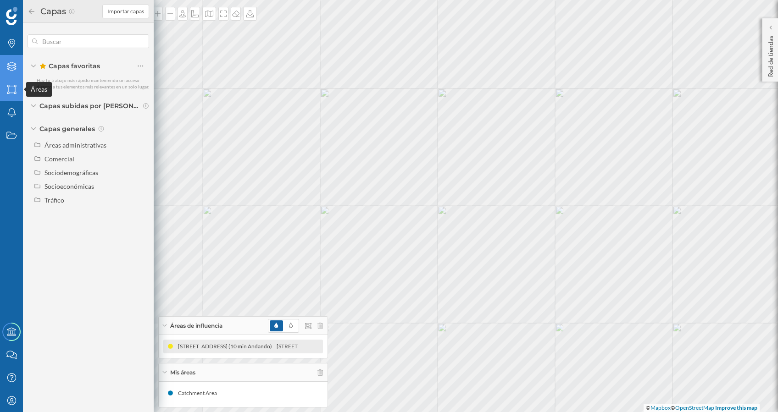
click at [15, 88] on icon at bounding box center [11, 89] width 9 height 9
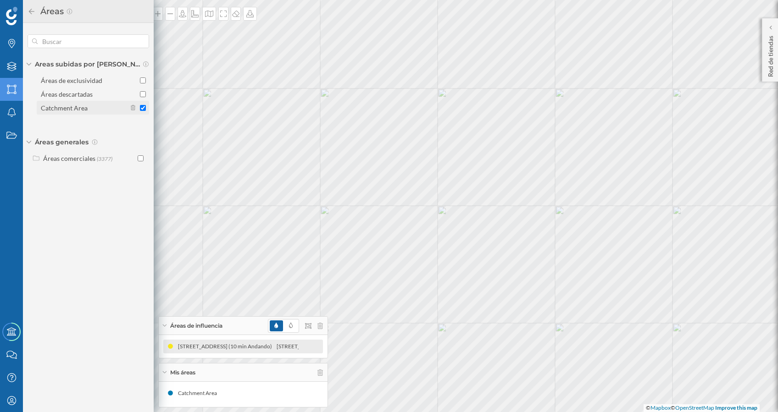
click at [142, 107] on input "Catchment Area" at bounding box center [143, 108] width 6 height 6
checkbox input "false"
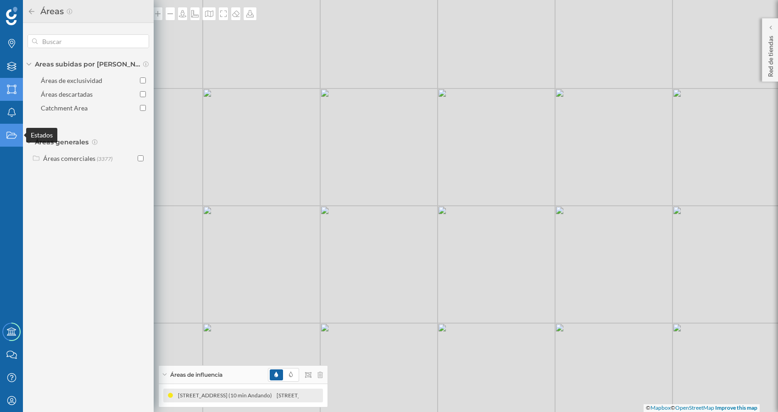
click at [7, 130] on div "Estados" at bounding box center [11, 135] width 23 height 23
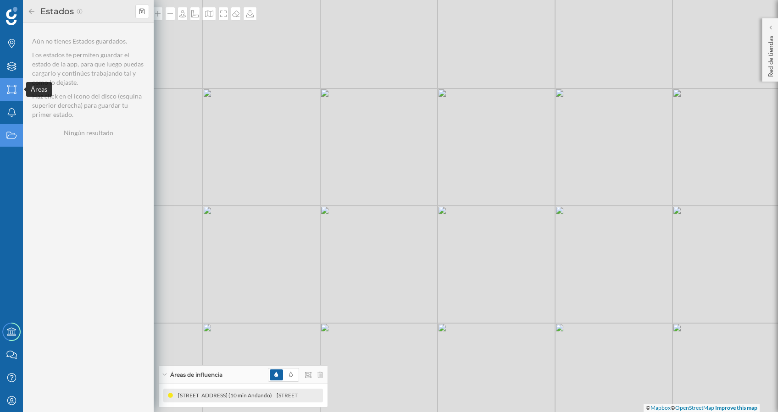
click at [7, 87] on icon "Áreas" at bounding box center [11, 89] width 11 height 9
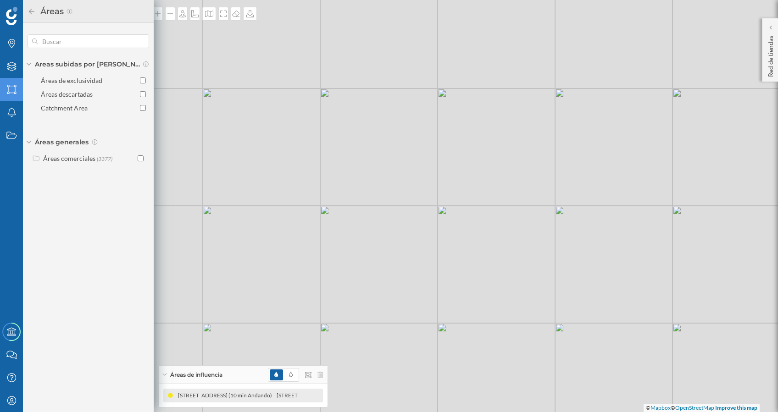
click at [30, 11] on icon at bounding box center [32, 11] width 6 height 6
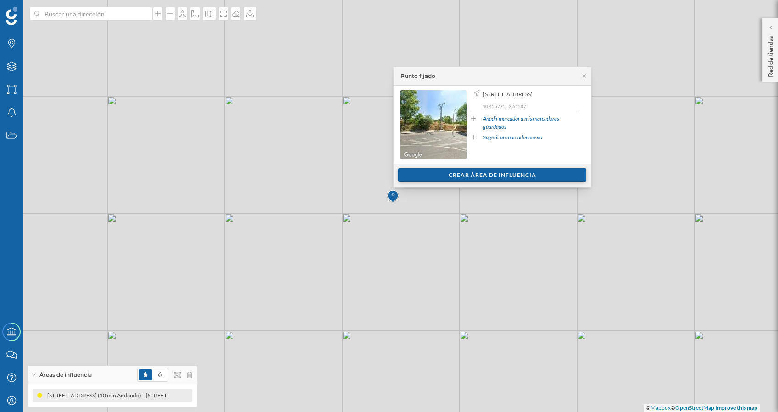
click at [482, 176] on div "Crear área de influencia" at bounding box center [492, 175] width 188 height 14
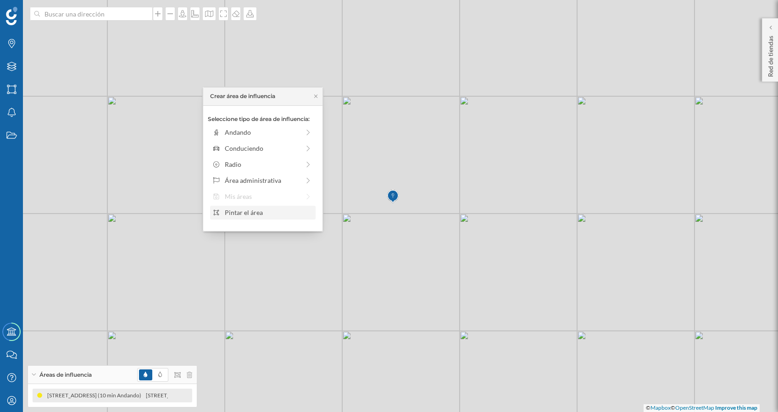
click at [250, 213] on div "Pintar el área" at bounding box center [269, 213] width 88 height 10
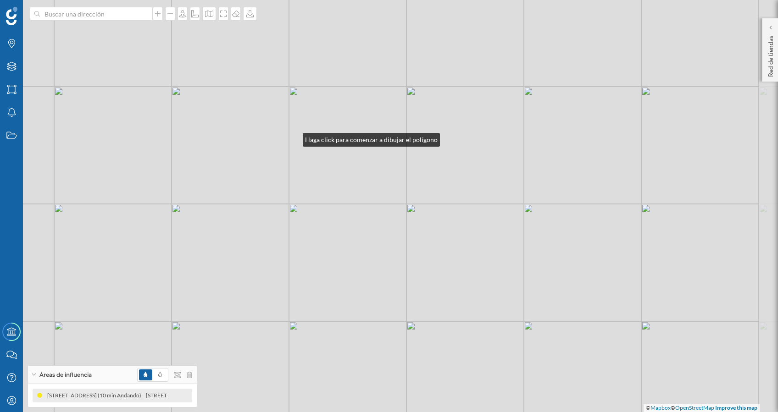
drag, startPoint x: 347, startPoint y: 147, endPoint x: 290, endPoint y: 137, distance: 58.3
click at [290, 137] on div "© Mapbox © OpenStreetMap Improve this map" at bounding box center [389, 206] width 778 height 412
click at [289, 139] on div "© Mapbox © OpenStreetMap Improve this map" at bounding box center [389, 206] width 778 height 412
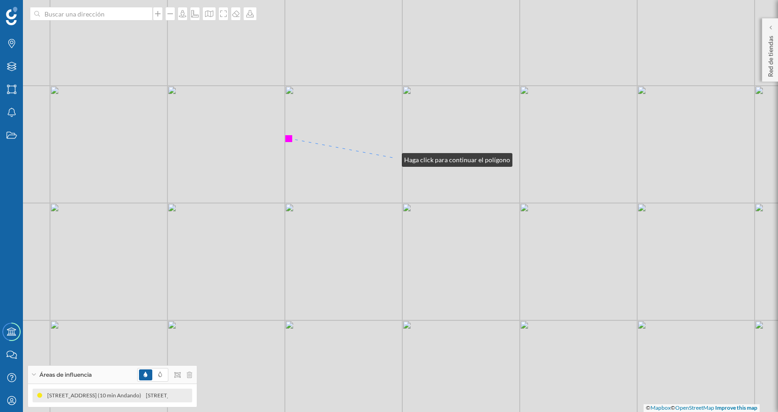
click at [393, 158] on div "© Mapbox © OpenStreetMap Improve this map" at bounding box center [389, 206] width 778 height 412
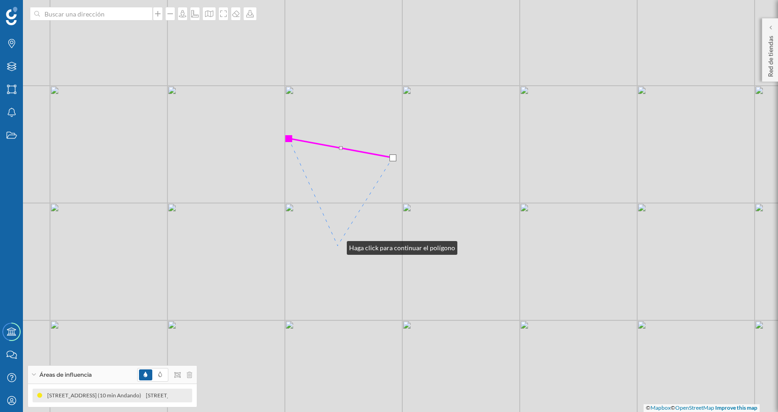
click at [338, 246] on div "© Mapbox © OpenStreetMap Improve this map" at bounding box center [389, 206] width 778 height 412
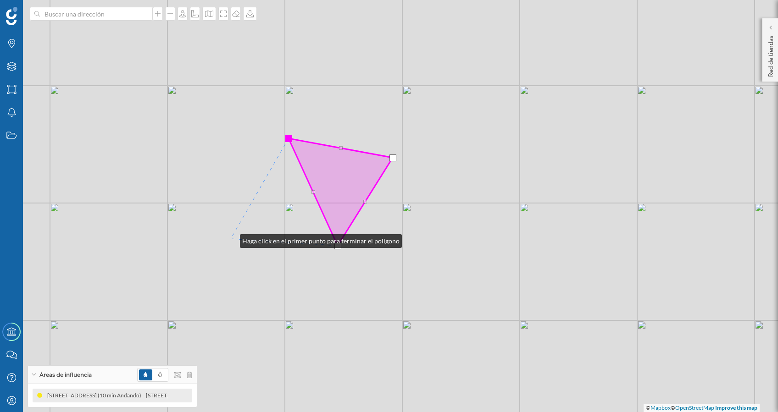
click at [231, 239] on div "© Mapbox © OpenStreetMap Improve this map" at bounding box center [389, 206] width 778 height 412
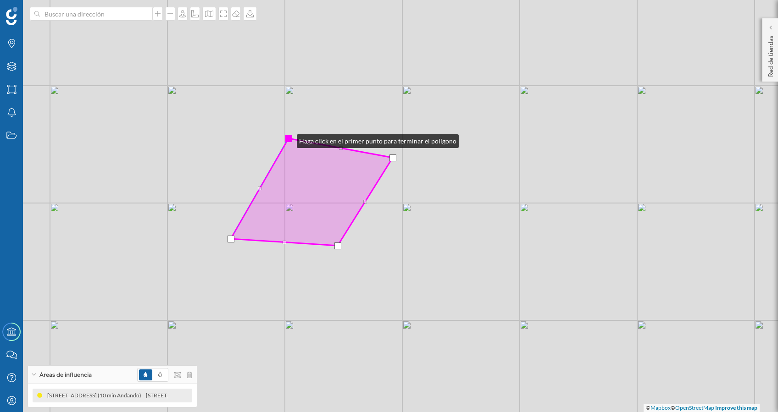
click at [288, 139] on div at bounding box center [288, 138] width 7 height 7
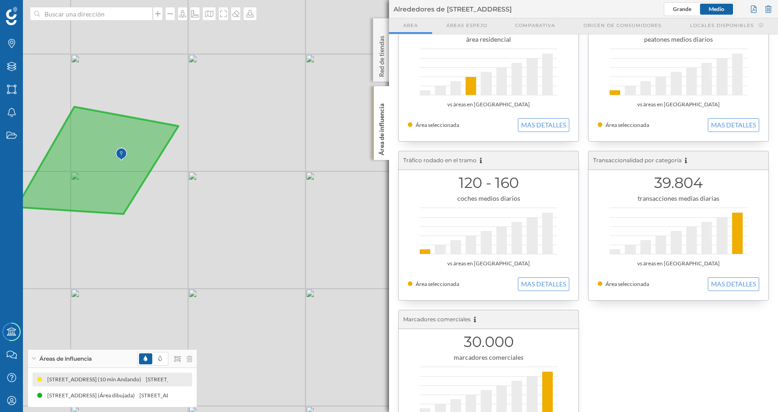
scroll to position [267, 0]
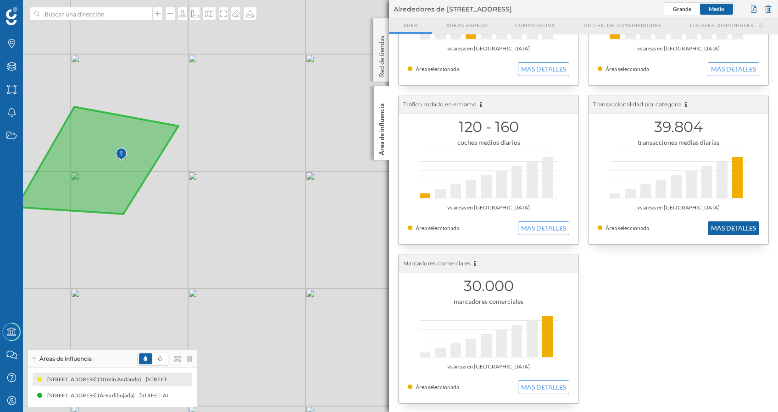
click at [746, 226] on button "MAS DETALLES" at bounding box center [733, 229] width 51 height 14
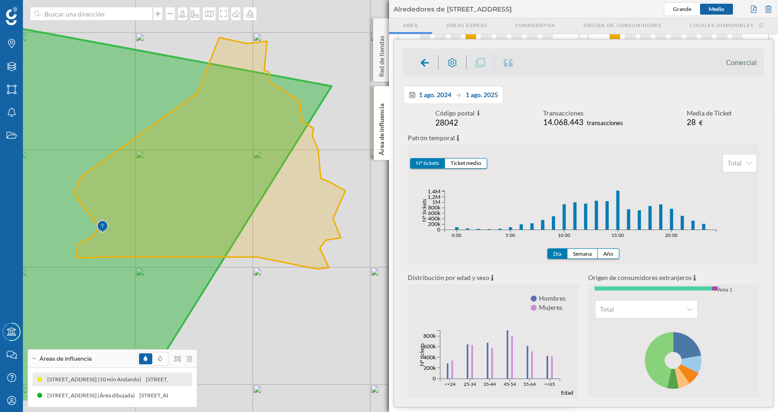
drag, startPoint x: 343, startPoint y: 205, endPoint x: 348, endPoint y: 185, distance: 20.8
click at [348, 185] on div "© Mapbox © OpenStreetMap Improve this map" at bounding box center [389, 206] width 778 height 412
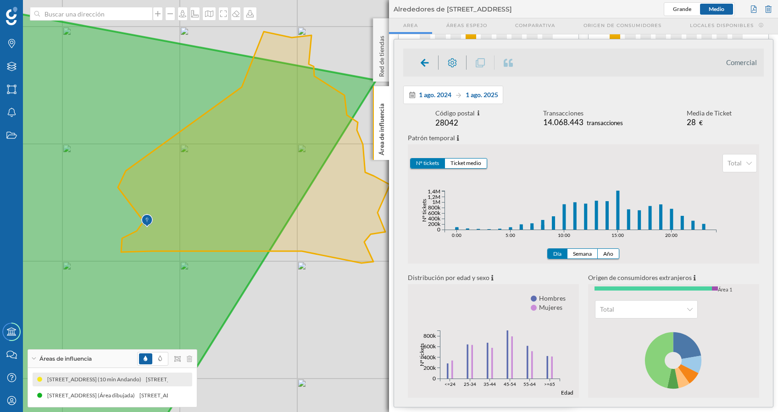
drag, startPoint x: 246, startPoint y: 316, endPoint x: 282, endPoint y: 314, distance: 35.8
click at [282, 317] on div "© Mapbox © OpenStreetMap Improve this map" at bounding box center [389, 206] width 778 height 412
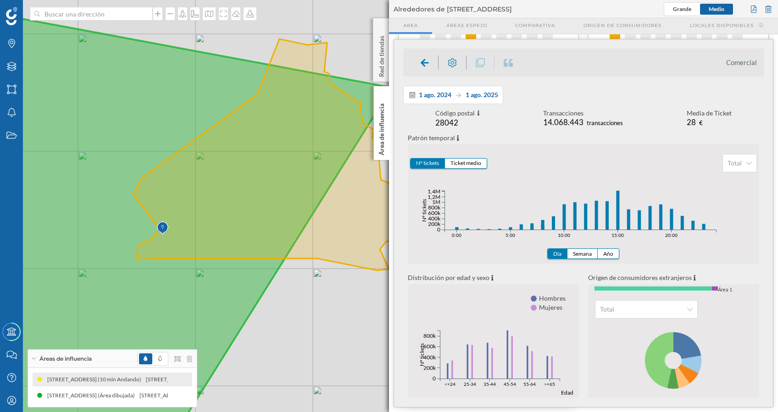
drag, startPoint x: 295, startPoint y: 294, endPoint x: 311, endPoint y: 301, distance: 17.5
click at [311, 301] on div "© Mapbox © OpenStreetMap Improve this map" at bounding box center [389, 206] width 778 height 412
click at [169, 18] on div at bounding box center [170, 14] width 10 height 14
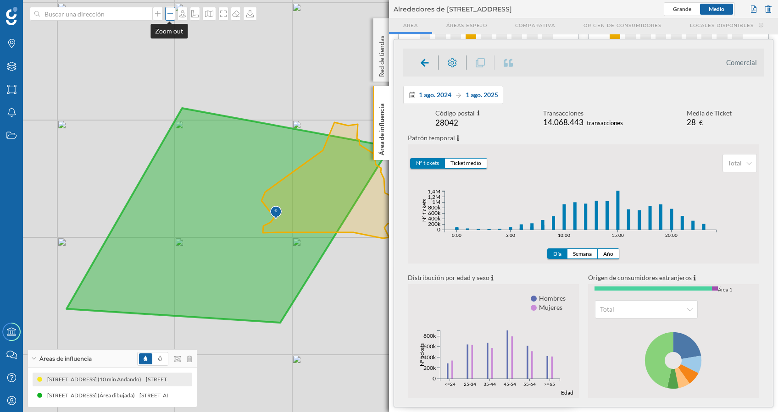
click at [169, 18] on div at bounding box center [170, 14] width 10 height 14
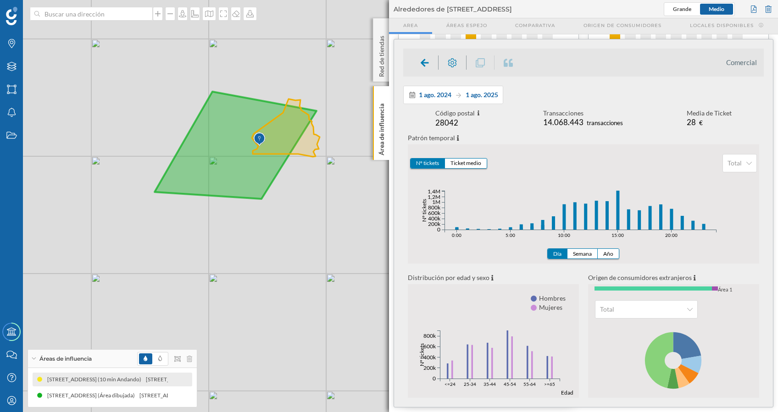
drag, startPoint x: 284, startPoint y: 108, endPoint x: 229, endPoint y: 73, distance: 65.2
click at [229, 73] on div "© Mapbox © OpenStreetMap Improve this map" at bounding box center [389, 206] width 778 height 412
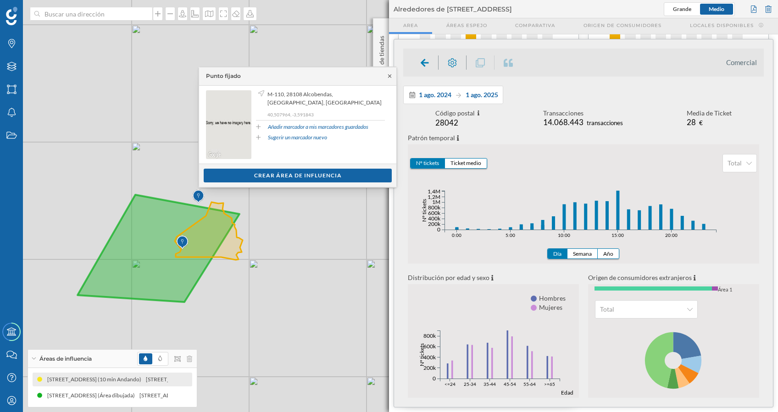
click at [390, 77] on icon at bounding box center [389, 75] width 3 height 3
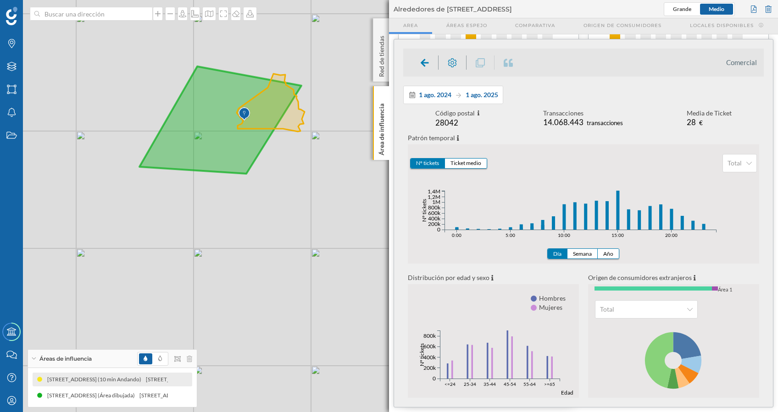
drag, startPoint x: 279, startPoint y: 297, endPoint x: 341, endPoint y: 171, distance: 140.4
click at [341, 171] on div "© Mapbox © OpenStreetMap Improve this map" at bounding box center [389, 206] width 778 height 412
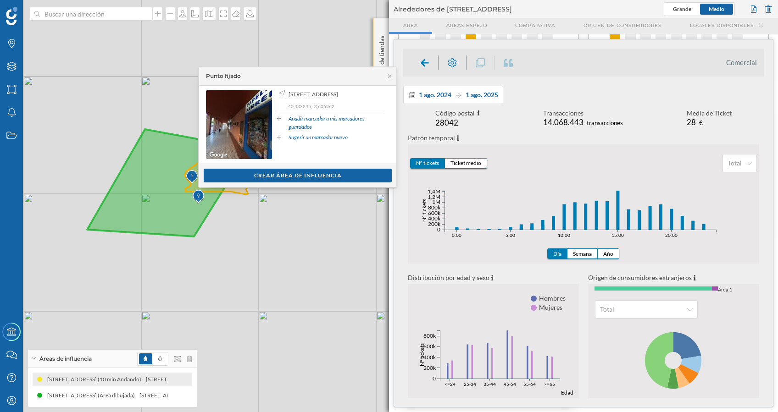
click at [388, 74] on icon at bounding box center [389, 76] width 7 height 6
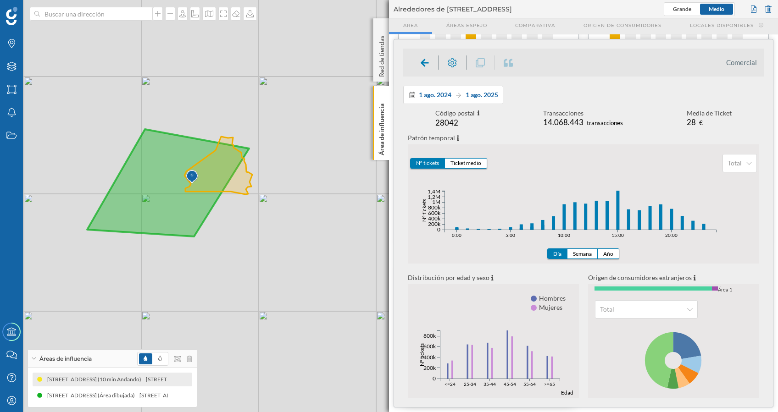
click at [146, 130] on icon at bounding box center [168, 182] width 162 height 107
click at [144, 130] on icon at bounding box center [168, 182] width 162 height 107
click at [146, 129] on icon at bounding box center [168, 182] width 162 height 107
click at [145, 129] on icon at bounding box center [168, 182] width 162 height 107
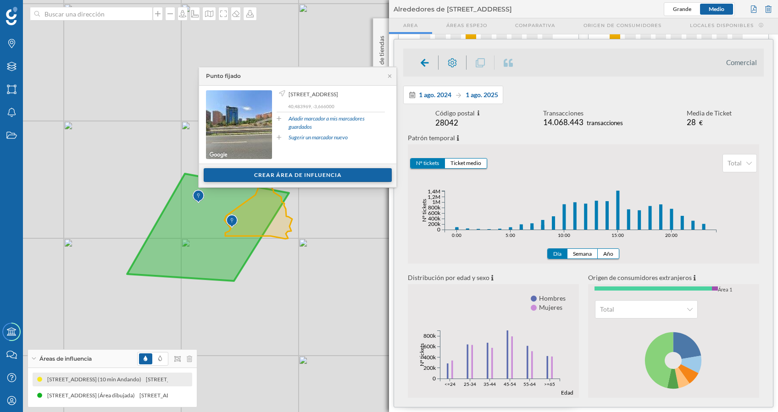
click at [290, 171] on div "Crear área de influencia" at bounding box center [298, 175] width 188 height 14
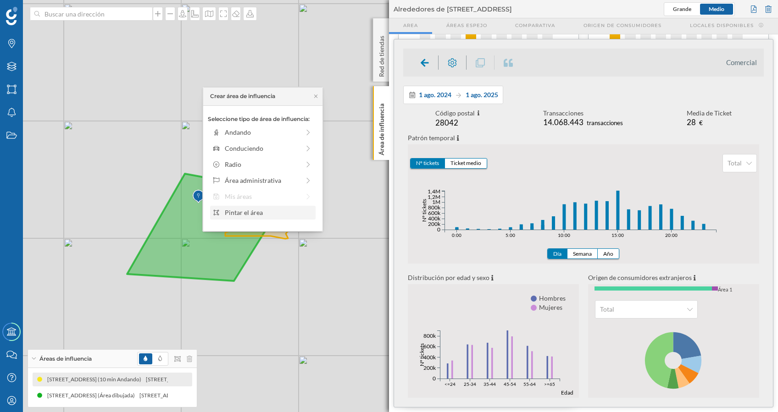
click at [259, 207] on div "Pintar el área" at bounding box center [263, 213] width 106 height 14
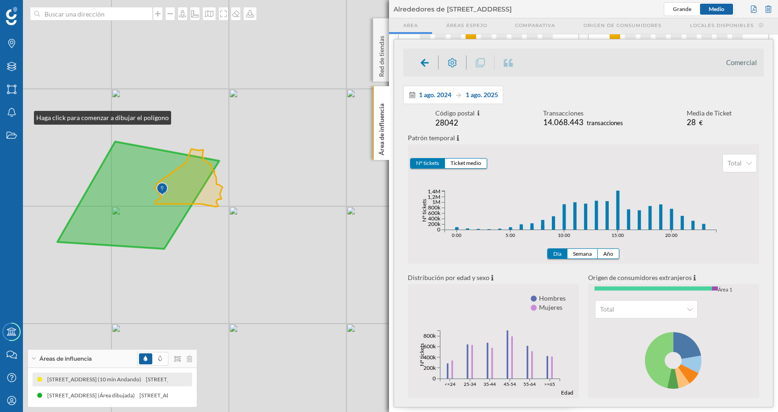
drag, startPoint x: 95, startPoint y: 148, endPoint x: 47, endPoint y: 116, distance: 57.5
click at [44, 116] on div "© Mapbox © OpenStreetMap Improve this map" at bounding box center [389, 206] width 778 height 412
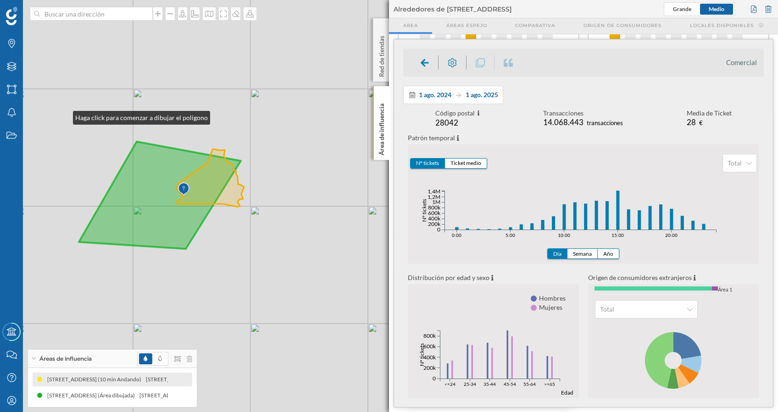
click at [65, 116] on div "© Mapbox © OpenStreetMap Improve this map" at bounding box center [389, 206] width 778 height 412
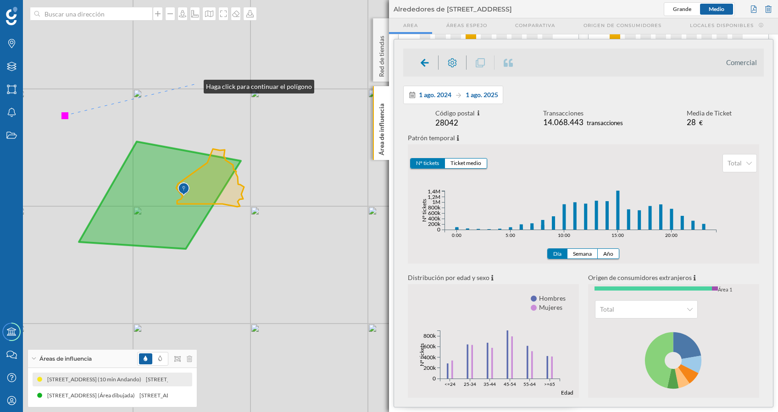
click at [195, 84] on div "© Mapbox © OpenStreetMap Improve this map" at bounding box center [389, 206] width 778 height 412
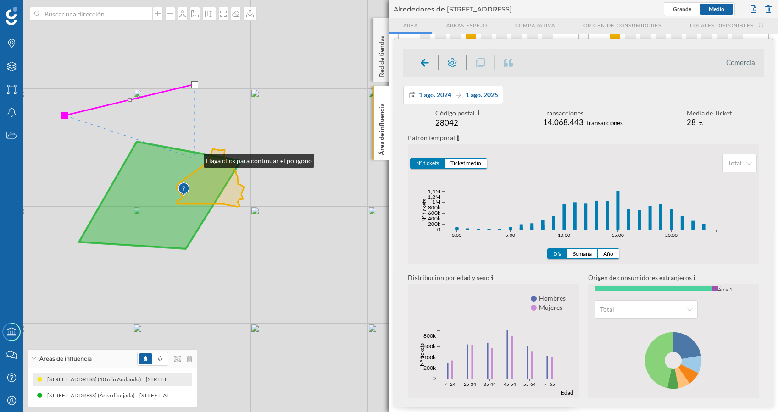
click at [195, 159] on icon at bounding box center [160, 195] width 162 height 107
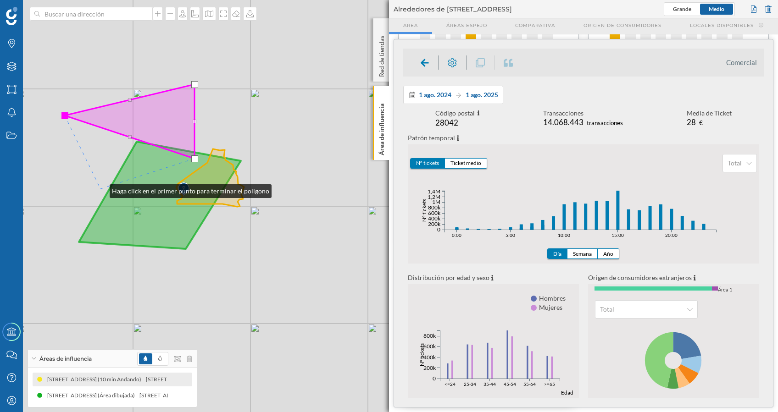
click at [100, 189] on div "© Mapbox © OpenStreetMap Improve this map" at bounding box center [389, 206] width 778 height 412
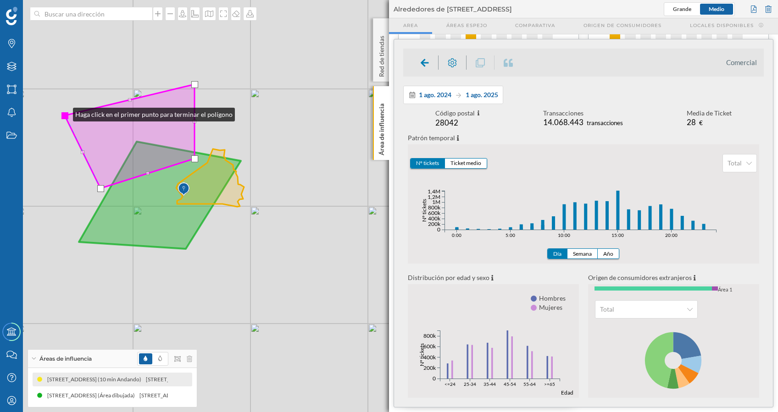
click at [63, 112] on div at bounding box center [64, 115] width 7 height 7
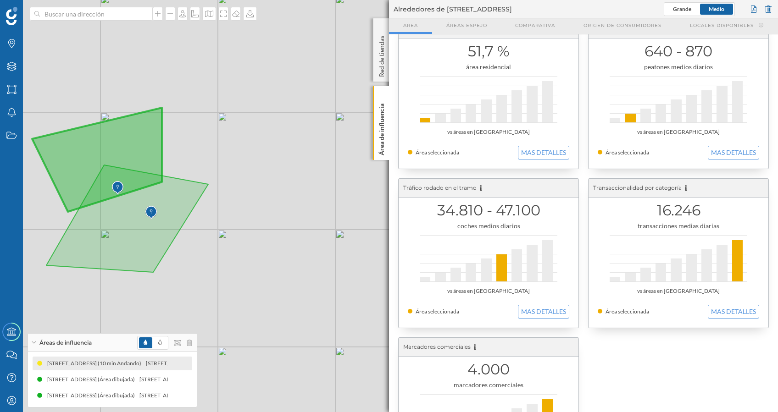
scroll to position [186, 0]
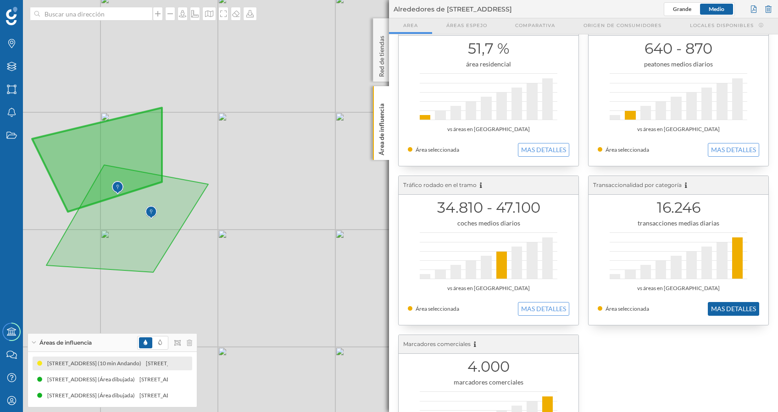
click at [732, 312] on button "MAS DETALLES" at bounding box center [733, 309] width 51 height 14
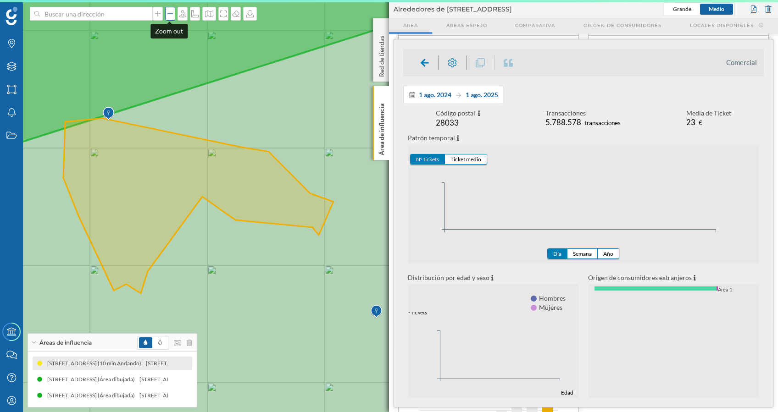
click at [166, 12] on icon at bounding box center [170, 13] width 9 height 7
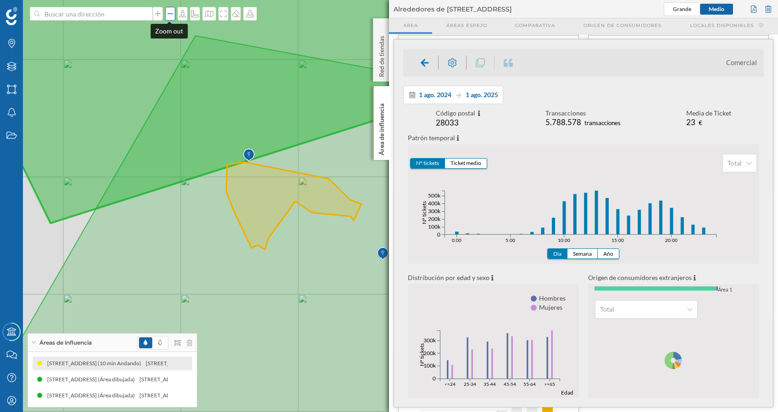
click at [166, 12] on icon at bounding box center [170, 13] width 9 height 7
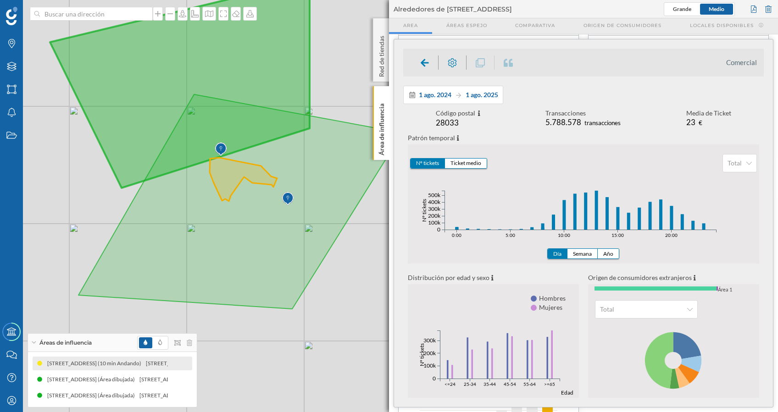
drag, startPoint x: 158, startPoint y: 228, endPoint x: 60, endPoint y: 202, distance: 101.7
click at [60, 202] on div "© Mapbox © OpenStreetMap Improve this map" at bounding box center [389, 206] width 778 height 412
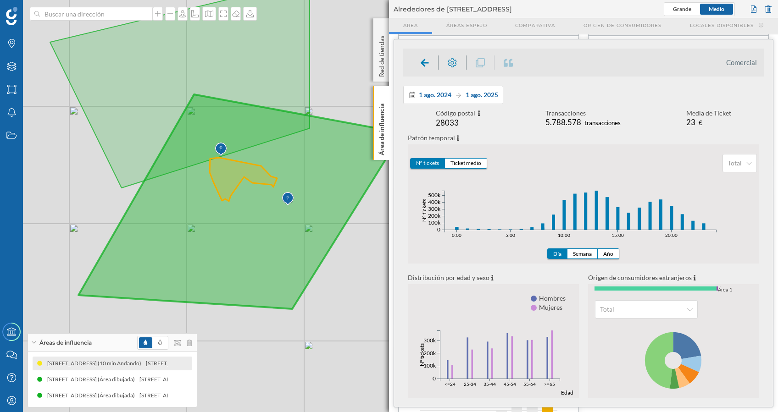
click at [315, 257] on icon at bounding box center [240, 202] width 324 height 215
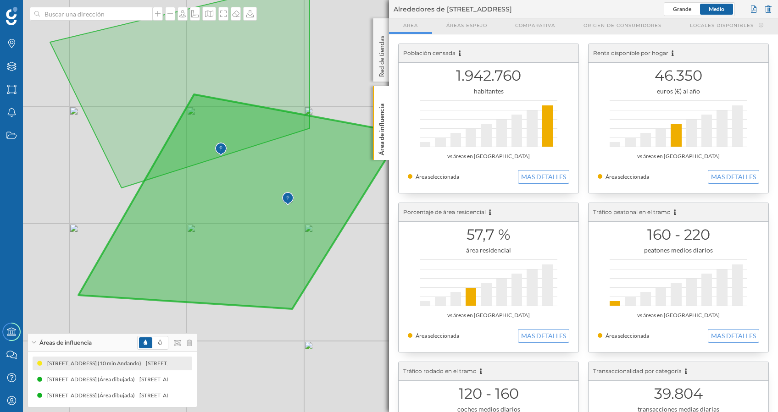
click at [283, 95] on icon at bounding box center [180, 84] width 260 height 208
click at [283, 264] on icon at bounding box center [240, 202] width 324 height 215
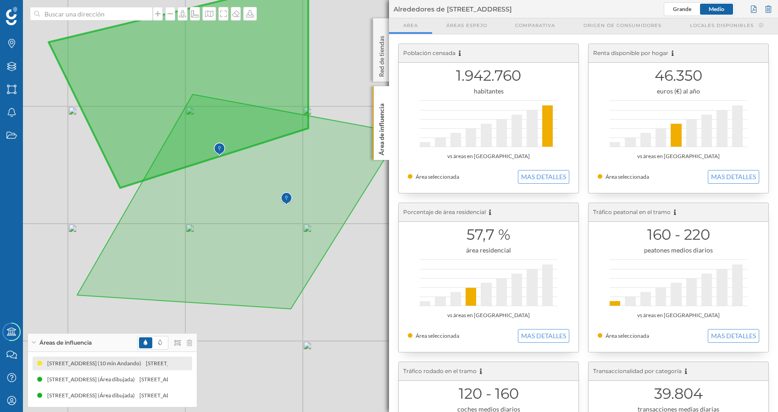
click at [253, 79] on icon at bounding box center [179, 84] width 260 height 208
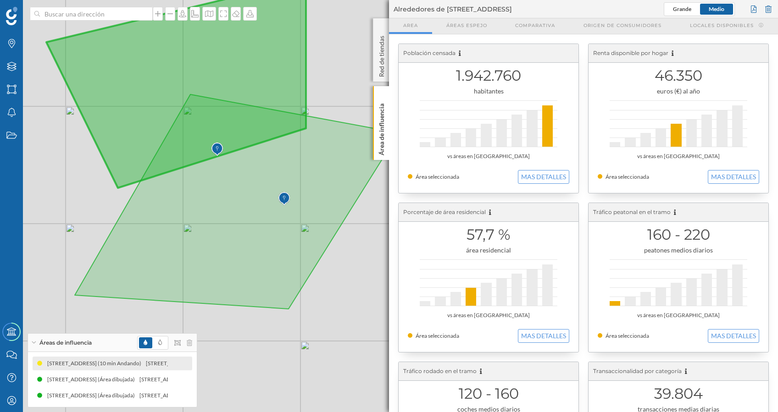
click at [238, 84] on icon at bounding box center [176, 84] width 260 height 208
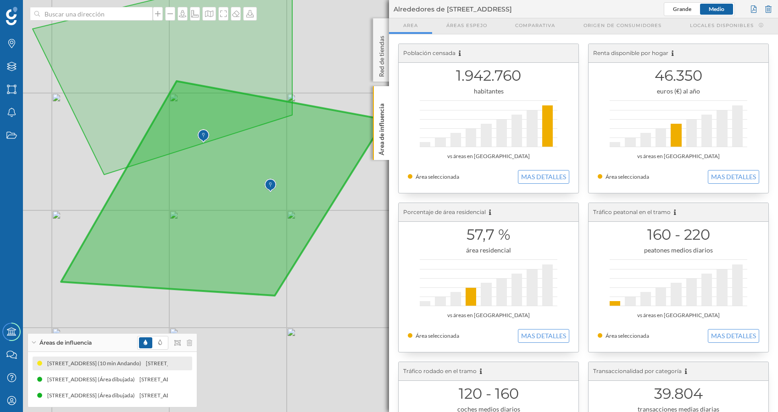
drag, startPoint x: 338, startPoint y: 341, endPoint x: 324, endPoint y: 330, distance: 17.9
click at [324, 330] on div "© Mapbox © OpenStreetMap Improve this map" at bounding box center [389, 206] width 778 height 412
click at [253, 274] on icon at bounding box center [223, 188] width 324 height 215
click at [709, 402] on div "39.804 transacciones medias diarias" at bounding box center [679, 399] width 162 height 29
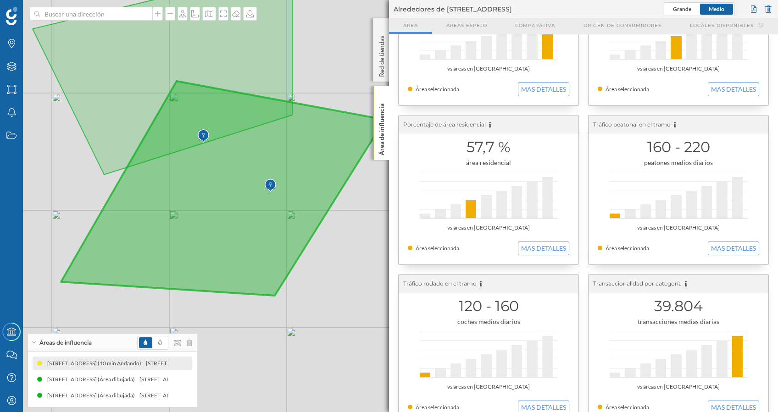
scroll to position [96, 0]
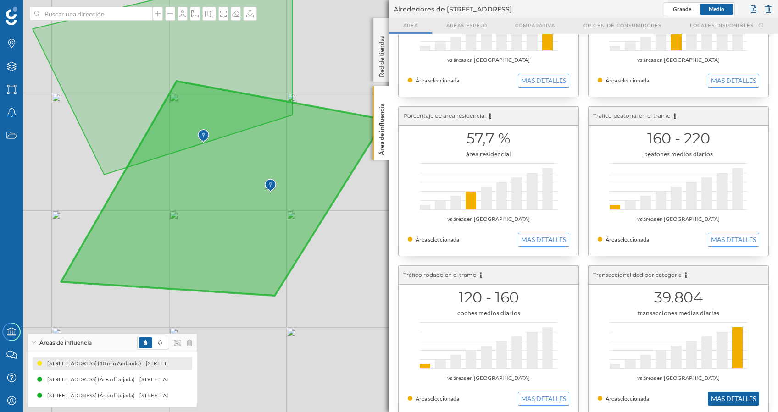
click at [730, 398] on button "MAS DETALLES" at bounding box center [733, 399] width 51 height 14
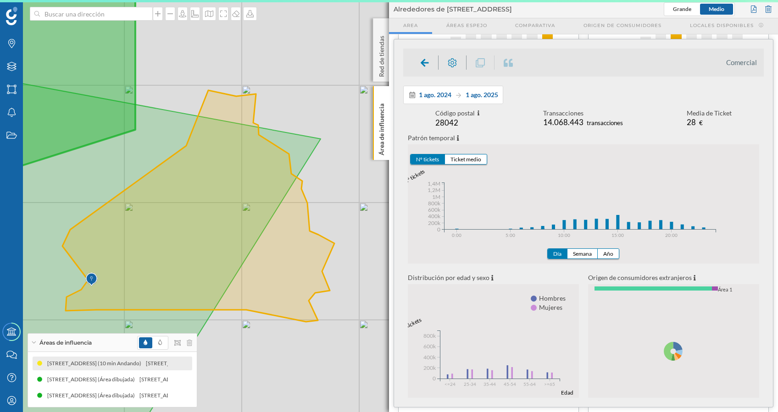
click at [68, 47] on icon at bounding box center [28, 78] width 214 height 240
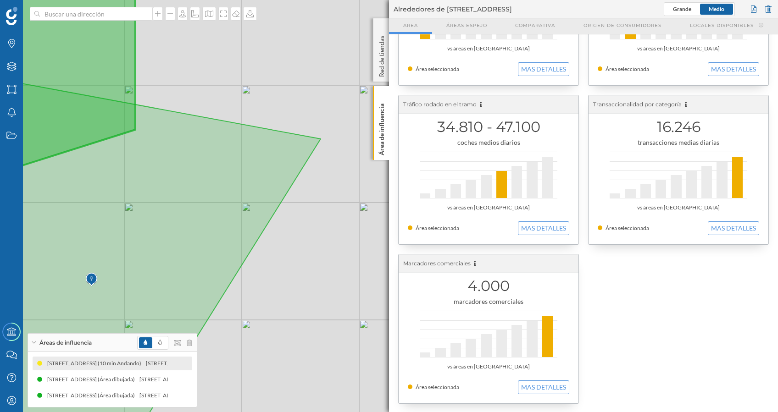
scroll to position [257, 0]
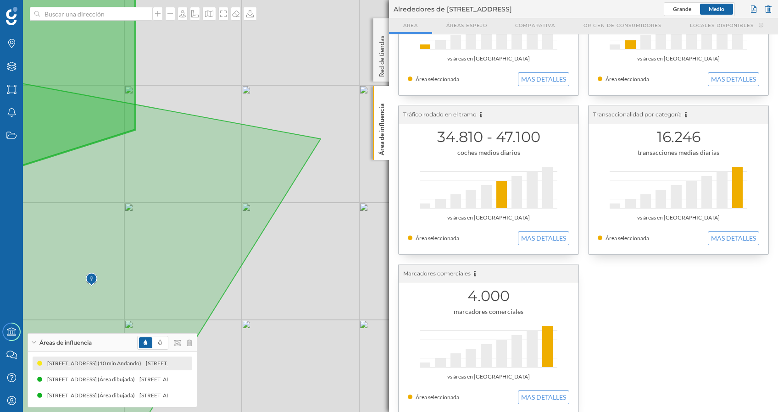
click at [720, 245] on div "16.246 transacciones medias diarias vs áreas en [GEOGRAPHIC_DATA] Área seleccio…" at bounding box center [679, 180] width 180 height 149
click at [720, 234] on button "MAS DETALLES" at bounding box center [733, 239] width 51 height 14
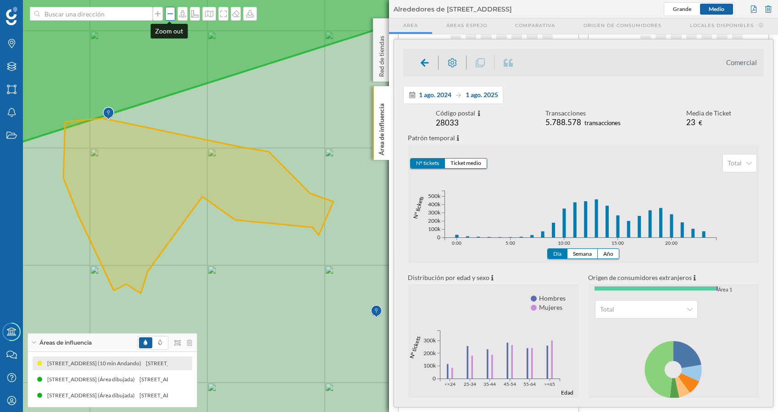
click at [170, 11] on icon at bounding box center [170, 13] width 9 height 7
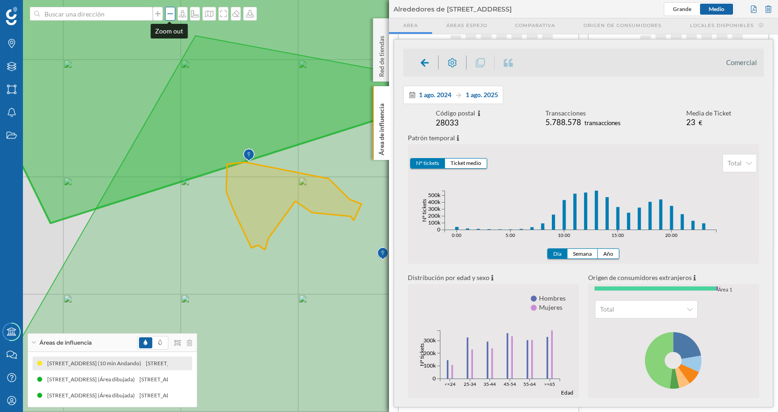
click at [170, 11] on icon at bounding box center [170, 13] width 9 height 7
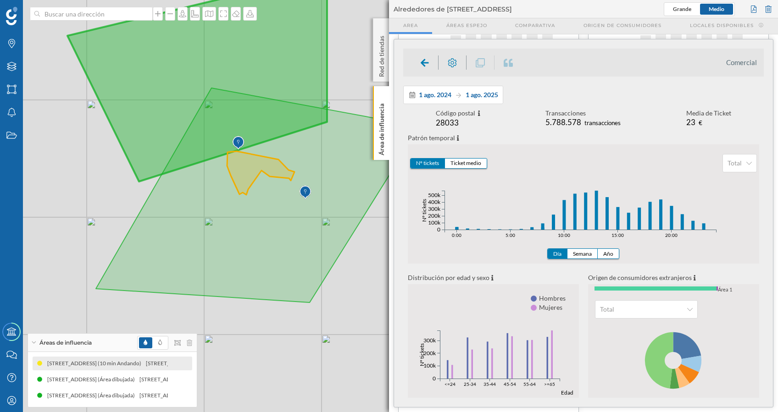
drag, startPoint x: 188, startPoint y: 228, endPoint x: 103, endPoint y: 193, distance: 91.8
click at [103, 195] on div "© Mapbox © OpenStreetMap Improve this map" at bounding box center [389, 206] width 778 height 412
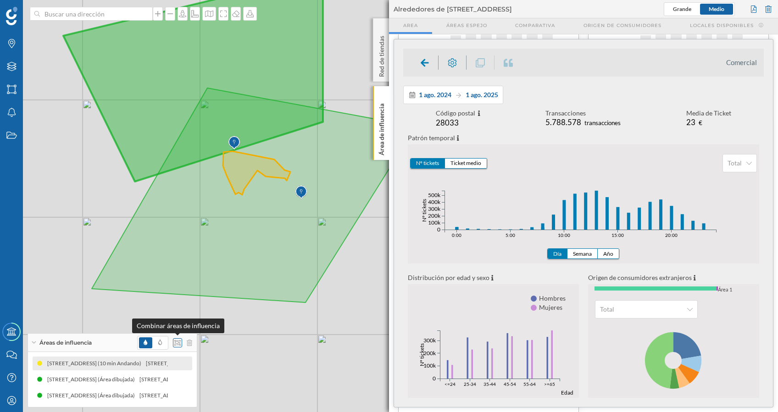
click at [176, 342] on icon at bounding box center [177, 343] width 6 height 6
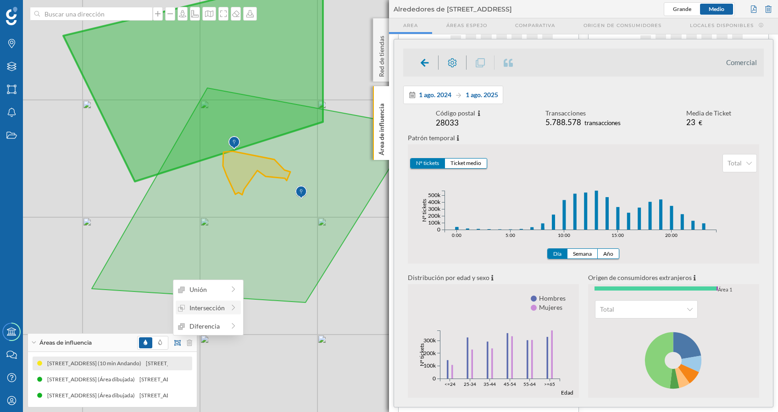
click at [210, 308] on div "Intersección" at bounding box center [201, 308] width 47 height 10
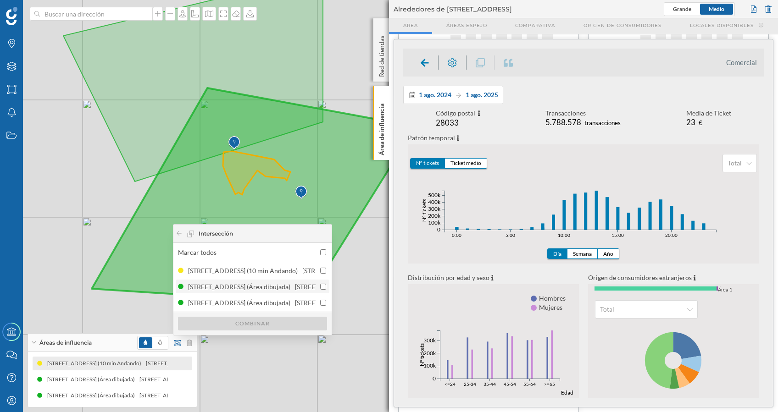
click at [320, 285] on input "checkbox" at bounding box center [323, 287] width 6 height 6
checkbox input "true"
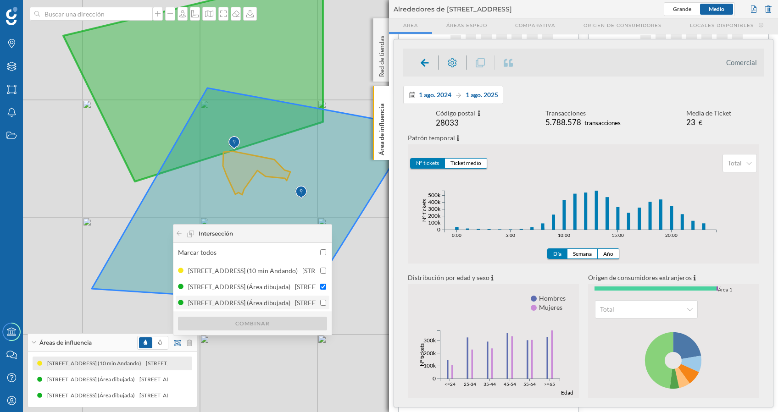
click at [323, 301] on input "checkbox" at bounding box center [323, 303] width 6 height 6
checkbox input "true"
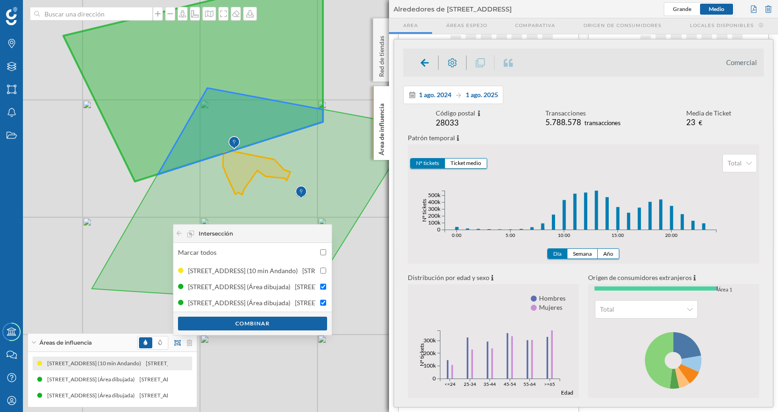
click at [173, 233] on div "Intersección" at bounding box center [252, 234] width 158 height 18
click at [178, 233] on icon at bounding box center [179, 234] width 7 height 6
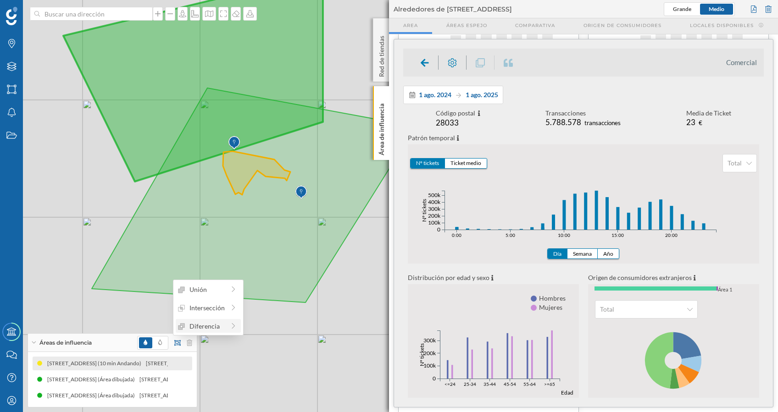
click at [206, 330] on div "Diferencia" at bounding box center [201, 327] width 47 height 10
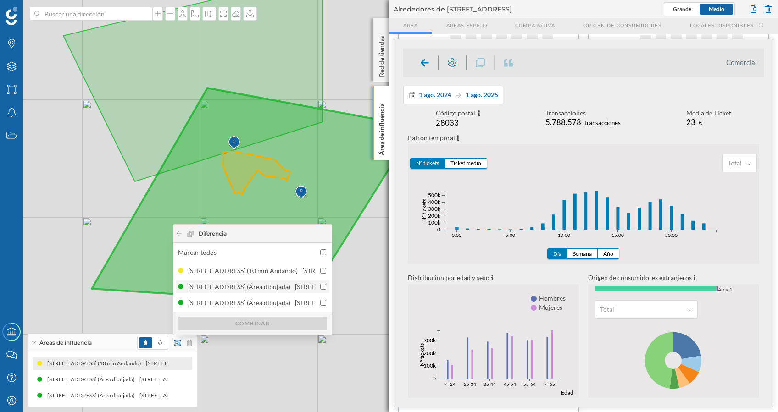
click at [323, 287] on input "checkbox" at bounding box center [323, 287] width 6 height 6
checkbox input "true"
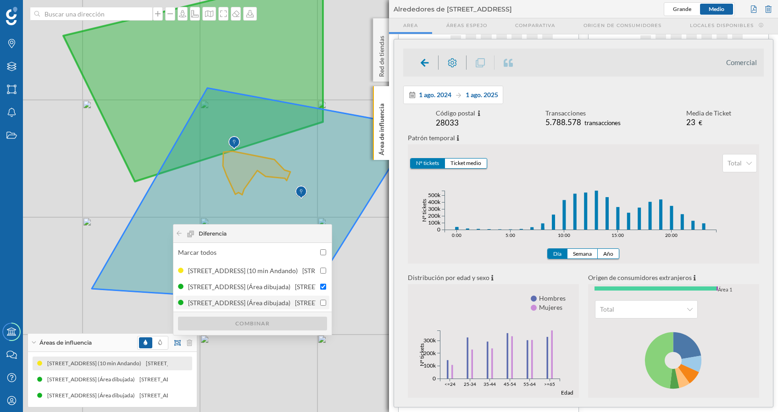
click at [323, 304] on input "checkbox" at bounding box center [323, 303] width 6 height 6
checkbox input "true"
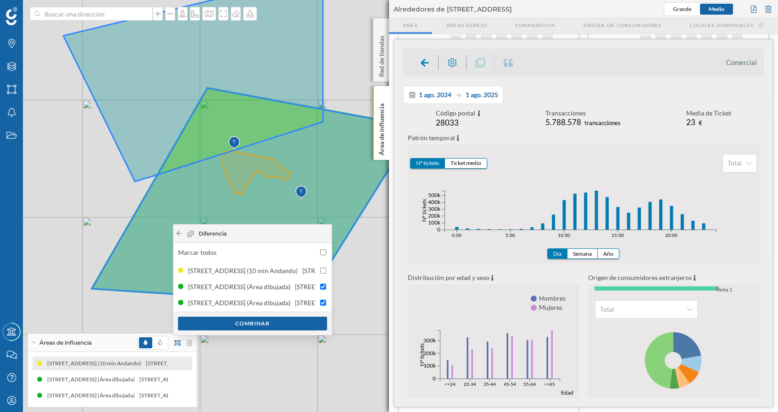
click at [179, 235] on icon at bounding box center [179, 234] width 7 height 6
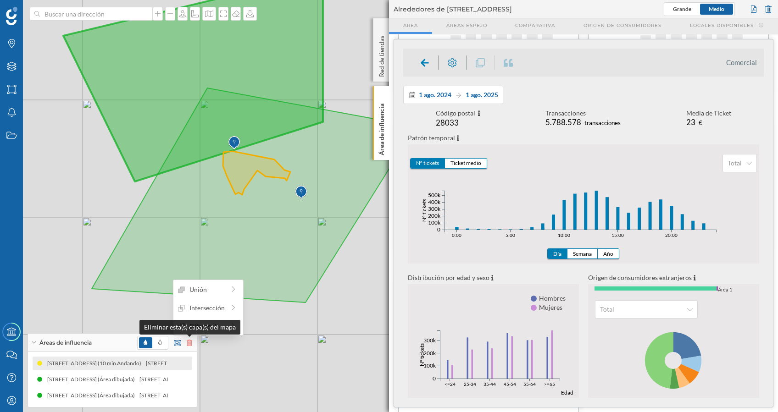
click at [188, 343] on icon at bounding box center [190, 343] width 6 height 6
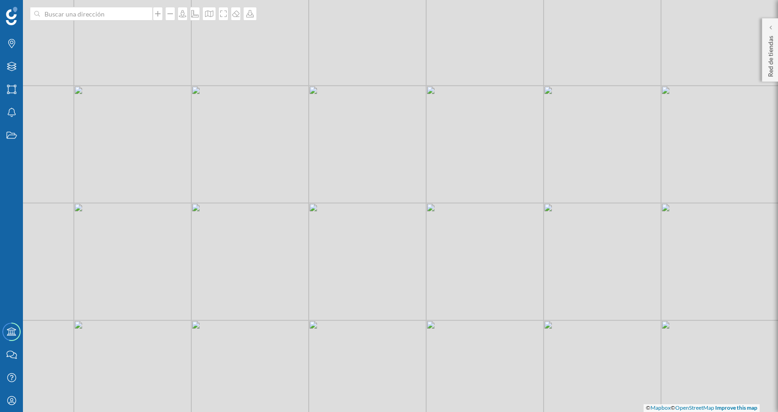
drag, startPoint x: 531, startPoint y: 234, endPoint x: 438, endPoint y: 187, distance: 104.2
click at [438, 187] on div "© Mapbox © OpenStreetMap Improve this map" at bounding box center [389, 206] width 778 height 412
click at [156, 14] on icon at bounding box center [157, 13] width 9 height 7
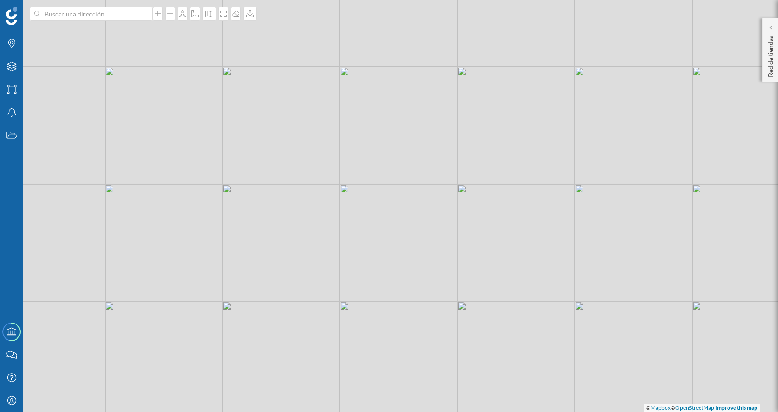
drag, startPoint x: 396, startPoint y: 153, endPoint x: 508, endPoint y: 138, distance: 112.6
click at [508, 138] on div "© Mapbox © OpenStreetMap Improve this map" at bounding box center [389, 206] width 778 height 412
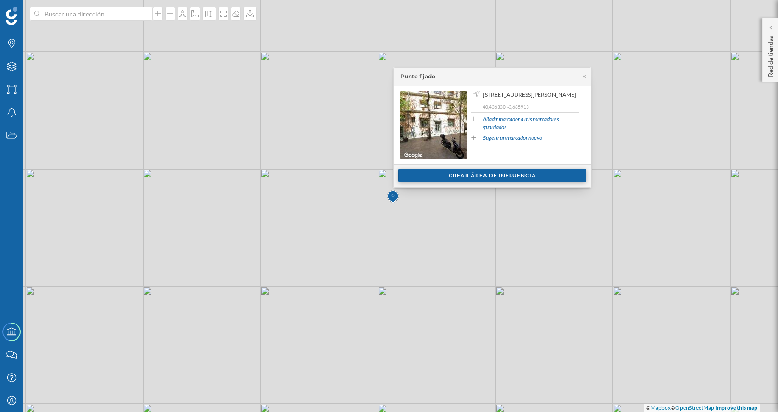
click at [467, 173] on div "Crear área de influencia" at bounding box center [492, 176] width 188 height 14
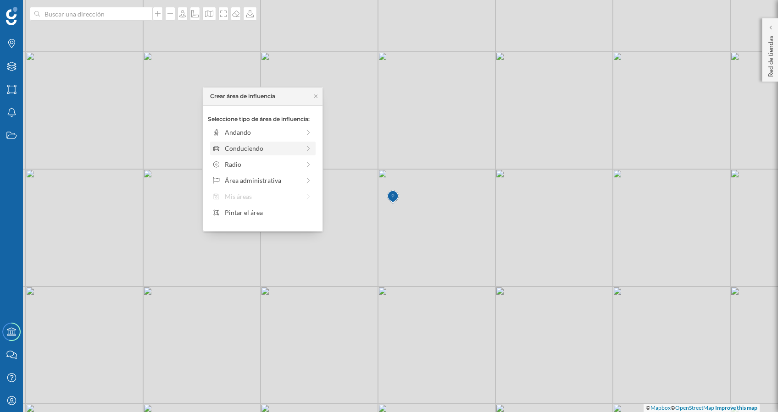
click at [234, 147] on div "Conduciendo" at bounding box center [262, 149] width 75 height 10
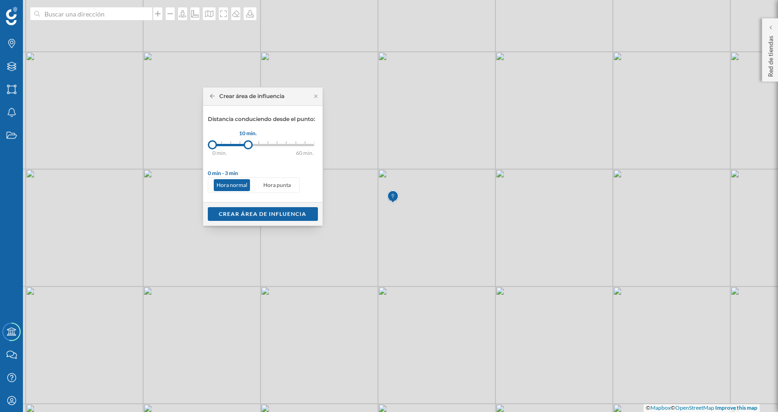
drag, startPoint x: 223, startPoint y: 147, endPoint x: 248, endPoint y: 145, distance: 24.9
click at [248, 145] on div at bounding box center [248, 144] width 9 height 9
click at [293, 210] on div "Crear área de influencia" at bounding box center [263, 214] width 110 height 14
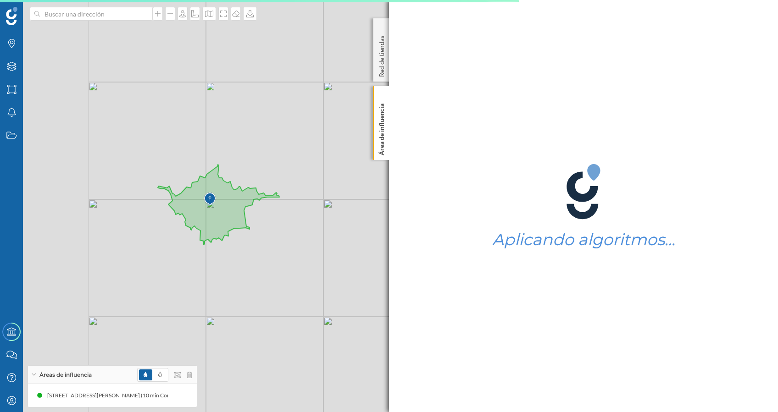
drag, startPoint x: 233, startPoint y: 201, endPoint x: 356, endPoint y: 248, distance: 132.4
click at [356, 248] on div "© Mapbox © OpenStreetMap Improve this map" at bounding box center [389, 206] width 778 height 412
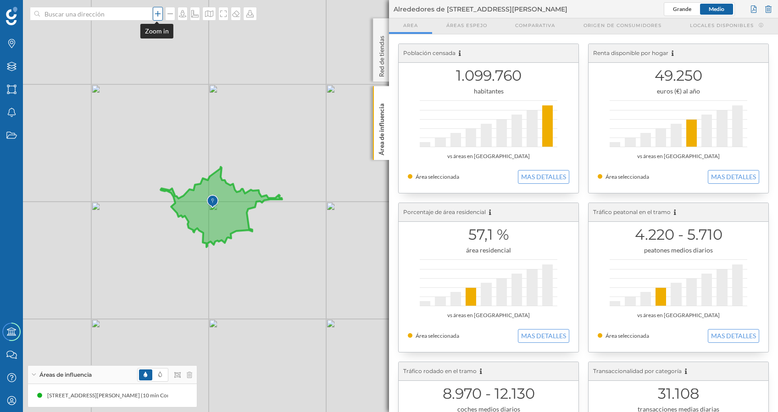
click at [156, 16] on icon at bounding box center [158, 14] width 6 height 6
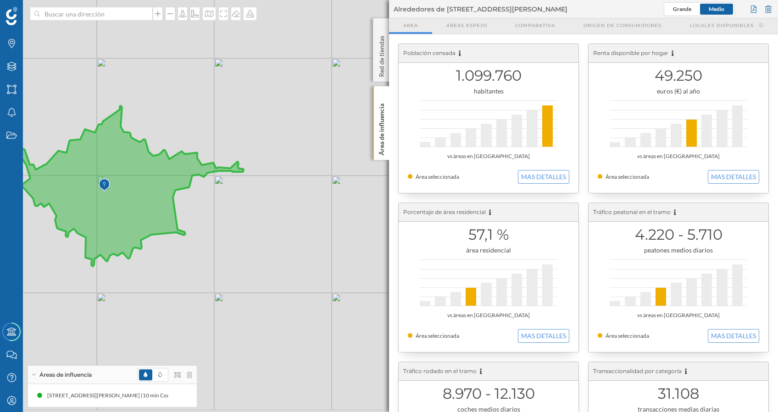
drag, startPoint x: 232, startPoint y: 180, endPoint x: 362, endPoint y: 141, distance: 135.9
click at [370, 147] on div "© Mapbox © OpenStreetMap Improve this map" at bounding box center [389, 206] width 778 height 412
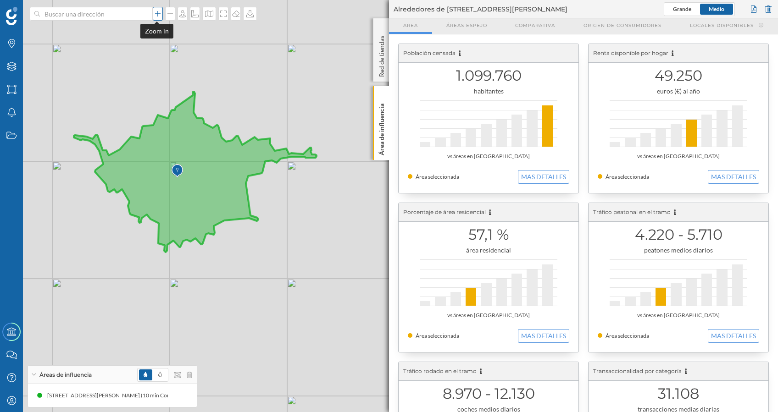
click at [153, 13] on icon at bounding box center [157, 13] width 9 height 7
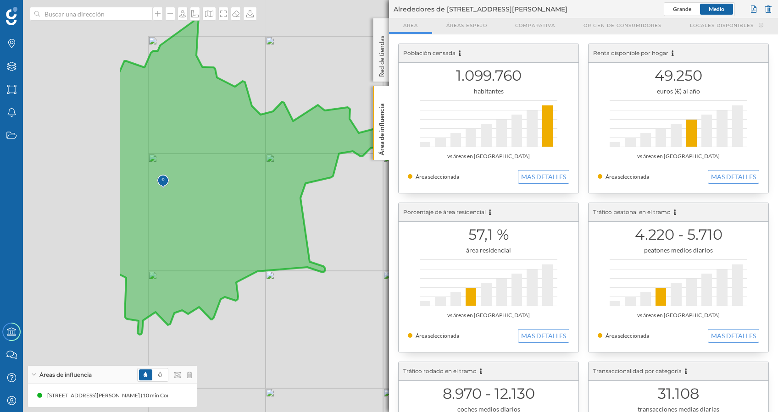
drag, startPoint x: 173, startPoint y: 173, endPoint x: 371, endPoint y: 210, distance: 201.7
click at [370, 210] on div "© Mapbox © OpenStreetMap Improve this map" at bounding box center [389, 206] width 778 height 412
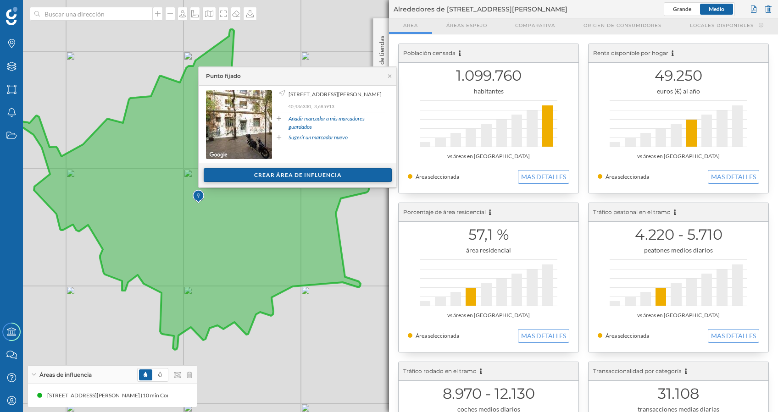
click at [264, 173] on div "Crear área de influencia" at bounding box center [298, 175] width 188 height 14
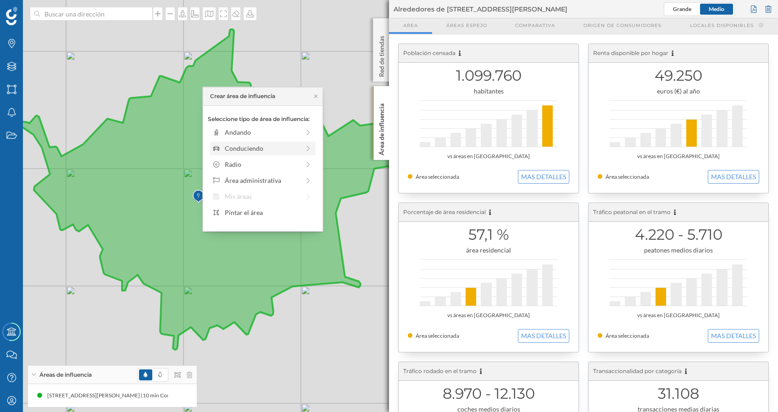
click at [251, 145] on div "Conduciendo" at bounding box center [262, 149] width 75 height 10
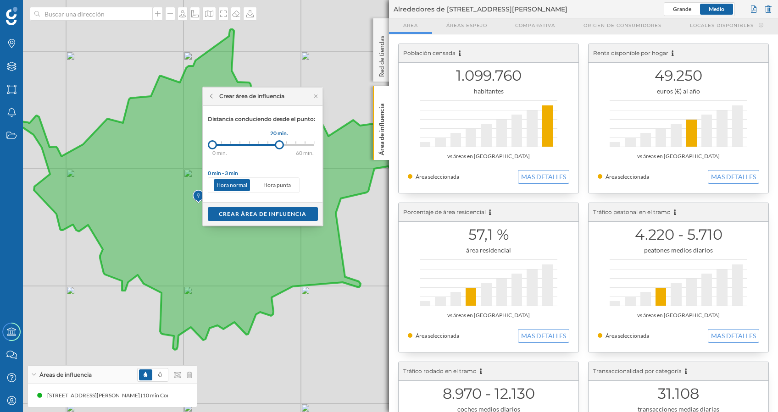
drag, startPoint x: 223, startPoint y: 146, endPoint x: 279, endPoint y: 146, distance: 56.9
click at [279, 146] on div at bounding box center [279, 144] width 9 height 9
drag, startPoint x: 281, startPoint y: 212, endPoint x: 286, endPoint y: 211, distance: 5.1
click at [281, 211] on div "Crear área de influencia" at bounding box center [263, 214] width 110 height 14
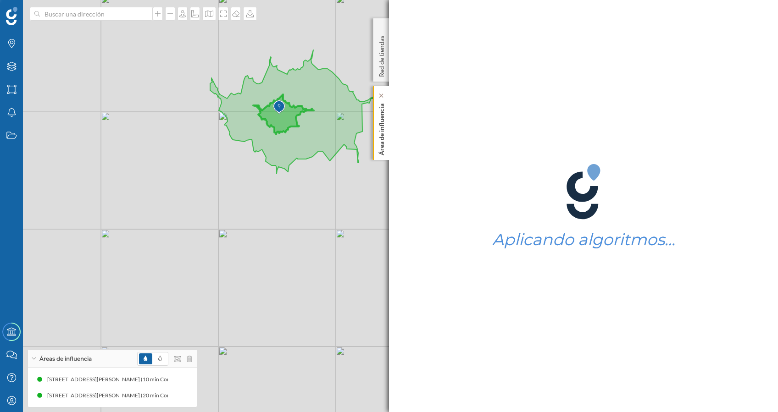
drag, startPoint x: 220, startPoint y: 181, endPoint x: 385, endPoint y: 134, distance: 171.7
click at [385, 134] on div "Marcas Capas Áreas Notificaciones Estados Academy Contacta con nosotros Centro …" at bounding box center [389, 206] width 778 height 412
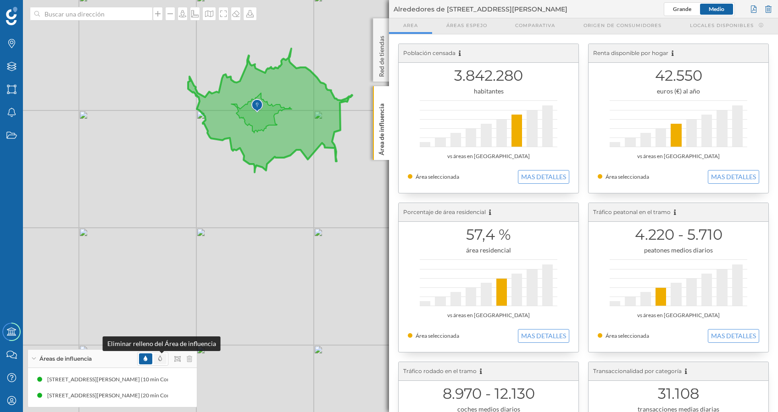
click at [161, 360] on icon at bounding box center [160, 359] width 4 height 6
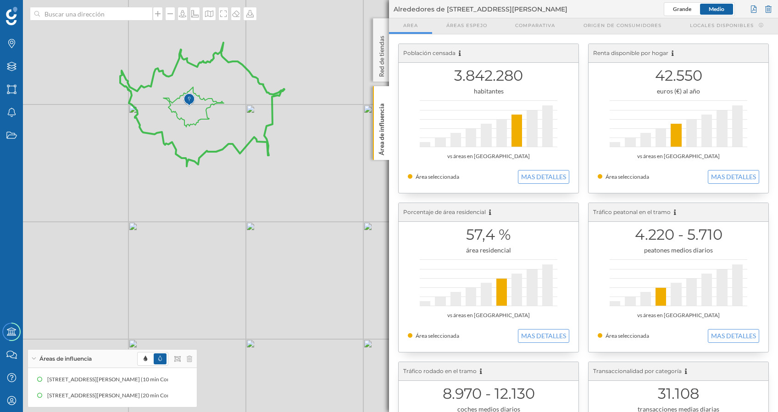
drag, startPoint x: 272, startPoint y: 193, endPoint x: 243, endPoint y: 174, distance: 34.5
click at [243, 174] on div "© Mapbox © OpenStreetMap Improve this map" at bounding box center [389, 206] width 778 height 412
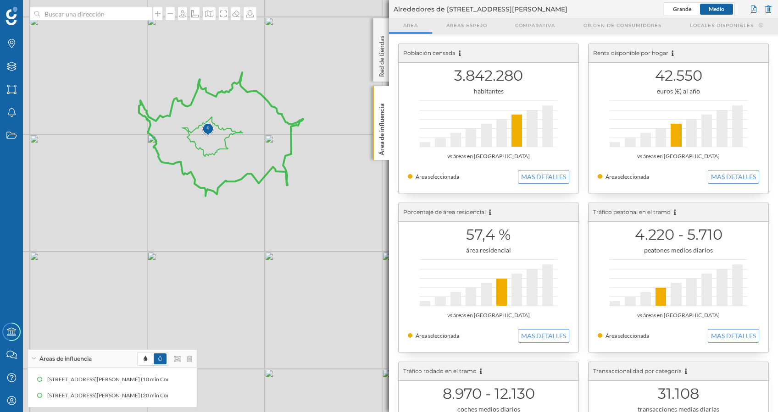
drag, startPoint x: 238, startPoint y: 217, endPoint x: 256, endPoint y: 247, distance: 35.3
click at [256, 247] on div "© Mapbox © OpenStreetMap Improve this map" at bounding box center [389, 206] width 778 height 412
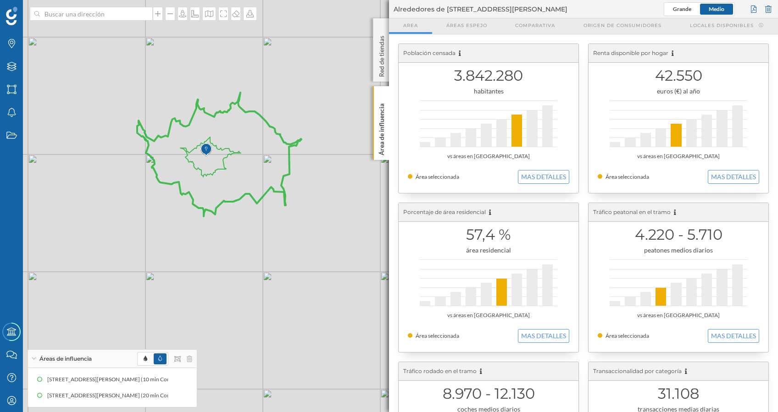
drag, startPoint x: 253, startPoint y: 295, endPoint x: 251, endPoint y: 316, distance: 20.3
click at [251, 316] on div "© Mapbox © OpenStreetMap Improve this map" at bounding box center [389, 206] width 778 height 412
click at [273, 186] on icon at bounding box center [219, 155] width 164 height 124
click at [273, 175] on icon at bounding box center [219, 155] width 164 height 124
click at [250, 164] on icon at bounding box center [219, 155] width 164 height 124
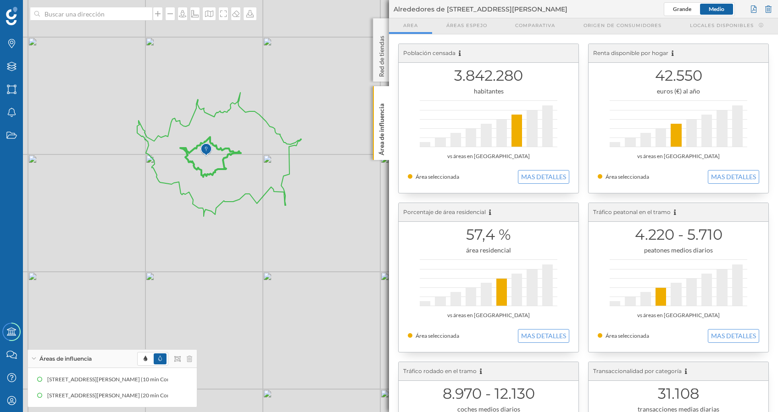
click at [212, 156] on icon at bounding box center [219, 155] width 164 height 124
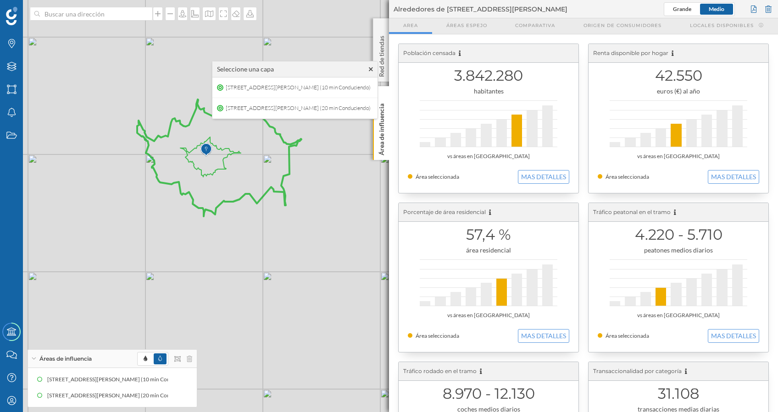
click at [211, 154] on img at bounding box center [206, 150] width 11 height 18
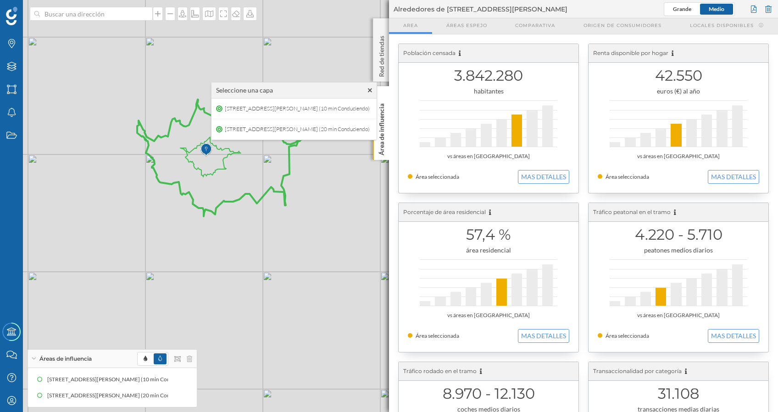
click at [218, 145] on icon at bounding box center [219, 155] width 164 height 124
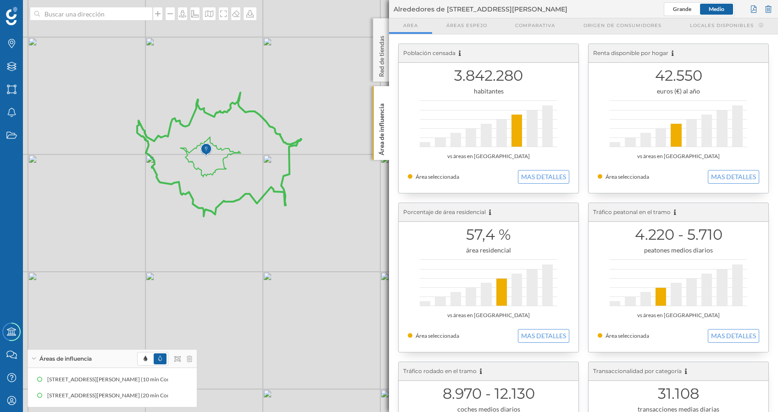
click at [218, 145] on icon at bounding box center [219, 155] width 164 height 124
click at [216, 149] on icon at bounding box center [219, 155] width 164 height 124
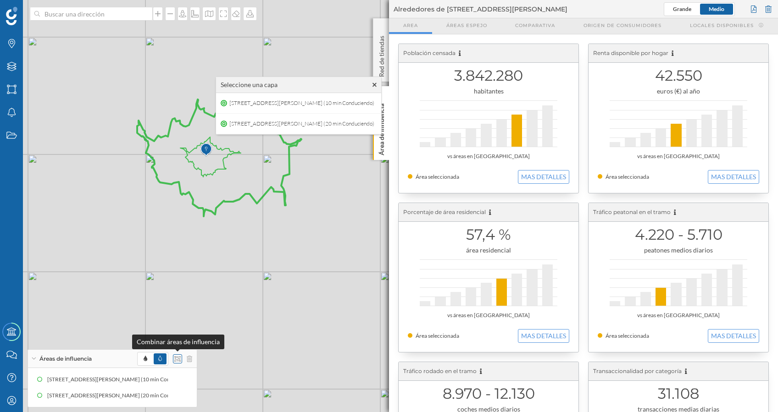
click at [178, 360] on icon at bounding box center [177, 359] width 6 height 6
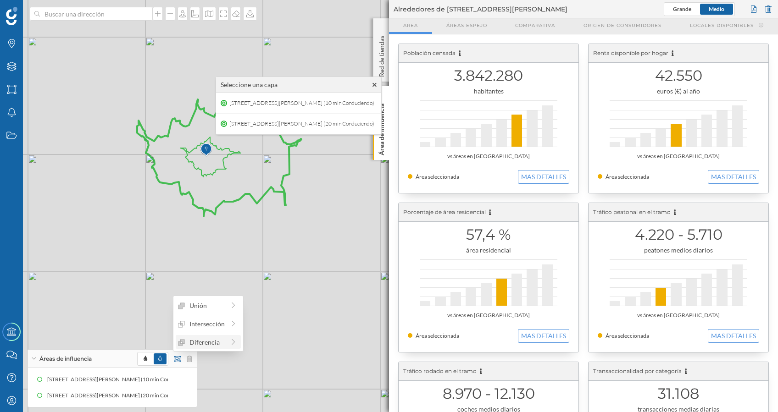
click at [218, 345] on div "Diferencia" at bounding box center [201, 343] width 47 height 10
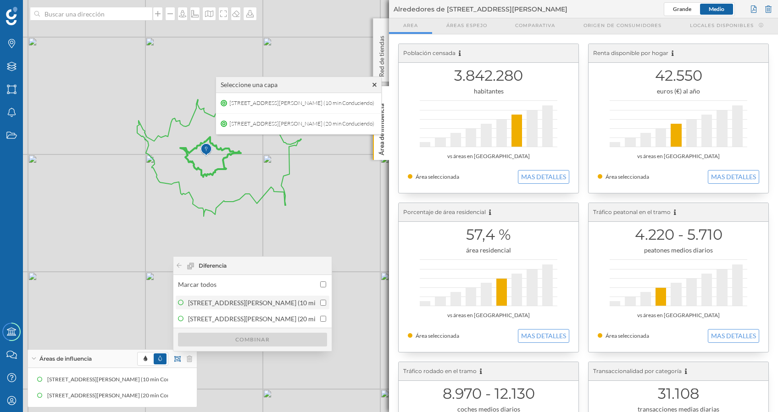
click at [322, 301] on input "checkbox" at bounding box center [323, 303] width 6 height 6
checkbox input "true"
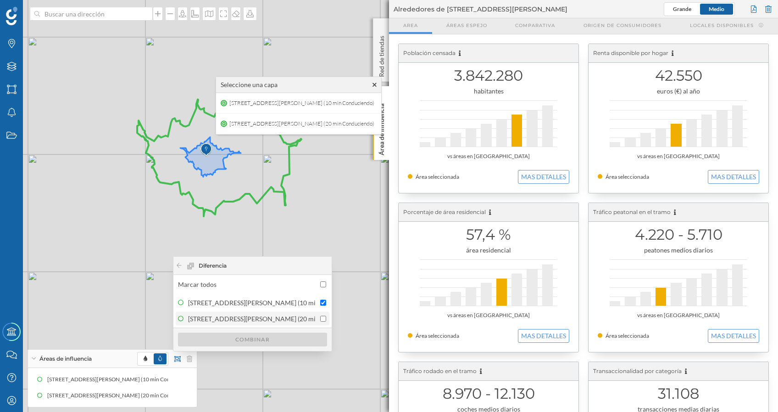
click at [323, 319] on input "checkbox" at bounding box center [323, 319] width 6 height 6
checkbox input "true"
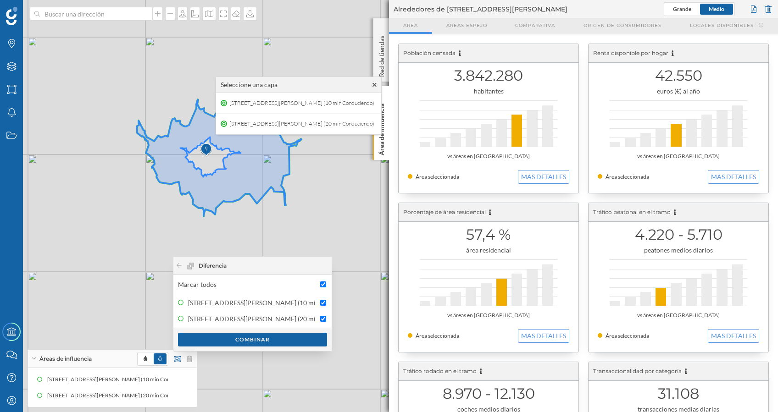
click at [237, 213] on div "© Mapbox © OpenStreetMap Improve this map" at bounding box center [389, 206] width 778 height 412
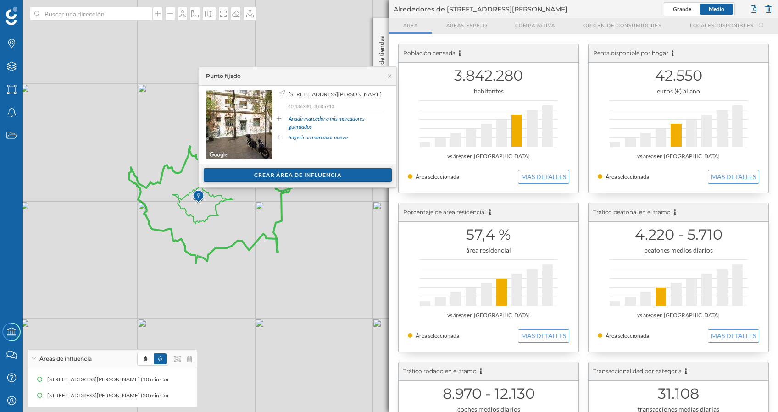
click at [289, 173] on div "Crear área de influencia" at bounding box center [298, 175] width 188 height 14
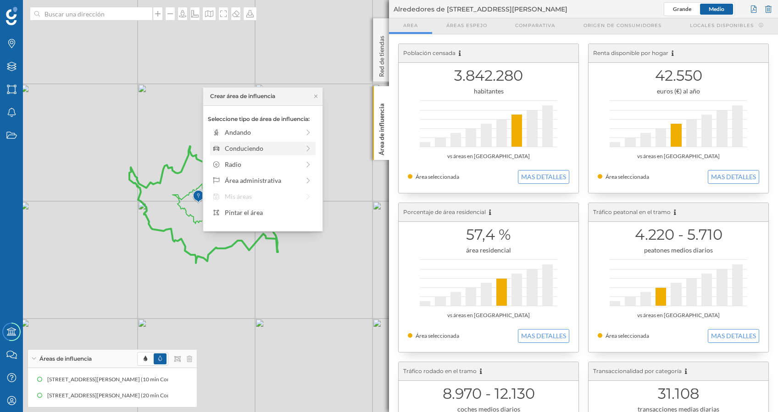
click at [275, 146] on div "Conduciendo" at bounding box center [262, 149] width 75 height 10
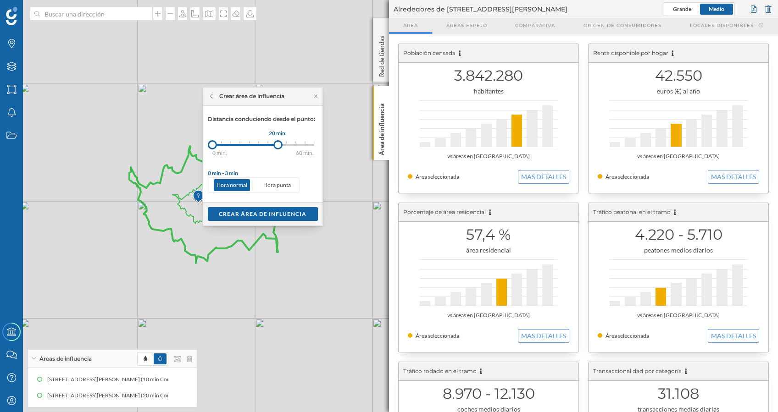
drag, startPoint x: 224, startPoint y: 147, endPoint x: 278, endPoint y: 148, distance: 53.7
click at [278, 148] on div at bounding box center [277, 144] width 9 height 9
drag, startPoint x: 212, startPoint y: 141, endPoint x: 253, endPoint y: 148, distance: 41.4
click at [253, 148] on div at bounding box center [253, 144] width 9 height 9
click at [286, 212] on div "Crear área de influencia" at bounding box center [263, 214] width 110 height 14
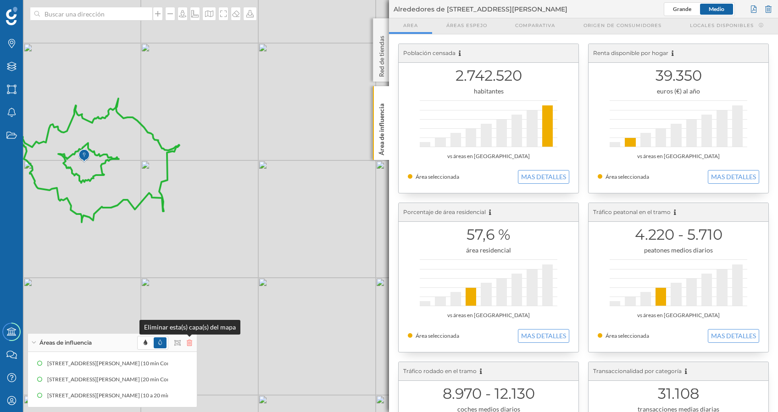
click at [190, 345] on icon at bounding box center [190, 343] width 6 height 6
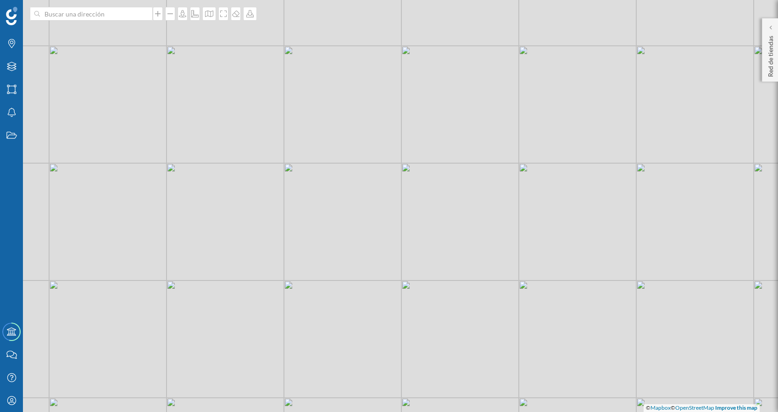
drag, startPoint x: 154, startPoint y: 203, endPoint x: 415, endPoint y: 206, distance: 260.6
click at [415, 206] on div "© Mapbox © OpenStreetMap Improve this map" at bounding box center [389, 206] width 778 height 412
click at [768, 57] on p "Red de tiendas" at bounding box center [770, 54] width 9 height 45
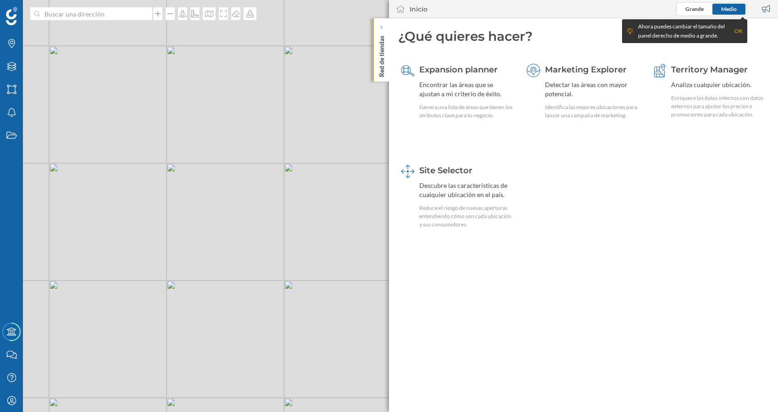
click at [739, 29] on div "OK" at bounding box center [739, 31] width 8 height 9
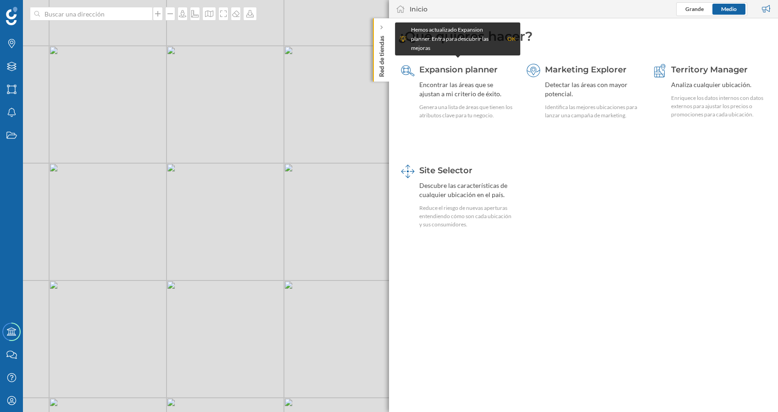
click at [513, 37] on div "OK" at bounding box center [511, 38] width 8 height 9
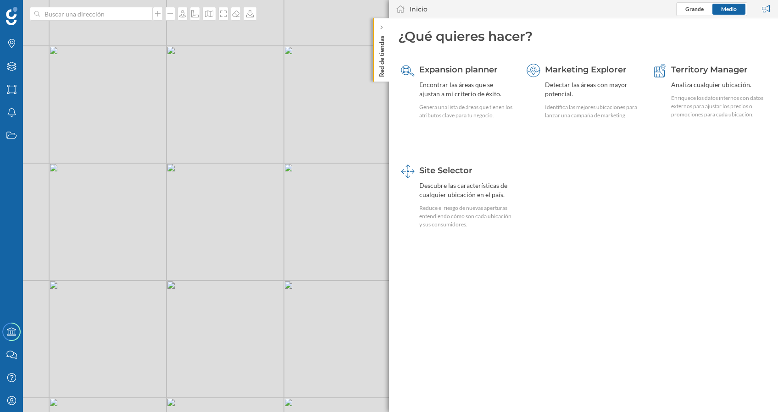
click at [383, 66] on p "Red de tiendas" at bounding box center [381, 54] width 9 height 45
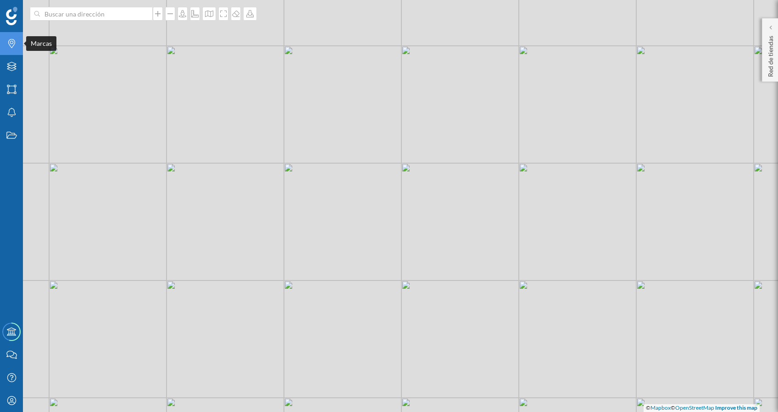
click at [9, 38] on div "Marcas" at bounding box center [11, 43] width 23 height 23
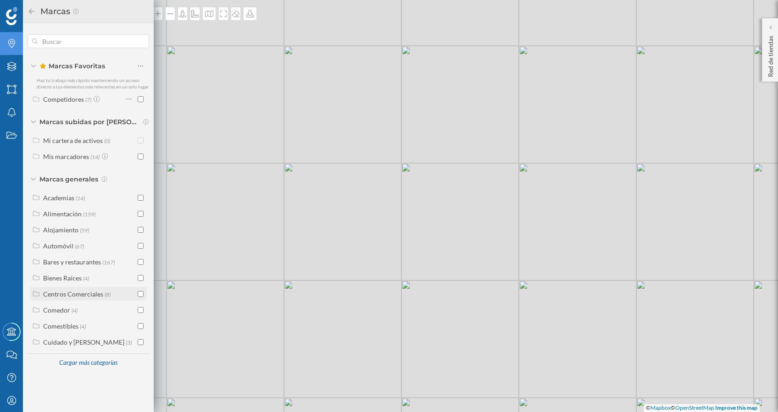
click at [139, 294] on input "checkbox" at bounding box center [141, 294] width 6 height 6
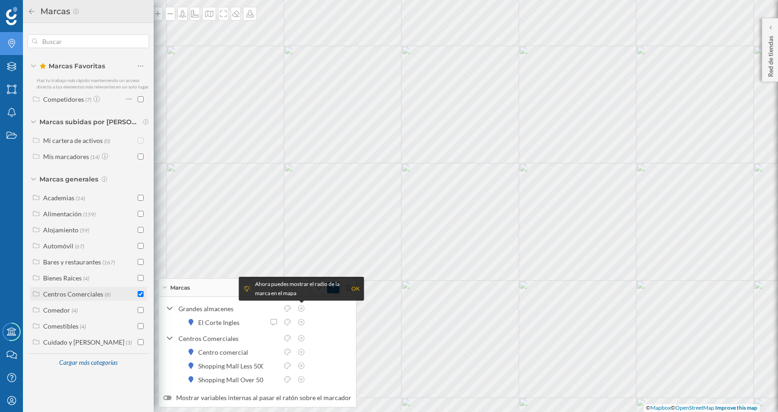
click at [89, 291] on div "Centros Comerciales" at bounding box center [73, 294] width 60 height 8
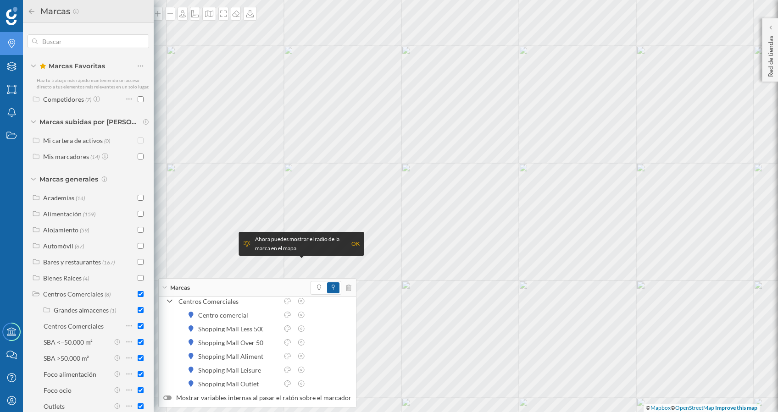
scroll to position [45, 0]
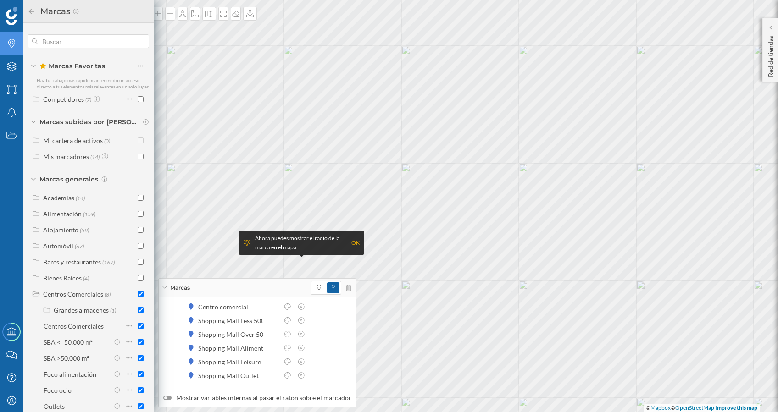
click at [354, 245] on div "OK" at bounding box center [355, 243] width 8 height 9
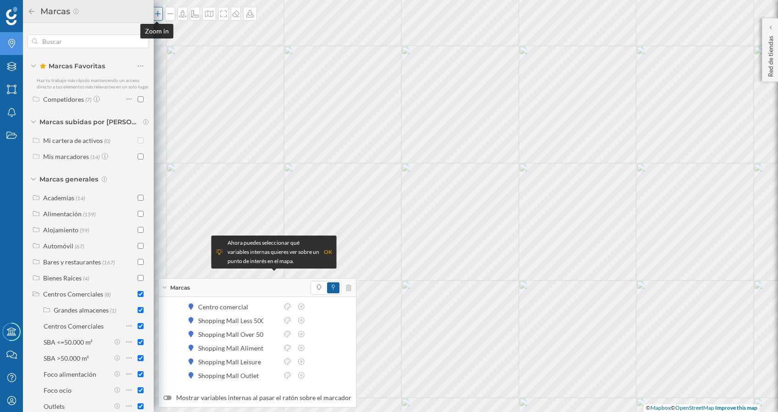
click at [158, 12] on icon at bounding box center [157, 13] width 9 height 7
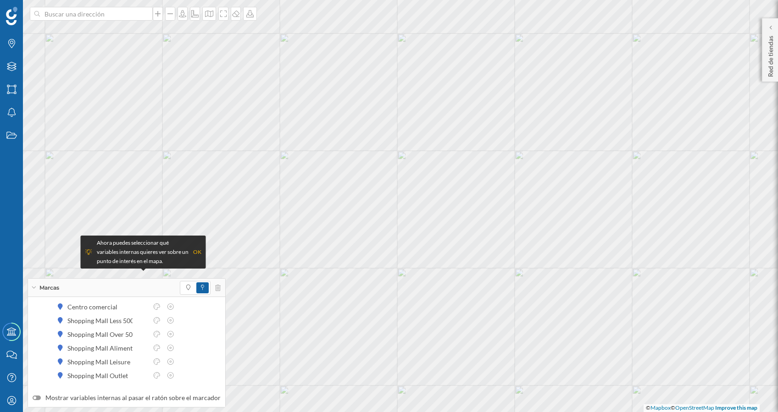
click at [199, 256] on div "OK" at bounding box center [197, 252] width 8 height 9
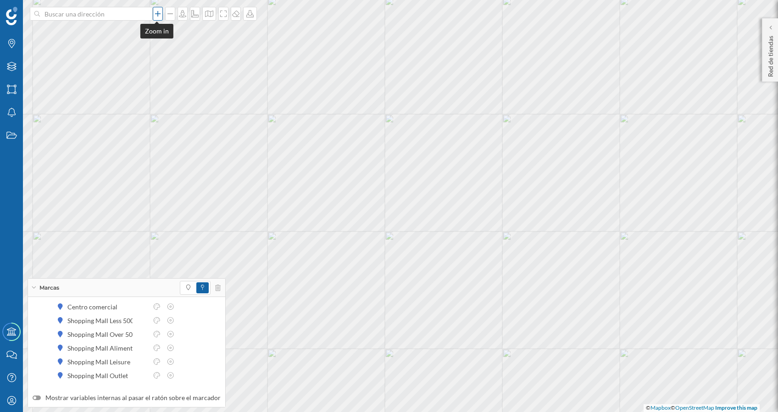
click at [155, 18] on div at bounding box center [158, 14] width 10 height 14
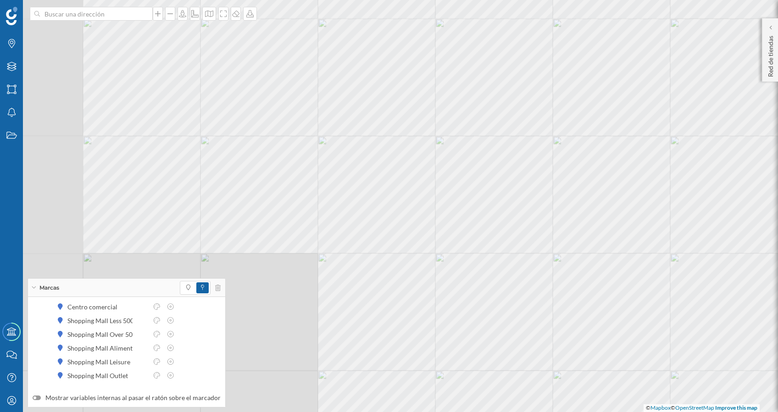
click at [778, 313] on html "Marcas Capas Áreas Notificaciones Estados Academy Contacta con nosotros Centro …" at bounding box center [389, 206] width 778 height 412
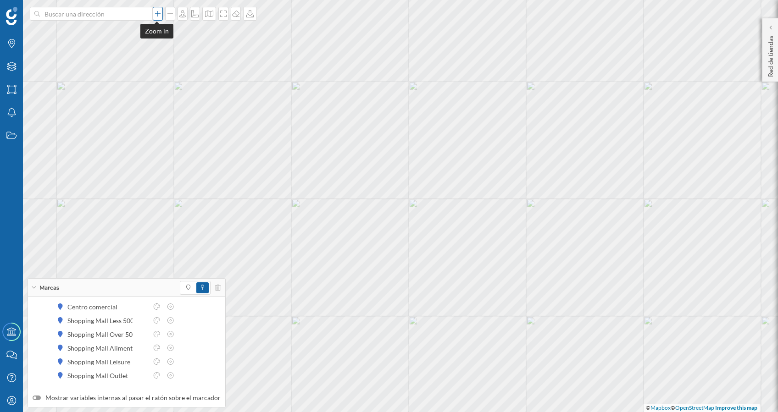
click at [157, 19] on div at bounding box center [158, 14] width 10 height 14
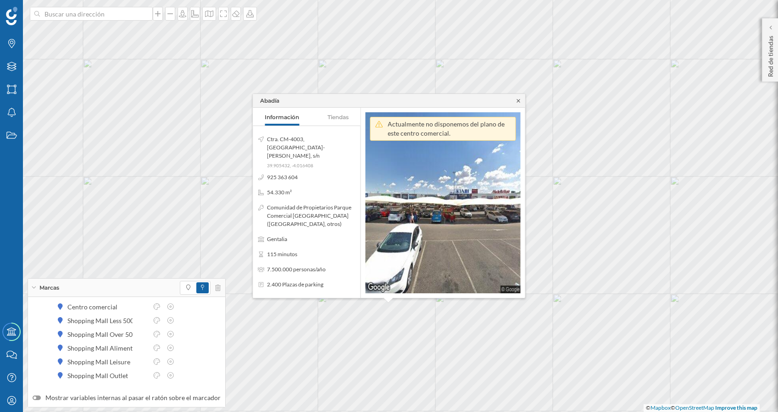
click at [518, 100] on icon at bounding box center [518, 100] width 3 height 3
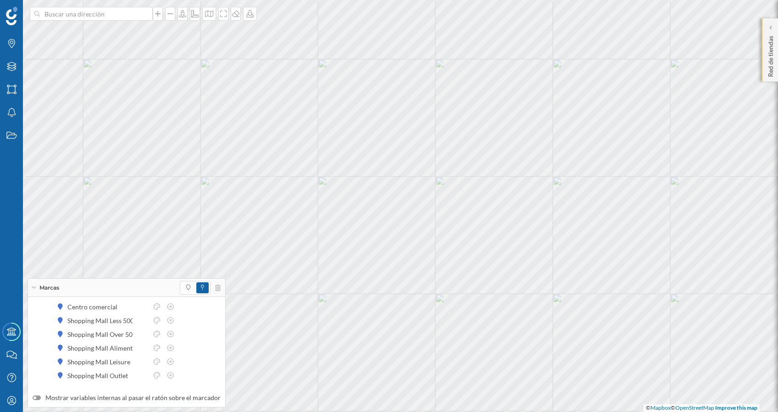
click at [770, 47] on p "Red de tiendas" at bounding box center [770, 54] width 9 height 45
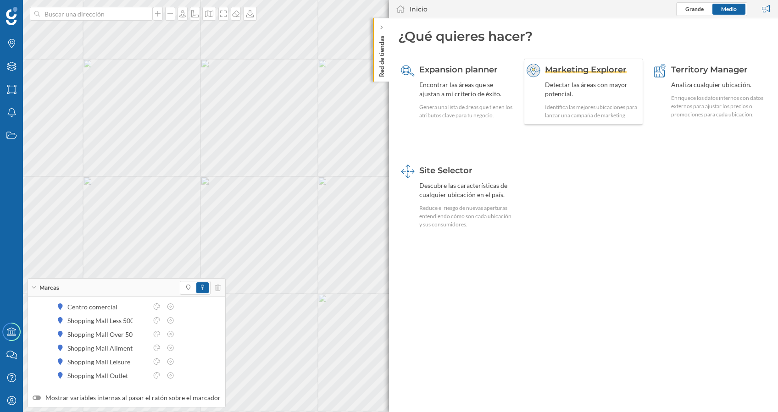
click at [595, 93] on div "Detectar las áreas con mayor potencial." at bounding box center [592, 89] width 95 height 18
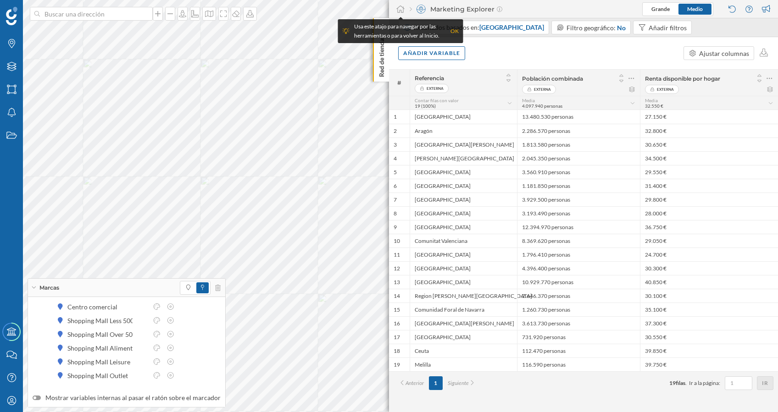
click at [457, 31] on div "OK" at bounding box center [455, 31] width 8 height 9
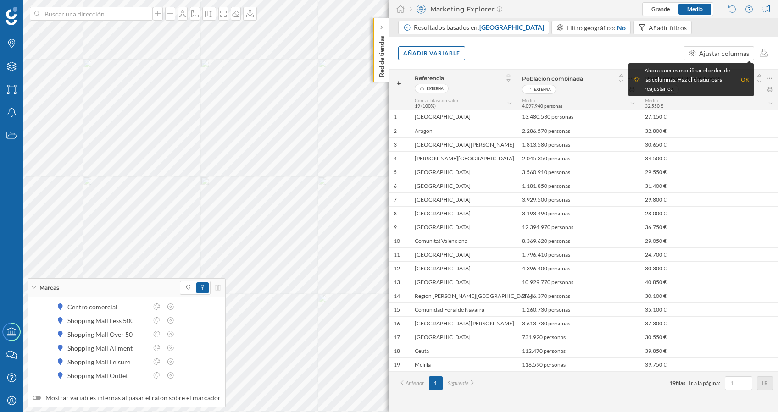
click at [747, 79] on div "OK" at bounding box center [745, 79] width 8 height 9
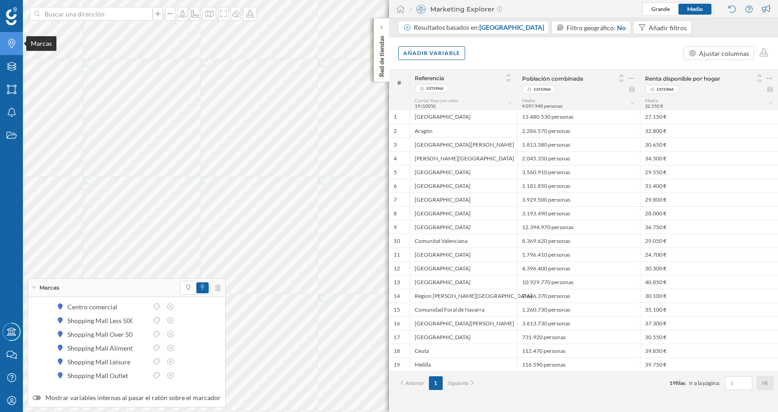
click at [11, 41] on icon at bounding box center [11, 43] width 7 height 9
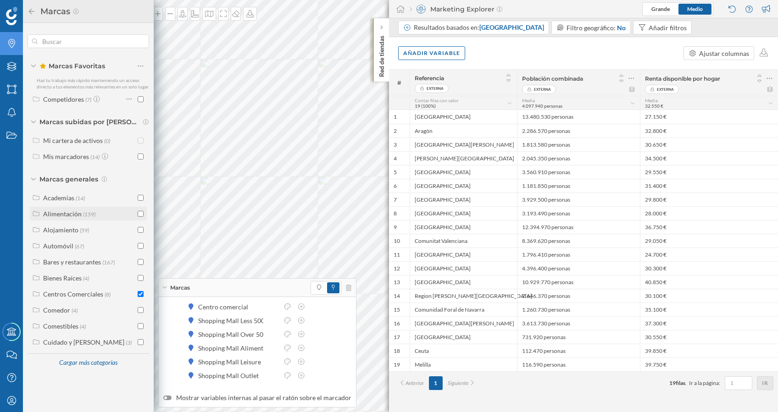
click at [74, 213] on div "Alimentación" at bounding box center [62, 214] width 39 height 8
click at [382, 63] on p "Red de tiendas" at bounding box center [381, 54] width 9 height 45
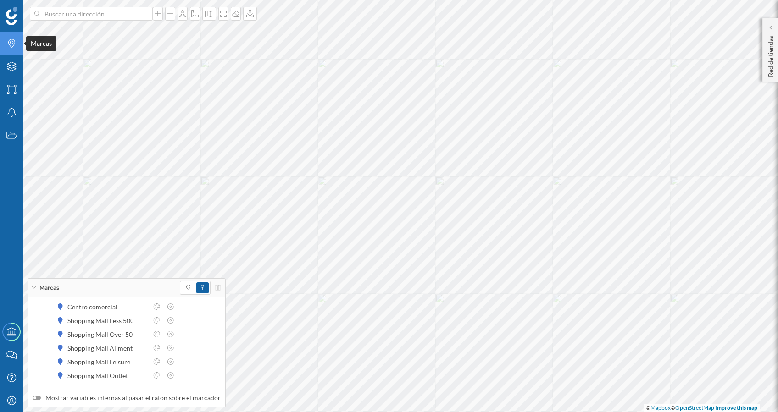
click at [11, 44] on icon "Marcas" at bounding box center [11, 43] width 11 height 9
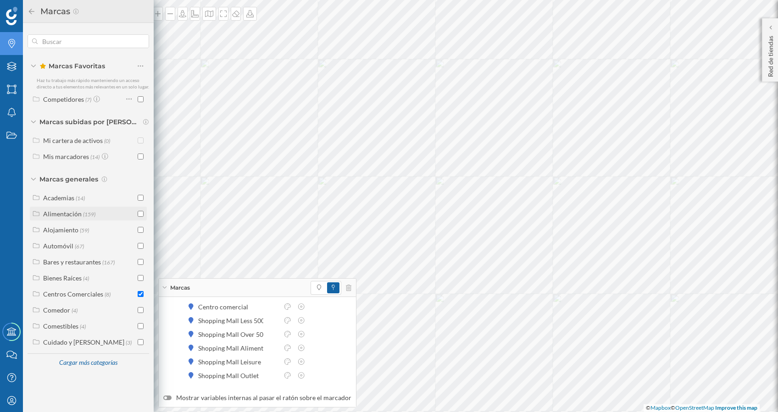
click at [62, 214] on div "Alimentación" at bounding box center [62, 214] width 39 height 8
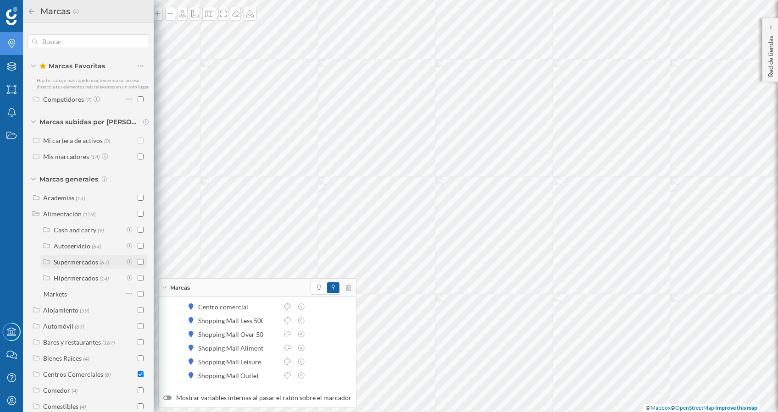
click at [139, 261] on input "checkbox" at bounding box center [141, 262] width 6 height 6
click at [138, 277] on input "checkbox" at bounding box center [141, 278] width 6 height 6
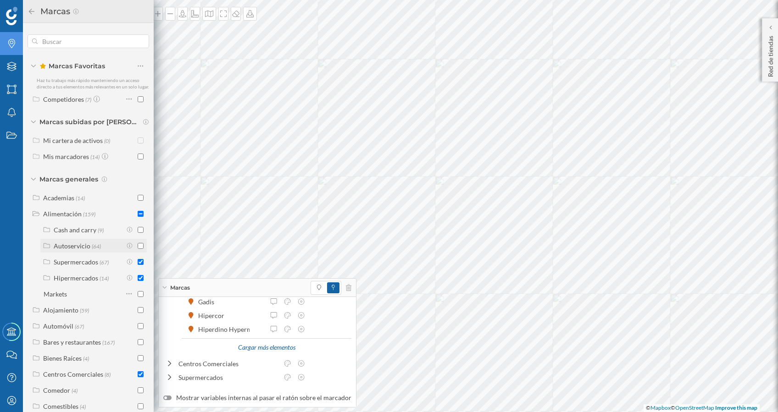
click at [138, 245] on input "checkbox" at bounding box center [141, 246] width 6 height 6
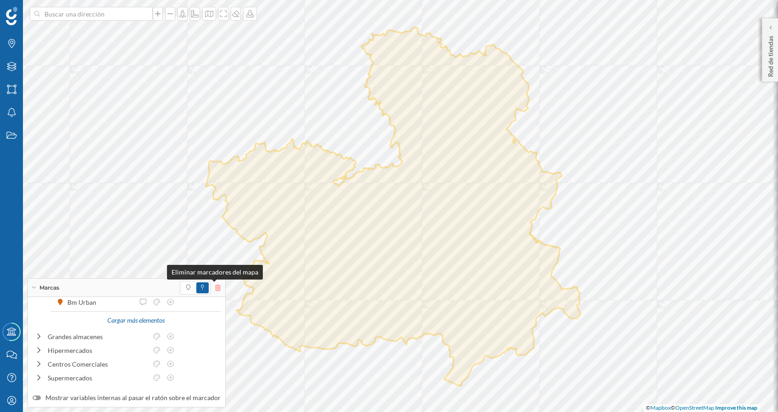
click at [215, 290] on icon at bounding box center [218, 288] width 6 height 6
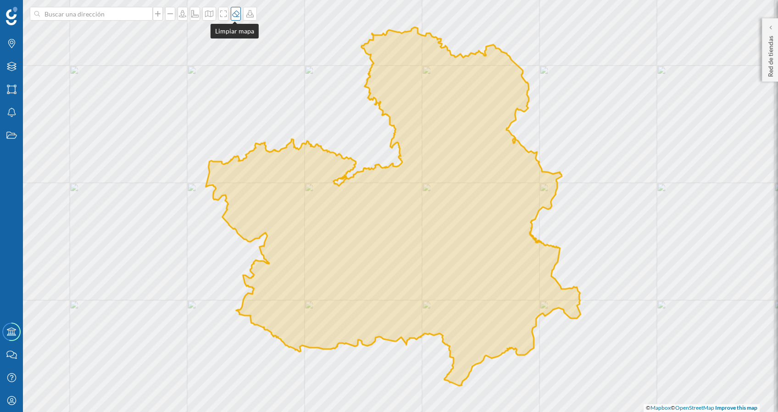
click at [231, 9] on div at bounding box center [236, 14] width 10 height 14
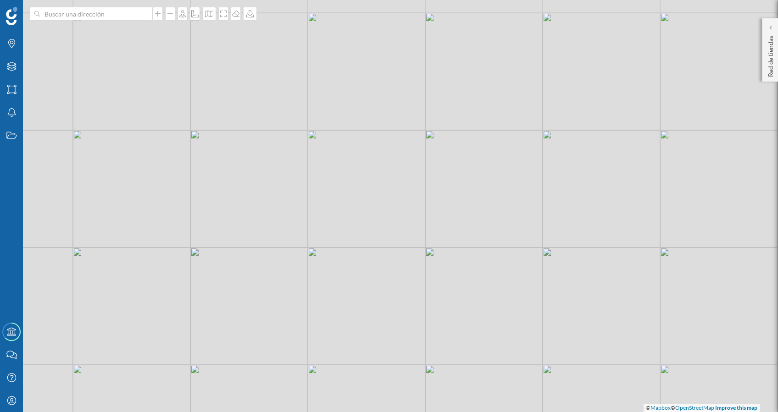
drag, startPoint x: 412, startPoint y: 88, endPoint x: 415, endPoint y: 155, distance: 67.5
click at [415, 155] on div "© Mapbox © OpenStreetMap Improve this map" at bounding box center [389, 206] width 778 height 412
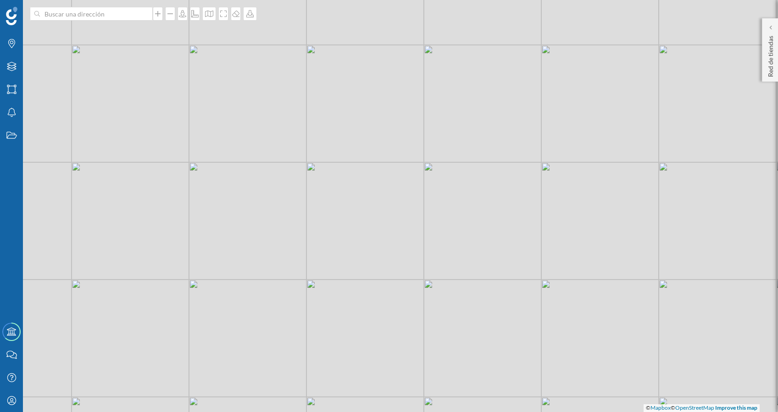
drag, startPoint x: 425, startPoint y: 248, endPoint x: 423, endPoint y: 275, distance: 27.6
click at [423, 275] on div "© Mapbox © OpenStreetMap Improve this map" at bounding box center [389, 206] width 778 height 412
click at [156, 14] on icon at bounding box center [158, 14] width 6 height 6
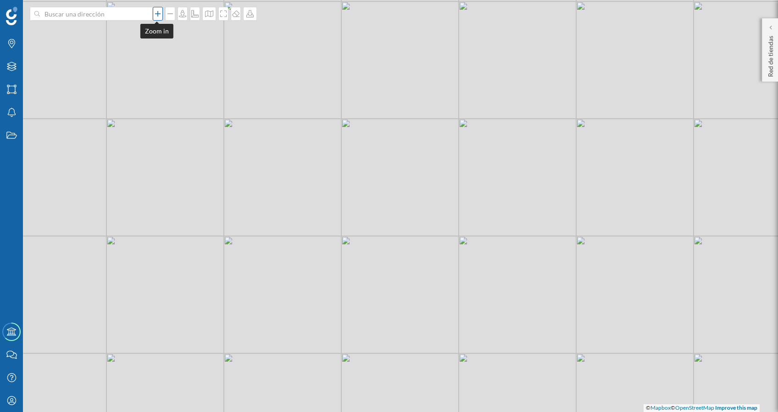
click at [156, 14] on icon at bounding box center [158, 14] width 6 height 6
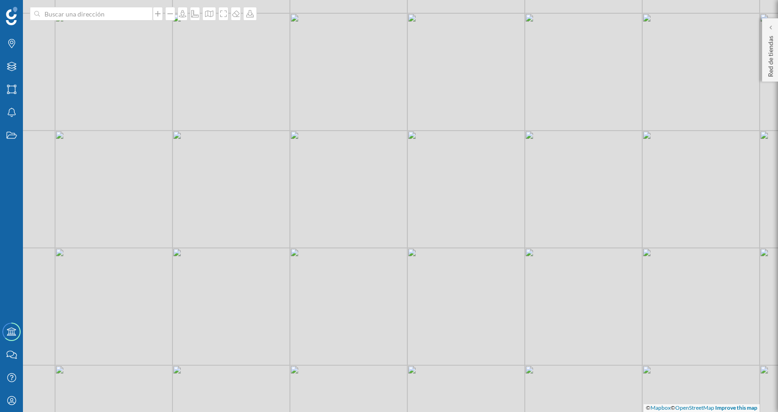
drag, startPoint x: 406, startPoint y: 186, endPoint x: 637, endPoint y: 50, distance: 268.6
click at [637, 50] on div "© Mapbox © OpenStreetMap Improve this map" at bounding box center [389, 206] width 778 height 412
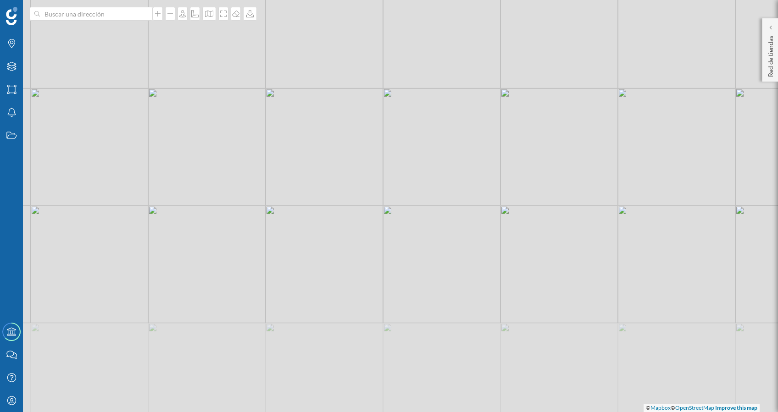
drag, startPoint x: 604, startPoint y: 187, endPoint x: 585, endPoint y: 30, distance: 158.5
click at [585, 30] on div "© Mapbox © OpenStreetMap Improve this map" at bounding box center [389, 206] width 778 height 412
click at [155, 14] on icon at bounding box center [158, 14] width 6 height 6
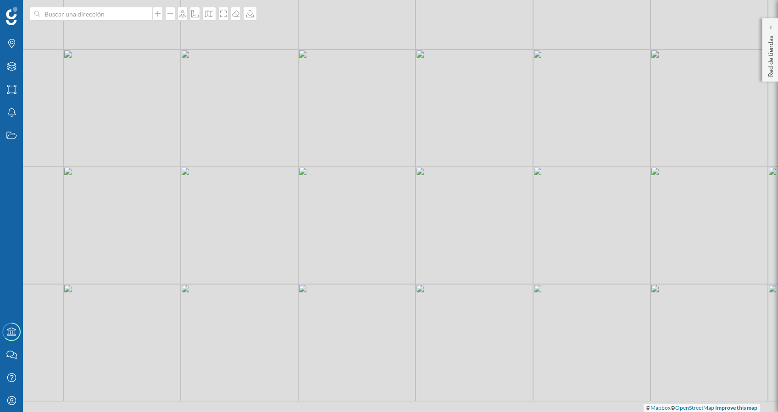
drag, startPoint x: 381, startPoint y: 240, endPoint x: 407, endPoint y: 223, distance: 30.4
click at [407, 223] on div "© Mapbox © OpenStreetMap Improve this map" at bounding box center [389, 206] width 778 height 412
click at [155, 20] on div "Marcas Capas Áreas Notificaciones Estados Academy Contacta con nosotros Centro …" at bounding box center [389, 206] width 778 height 412
click at [156, 15] on icon at bounding box center [157, 13] width 9 height 7
drag, startPoint x: 366, startPoint y: 211, endPoint x: 461, endPoint y: 211, distance: 95.0
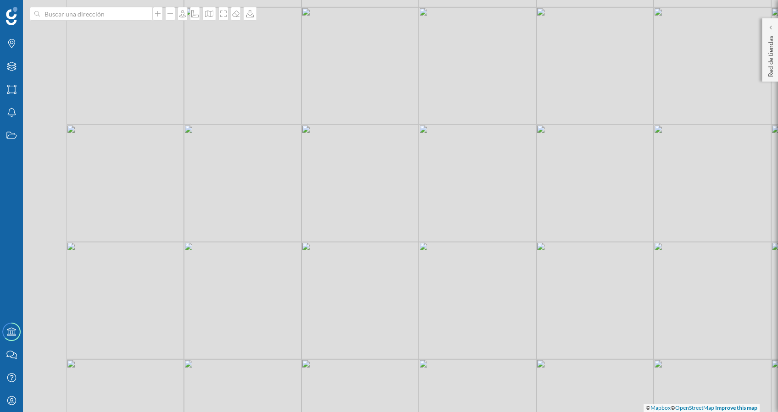
click at [461, 211] on div "© Mapbox © OpenStreetMap Improve this map" at bounding box center [389, 206] width 778 height 412
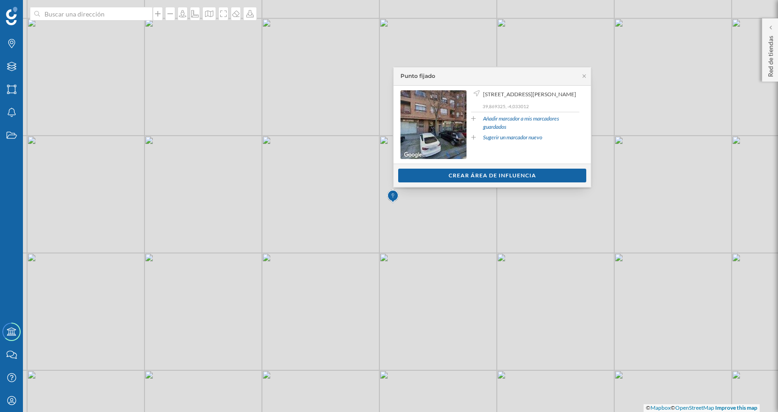
click at [439, 187] on div "Ver clientes Crear área de influencia" at bounding box center [492, 175] width 197 height 23
click at [447, 173] on div "Crear área de influencia" at bounding box center [492, 176] width 188 height 14
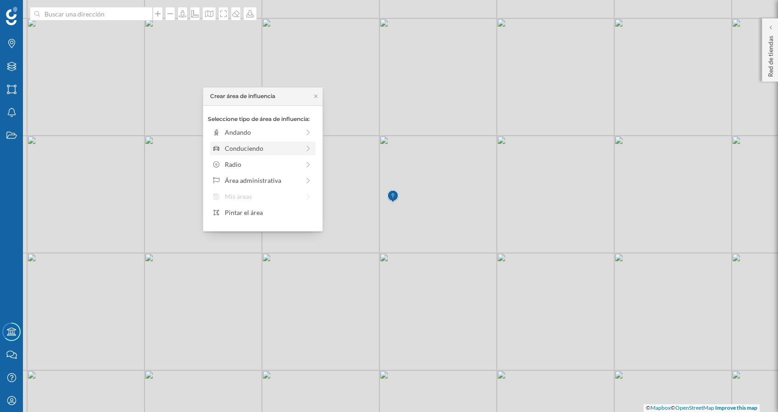
click at [286, 147] on div "Conduciendo" at bounding box center [262, 149] width 75 height 10
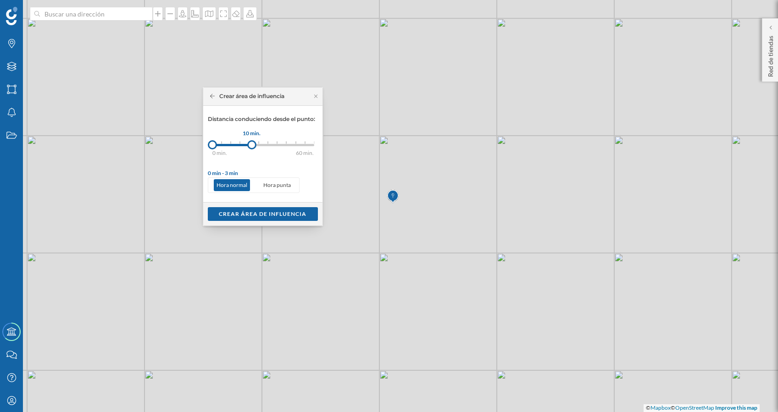
drag, startPoint x: 222, startPoint y: 143, endPoint x: 252, endPoint y: 143, distance: 29.8
click at [252, 143] on div at bounding box center [251, 144] width 9 height 9
click at [246, 211] on div "Crear área de influencia" at bounding box center [263, 214] width 110 height 14
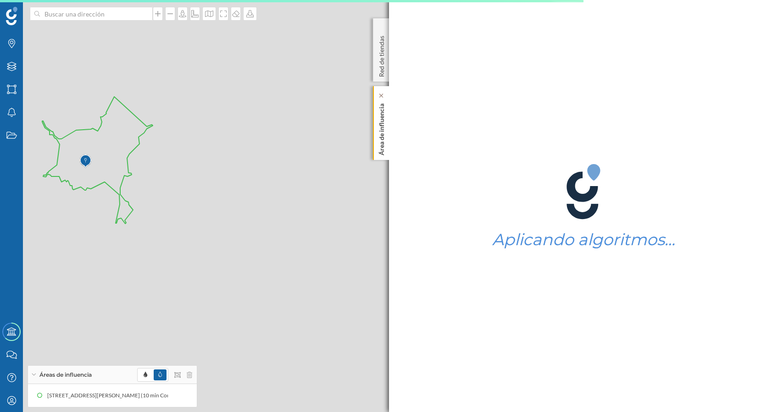
click at [380, 126] on p "Área de influencia" at bounding box center [381, 128] width 9 height 56
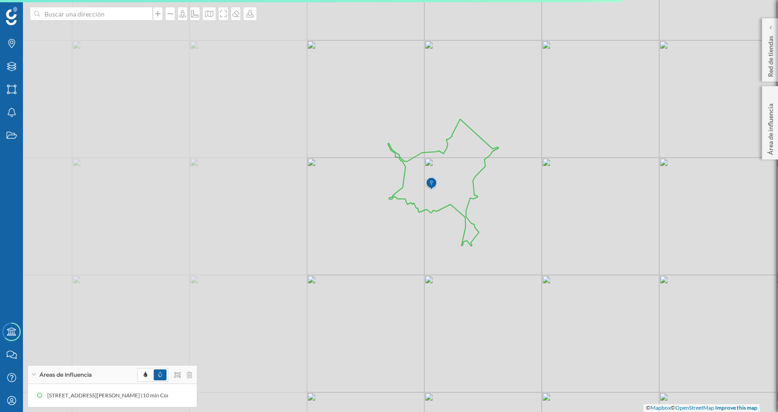
drag, startPoint x: 249, startPoint y: 178, endPoint x: 597, endPoint y: 200, distance: 348.5
click at [597, 200] on div "© Mapbox © OpenStreetMap Improve this map" at bounding box center [389, 206] width 778 height 412
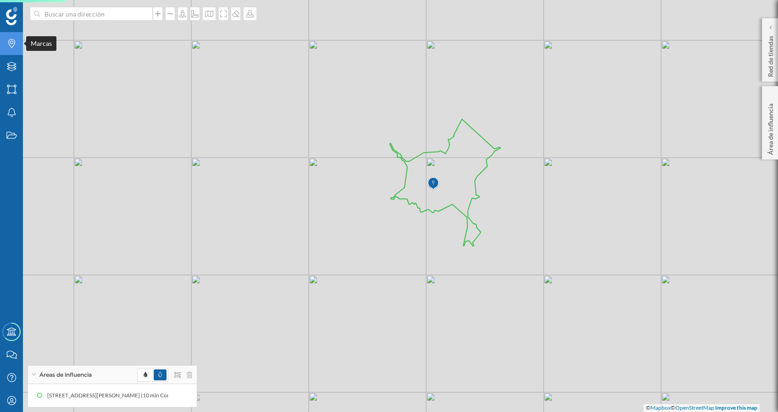
click at [14, 39] on div "Marcas" at bounding box center [11, 43] width 23 height 23
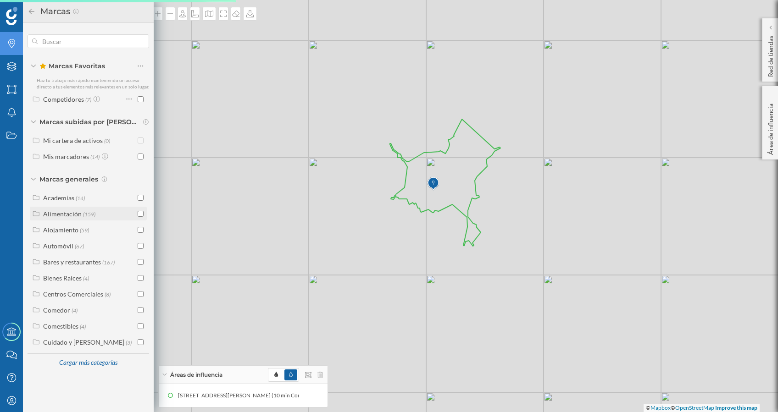
click at [65, 211] on div "Alimentación" at bounding box center [62, 214] width 39 height 8
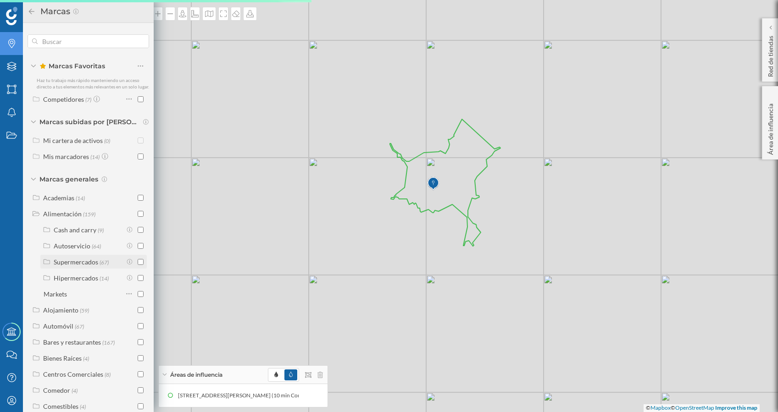
click at [138, 263] on input "checkbox" at bounding box center [141, 262] width 6 height 6
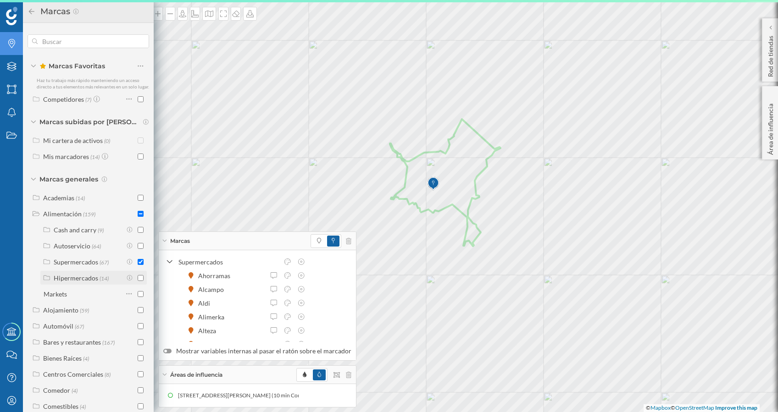
click at [138, 278] on input "checkbox" at bounding box center [141, 278] width 6 height 6
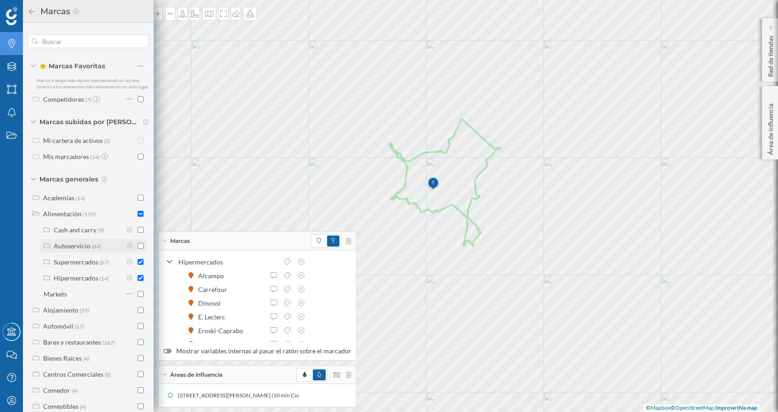
click at [138, 243] on input "checkbox" at bounding box center [141, 246] width 6 height 6
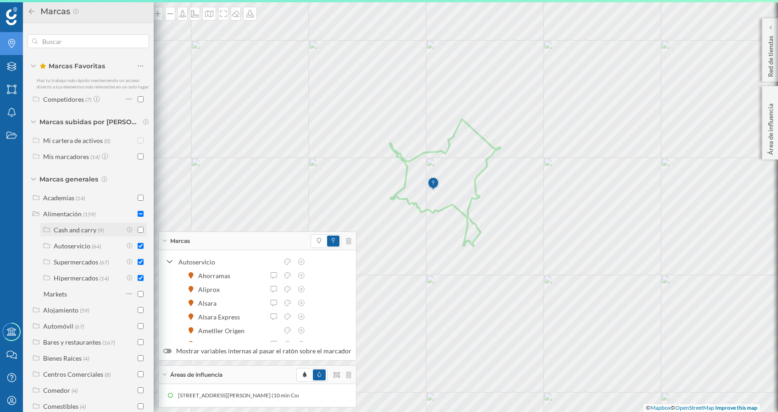
click at [139, 229] on input "checkbox" at bounding box center [141, 230] width 6 height 6
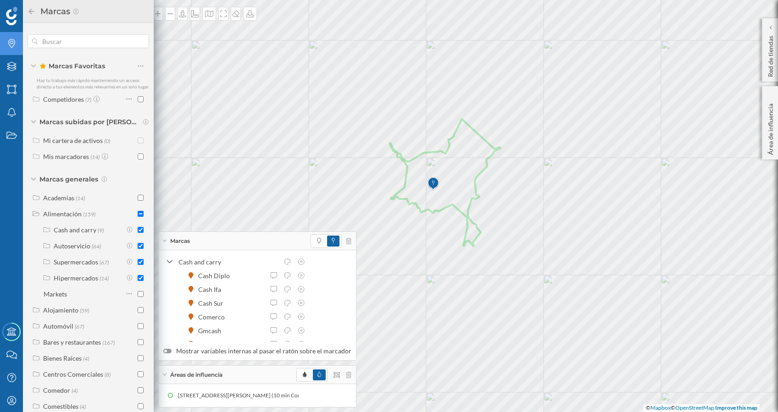
click at [165, 242] on div "Marcas" at bounding box center [257, 241] width 197 height 18
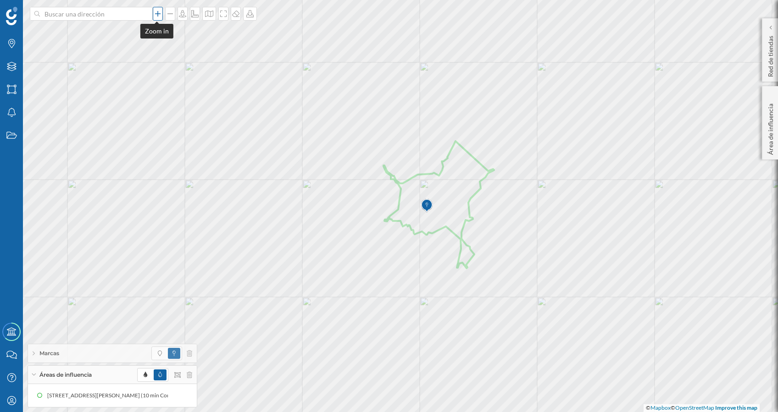
click at [157, 15] on icon at bounding box center [157, 13] width 9 height 7
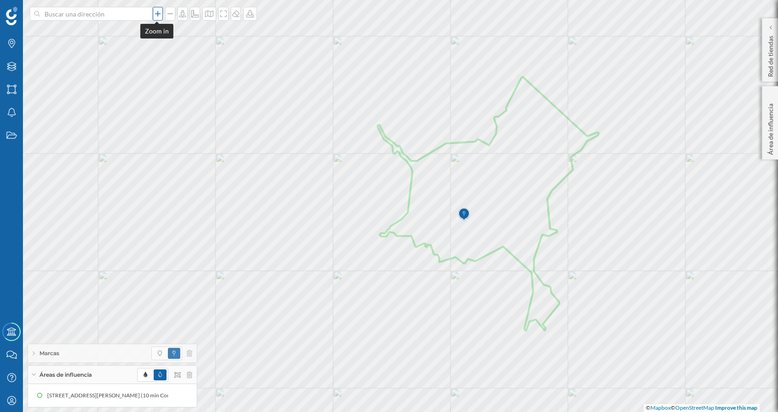
click at [157, 15] on icon at bounding box center [157, 13] width 9 height 7
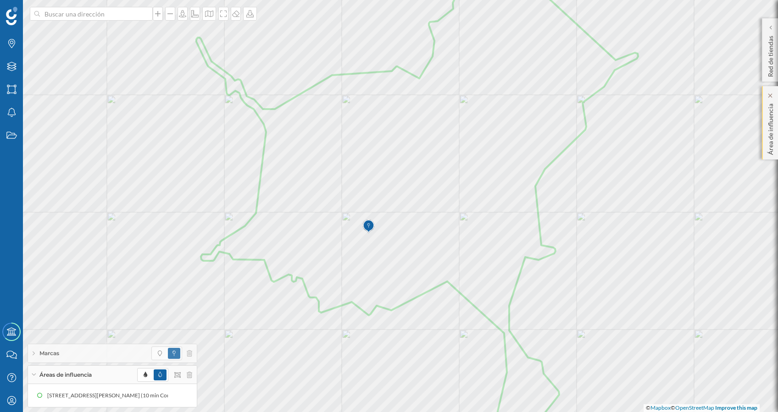
click at [771, 117] on p "Área de influencia" at bounding box center [770, 127] width 9 height 55
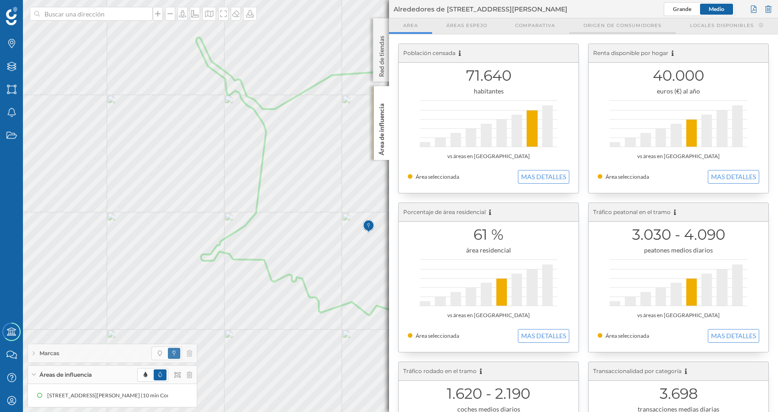
click at [619, 25] on span "Origen de consumidores" at bounding box center [623, 25] width 78 height 7
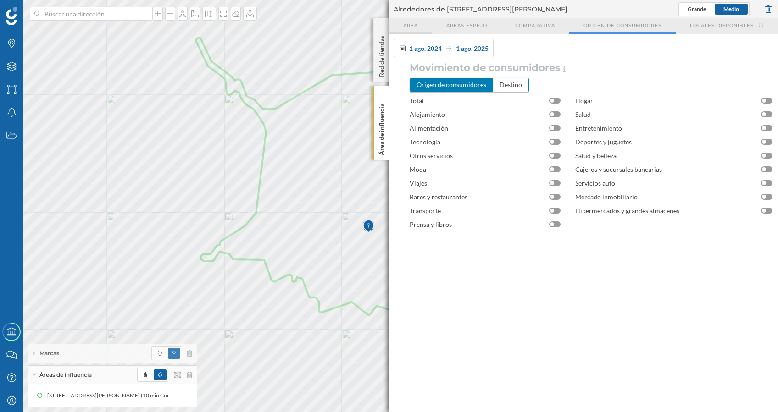
click at [412, 26] on span "Area" at bounding box center [410, 25] width 15 height 7
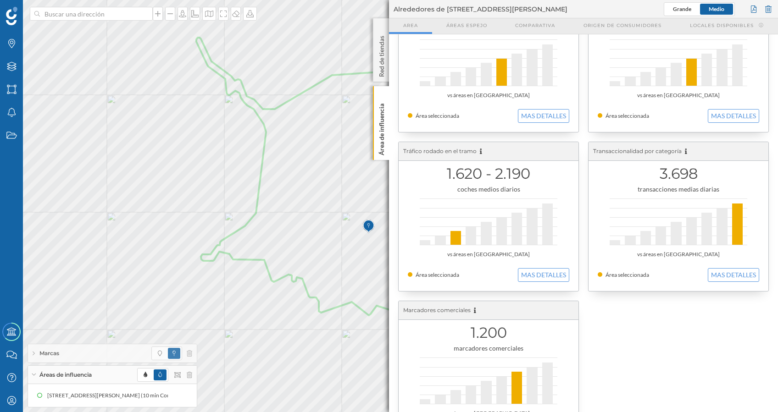
scroll to position [234, 0]
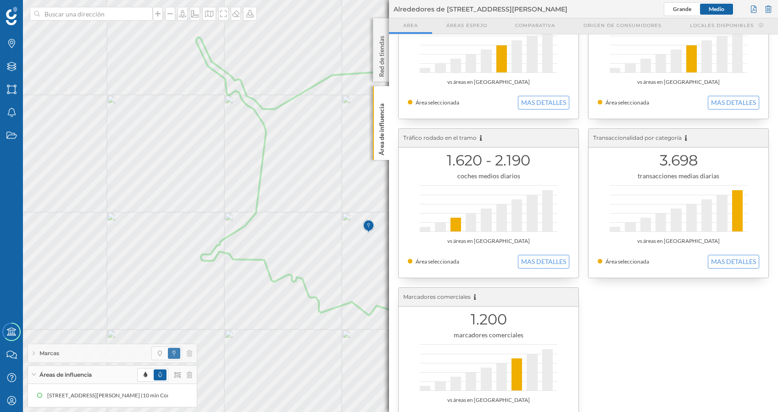
drag, startPoint x: 775, startPoint y: 252, endPoint x: 774, endPoint y: 279, distance: 27.6
click at [774, 279] on div "Población censada 71.640 habitantes vs áreas en Toledo Área seleccionada MAS DE…" at bounding box center [583, 124] width 389 height 646
drag, startPoint x: 776, startPoint y: 313, endPoint x: 780, endPoint y: 354, distance: 41.5
click at [778, 354] on html "Marcas Capas Áreas Notificaciones Estados Academy Contacta con nosotros Centro …" at bounding box center [389, 206] width 778 height 412
click at [568, 326] on h1 "1.200" at bounding box center [489, 319] width 162 height 17
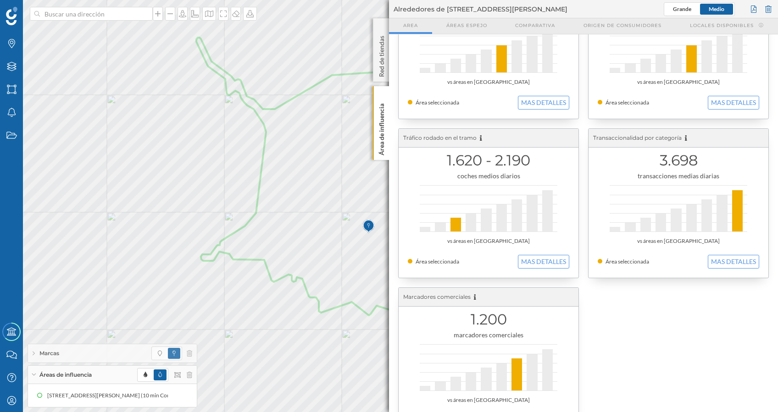
click at [485, 324] on h1 "1.200" at bounding box center [489, 319] width 162 height 17
click at [460, 296] on div "Marcadores comerciales" at bounding box center [489, 297] width 180 height 19
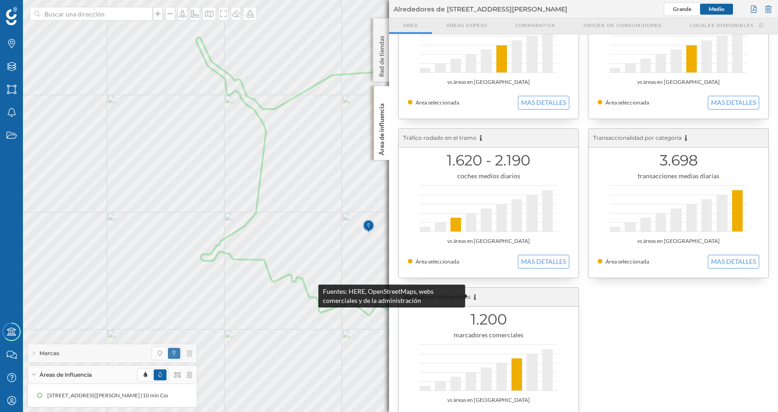
click at [474, 297] on icon at bounding box center [475, 298] width 2 height 6
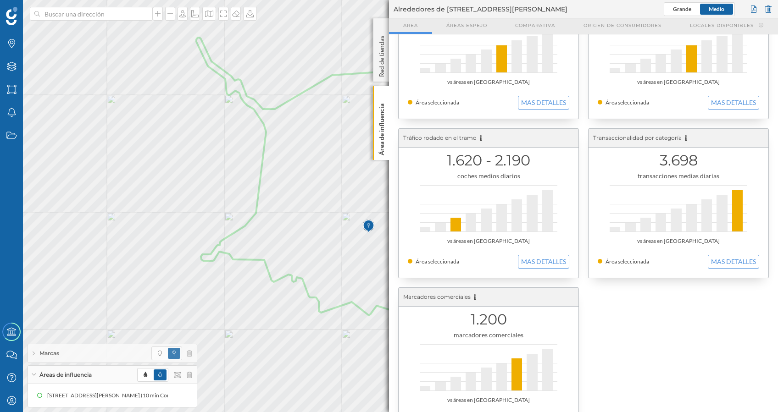
click at [768, 377] on div "Población censada 71.640 habitantes vs áreas en Toledo Área seleccionada MAS DE…" at bounding box center [584, 123] width 380 height 637
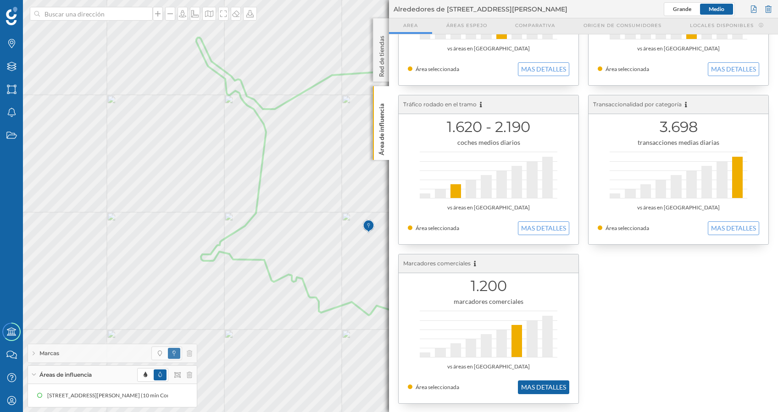
click at [540, 385] on button "MAS DETALLES" at bounding box center [543, 388] width 51 height 14
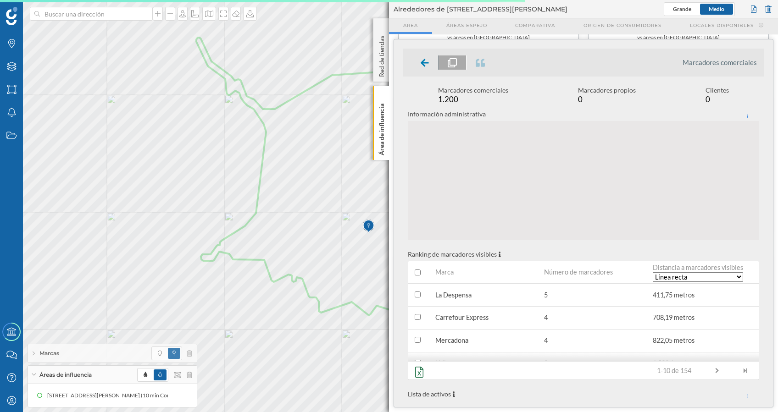
scroll to position [118, 0]
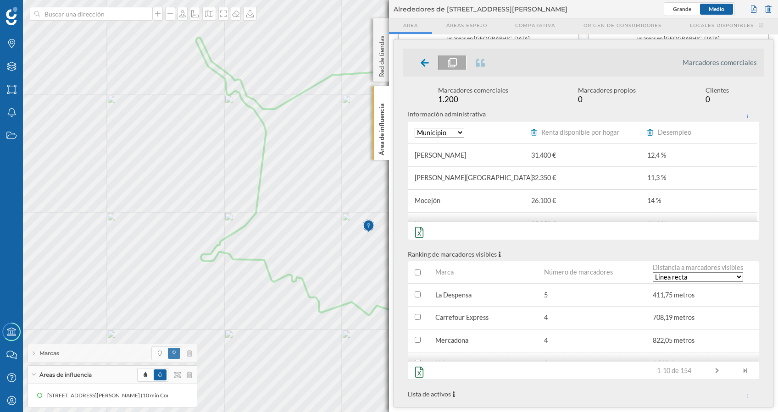
drag, startPoint x: 761, startPoint y: 142, endPoint x: 765, endPoint y: 159, distance: 17.8
click at [765, 159] on div "Marcadores comerciales Marcadores comerciales 1.200 Marcadores propios 0 Client…" at bounding box center [583, 223] width 379 height 368
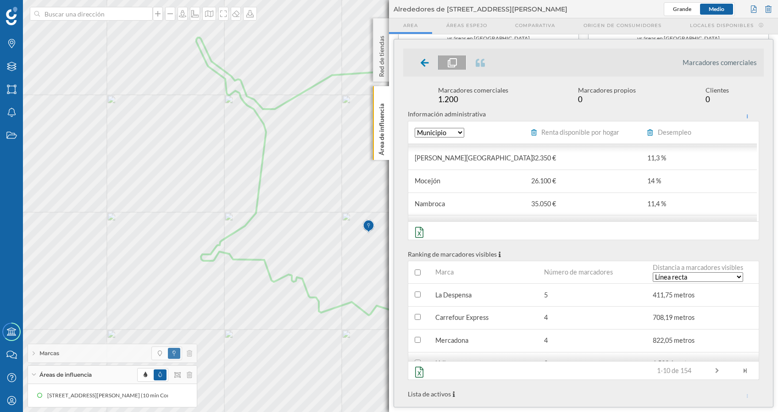
scroll to position [0, 0]
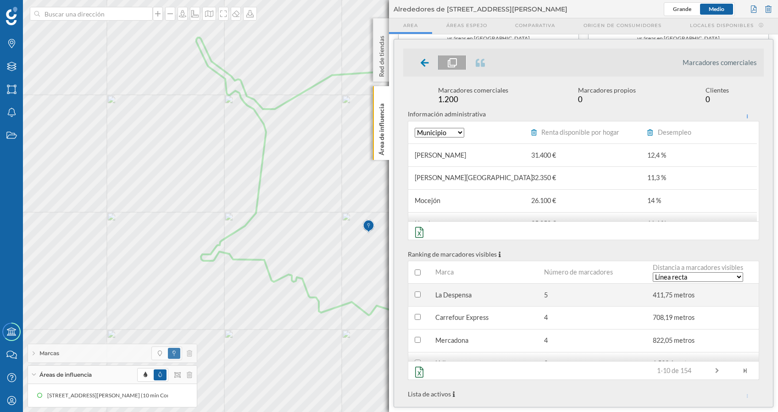
click at [419, 295] on input "checkbox" at bounding box center [418, 295] width 6 height 6
checkbox input "true"
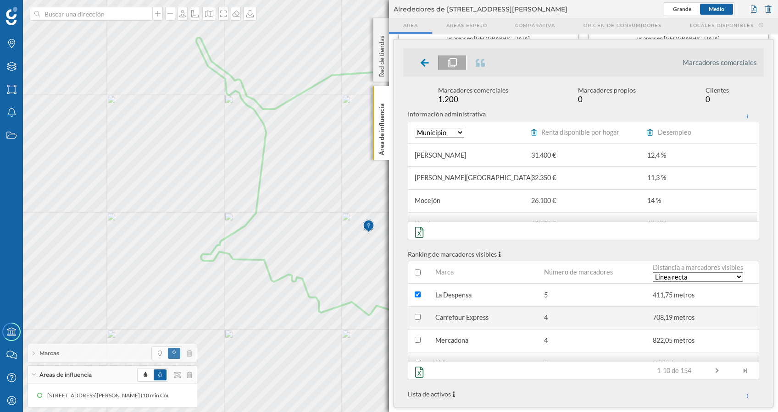
click at [415, 316] on input "checkbox" at bounding box center [418, 317] width 6 height 6
checkbox input "true"
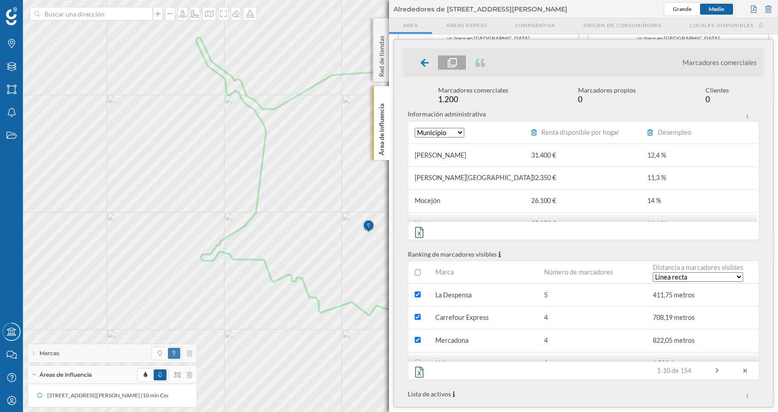
click at [415, 273] on input "checkbox" at bounding box center [418, 273] width 6 height 6
drag, startPoint x: 763, startPoint y: 218, endPoint x: 758, endPoint y: 265, distance: 46.6
click at [758, 265] on div "Marcadores comerciales 1.200 Marcadores propios 0 Clientes 0 Información admini…" at bounding box center [583, 242] width 361 height 313
drag, startPoint x: 758, startPoint y: 265, endPoint x: 768, endPoint y: 286, distance: 23.0
click at [768, 286] on div "Marcadores comerciales Marcadores comerciales 1.200 Marcadores propios 0 Client…" at bounding box center [583, 223] width 379 height 368
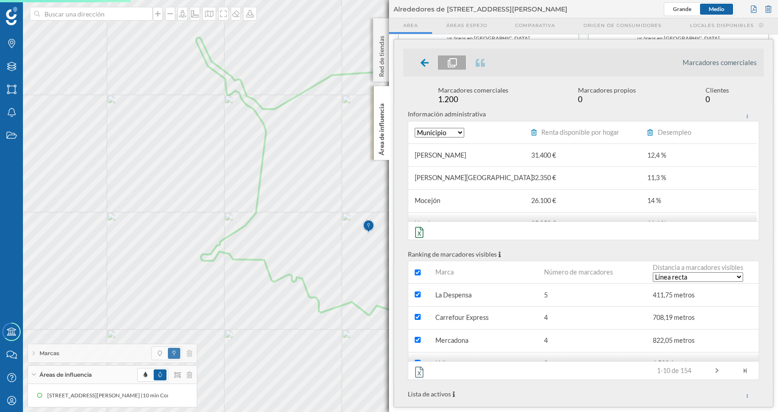
click at [418, 367] on icon at bounding box center [419, 372] width 14 height 11
click at [418, 367] on icon at bounding box center [419, 372] width 8 height 11
click at [418, 367] on icon at bounding box center [419, 372] width 14 height 11
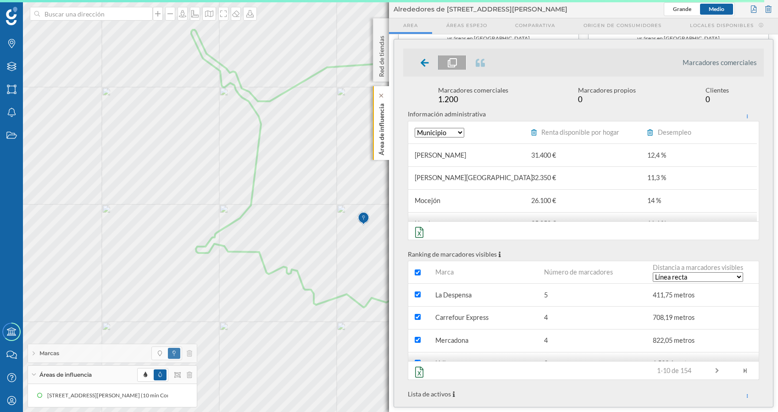
scroll to position [117, 0]
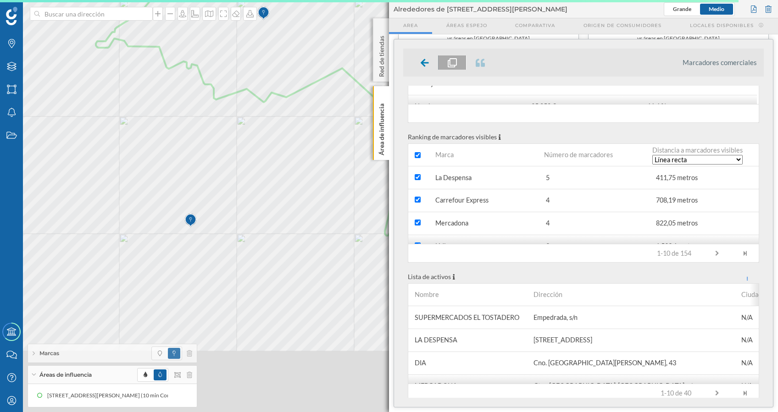
click at [189, 224] on img at bounding box center [190, 221] width 11 height 18
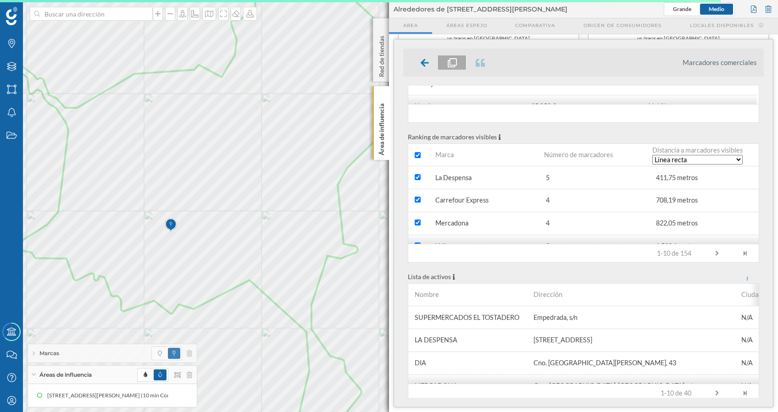
click at [426, 62] on icon at bounding box center [425, 63] width 8 height 8
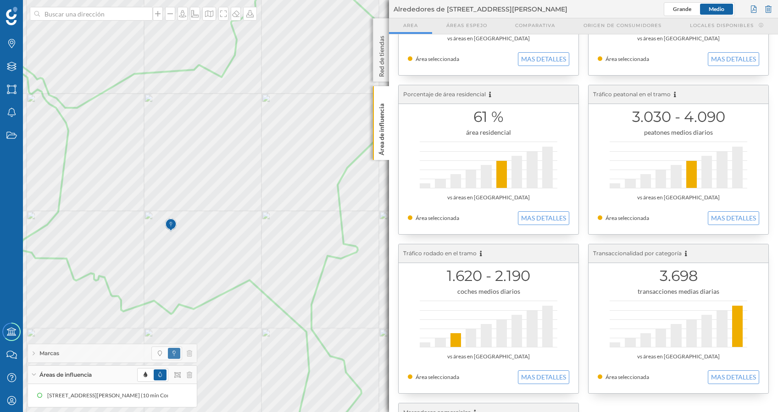
scroll to position [267, 0]
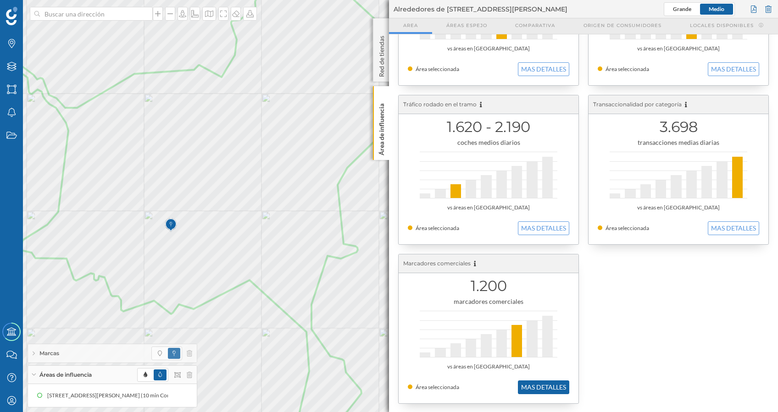
click at [530, 386] on button "MAS DETALLES" at bounding box center [543, 388] width 51 height 14
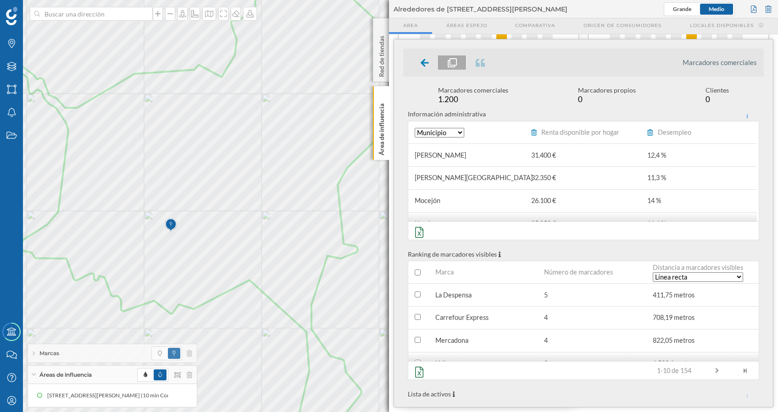
scroll to position [118, 0]
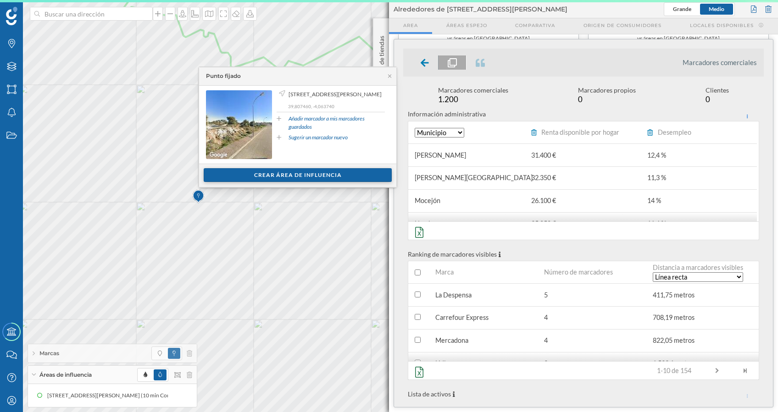
click at [278, 173] on div "Crear área de influencia" at bounding box center [298, 175] width 188 height 14
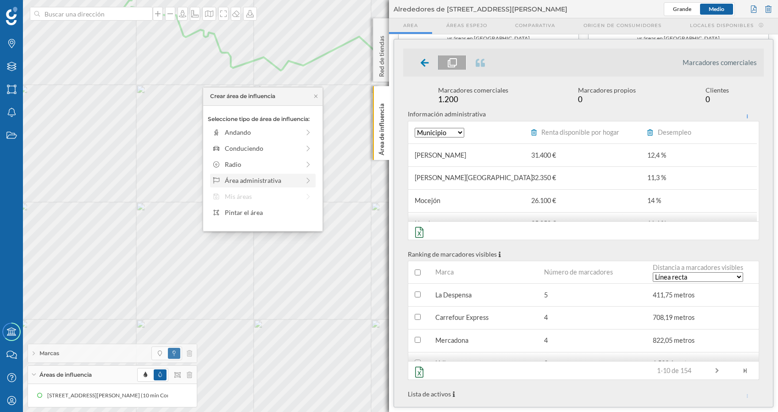
click at [305, 181] on icon at bounding box center [308, 181] width 8 height 6
click at [239, 162] on div "Municipio" at bounding box center [270, 165] width 90 height 10
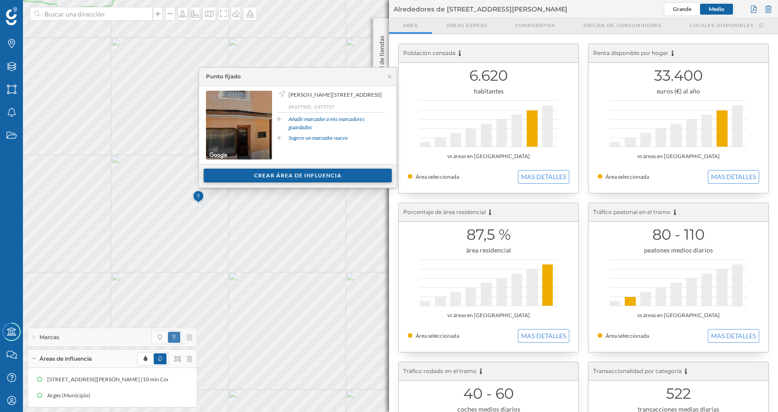
click at [287, 173] on div "Crear área de influencia" at bounding box center [298, 176] width 188 height 14
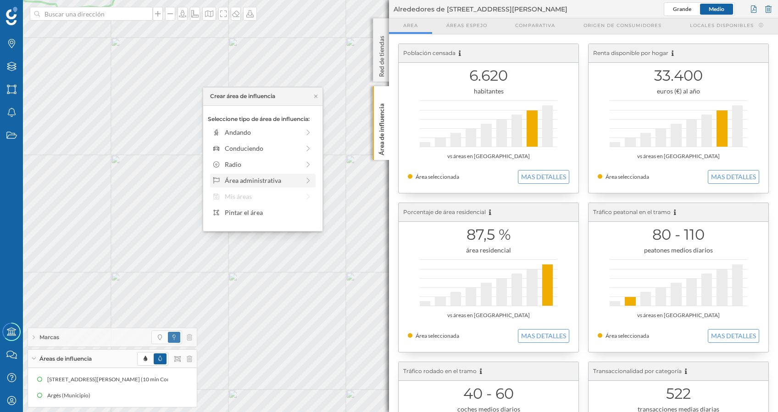
click at [271, 180] on div "Área administrativa" at bounding box center [262, 181] width 75 height 10
click at [245, 134] on div "[GEOGRAPHIC_DATA]" at bounding box center [270, 133] width 90 height 10
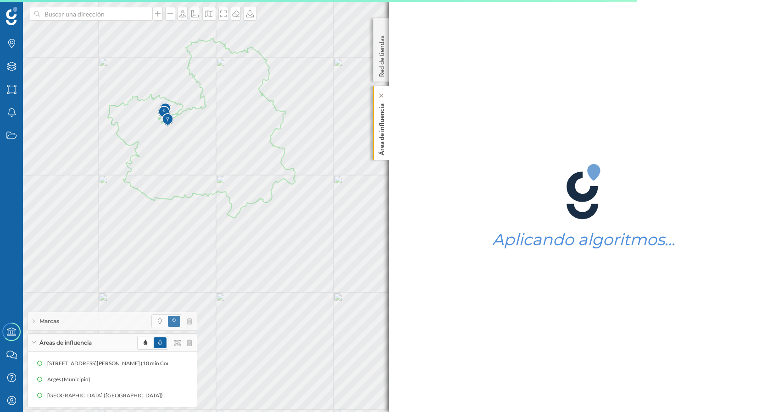
click at [383, 129] on p "Área de influencia" at bounding box center [381, 128] width 9 height 56
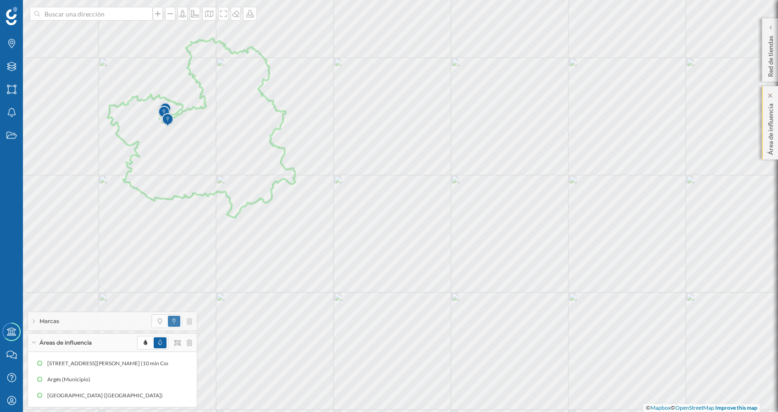
click at [770, 140] on p "Área de influencia" at bounding box center [770, 127] width 9 height 55
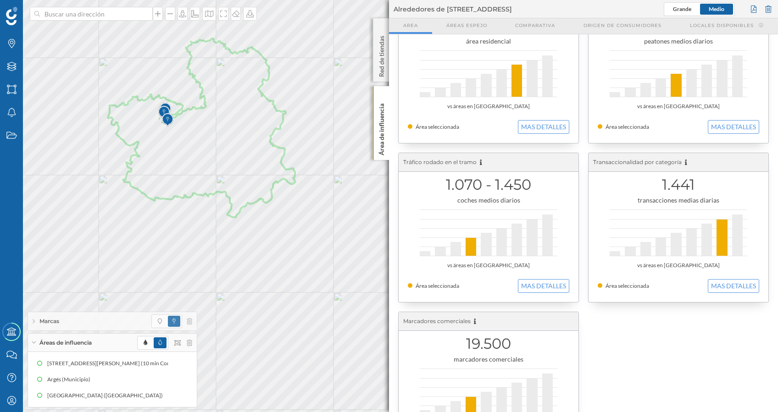
scroll to position [267, 0]
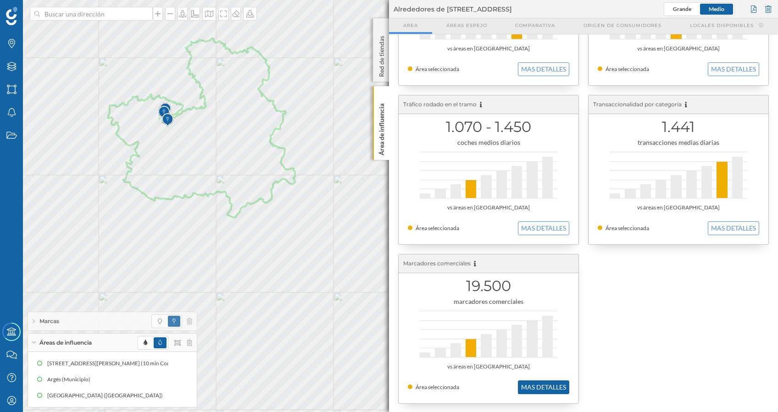
click at [534, 382] on button "MAS DETALLES" at bounding box center [543, 388] width 51 height 14
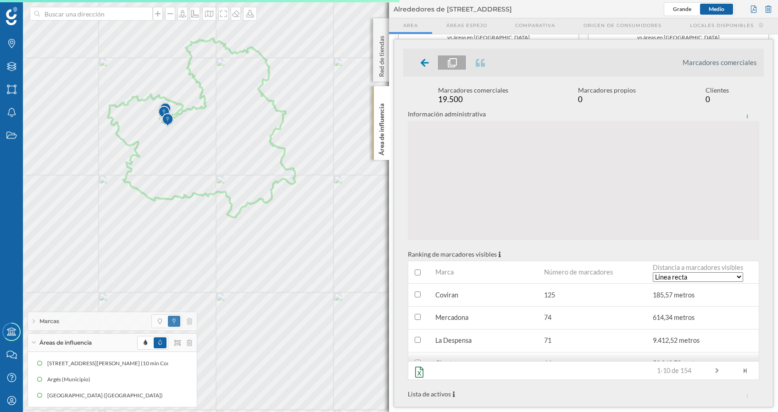
scroll to position [118, 0]
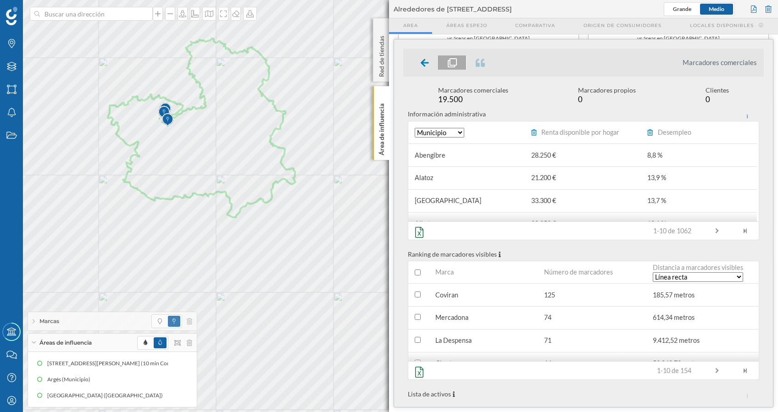
click at [418, 273] on input "checkbox" at bounding box center [418, 273] width 6 height 6
click at [10, 43] on icon at bounding box center [11, 43] width 7 height 9
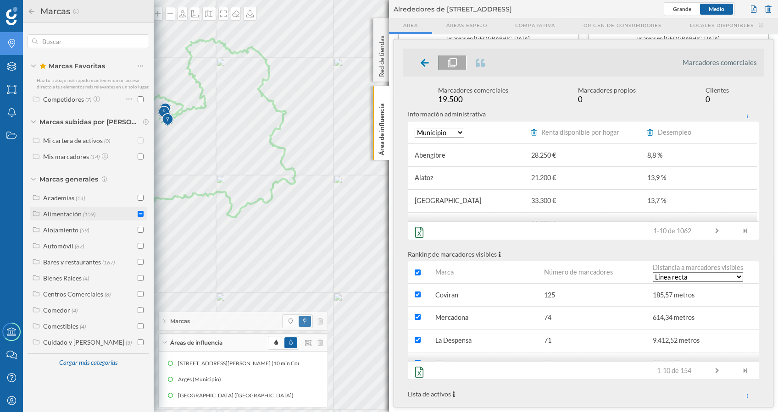
click at [67, 215] on div "Alimentación" at bounding box center [62, 214] width 39 height 8
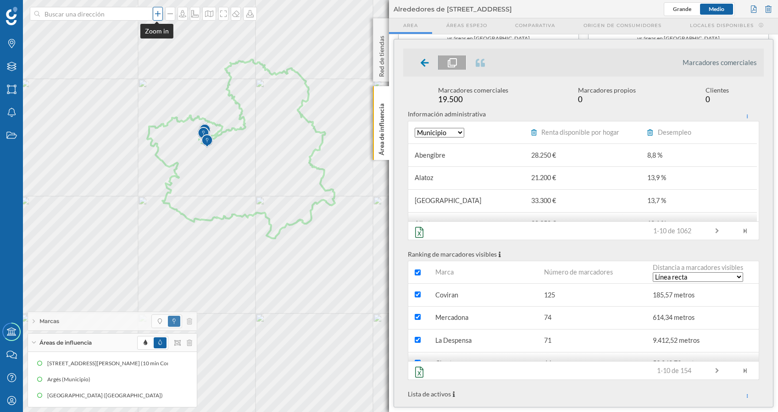
click at [158, 15] on icon at bounding box center [157, 13] width 9 height 7
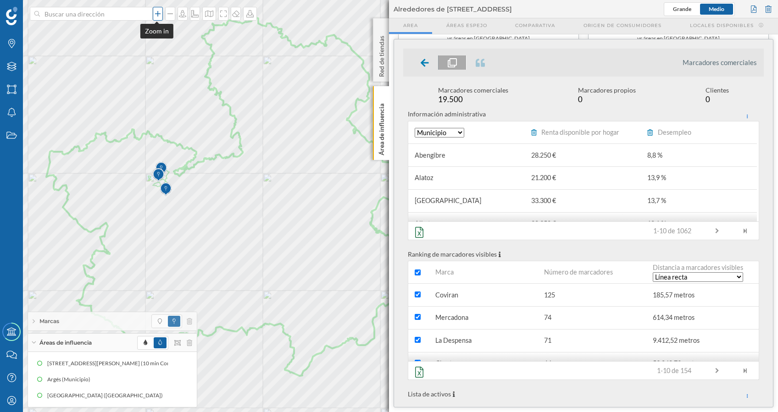
click at [156, 15] on icon at bounding box center [157, 13] width 9 height 7
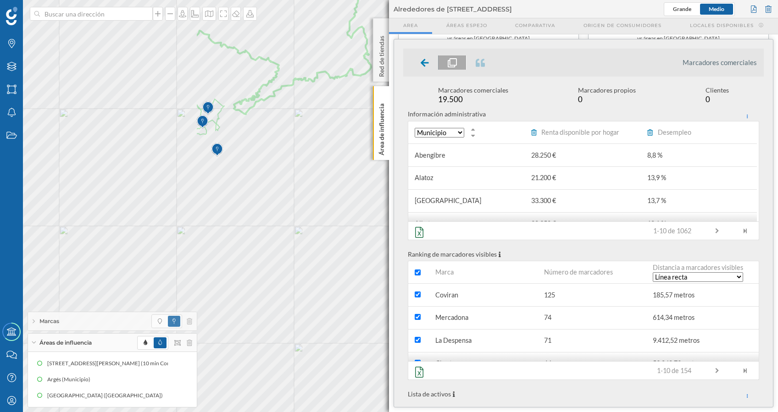
click at [412, 133] on div "Marcas Capas Áreas Notificaciones Estados Academy Contacta con nosotros Centro …" at bounding box center [389, 206] width 778 height 412
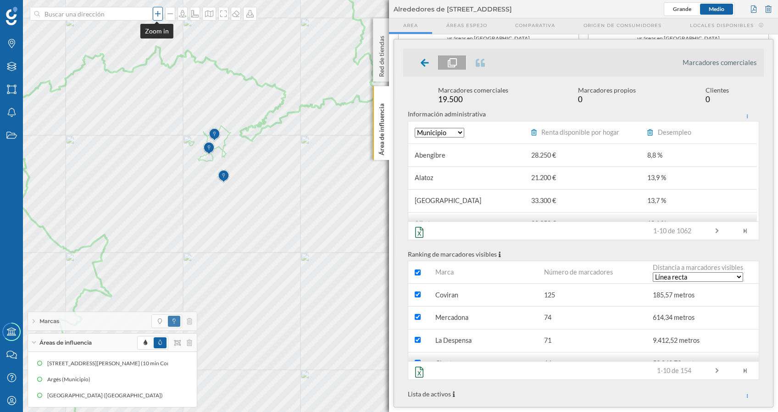
click at [155, 14] on icon at bounding box center [158, 14] width 6 height 6
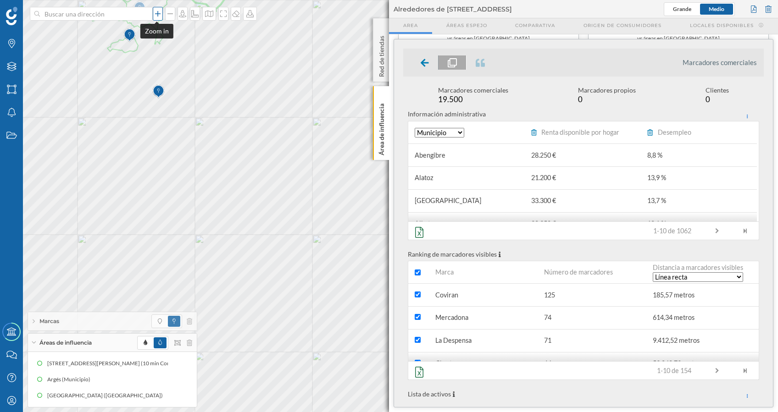
click at [157, 16] on icon at bounding box center [157, 13] width 9 height 7
click at [158, 17] on icon at bounding box center [157, 13] width 9 height 7
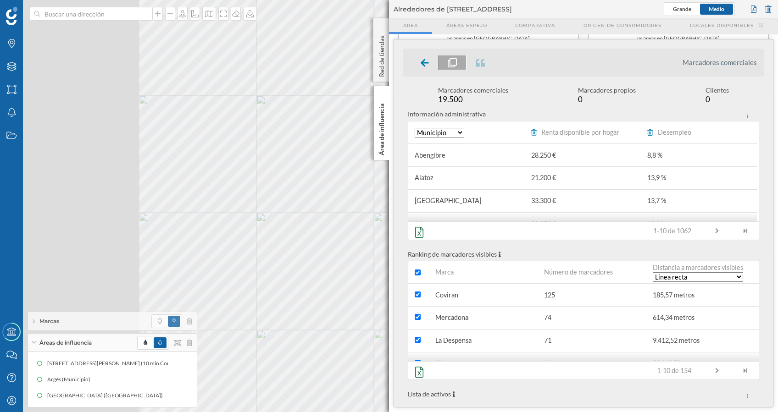
click at [393, 206] on div "Marcas Capas Áreas Notificaciones Estados Academy Contacta con nosotros Centro …" at bounding box center [389, 206] width 778 height 412
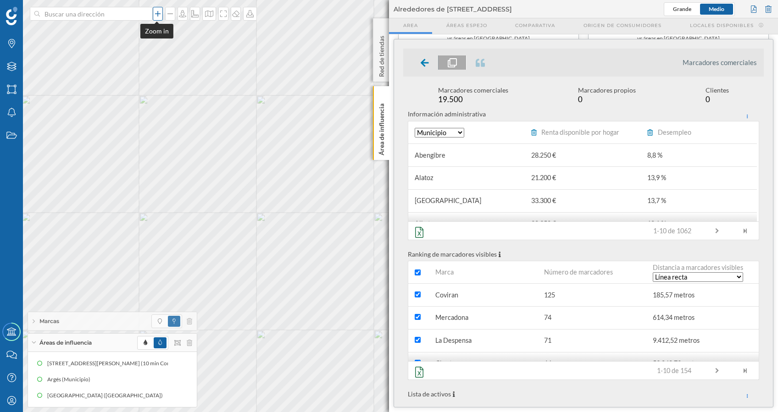
click at [156, 19] on div at bounding box center [158, 14] width 10 height 14
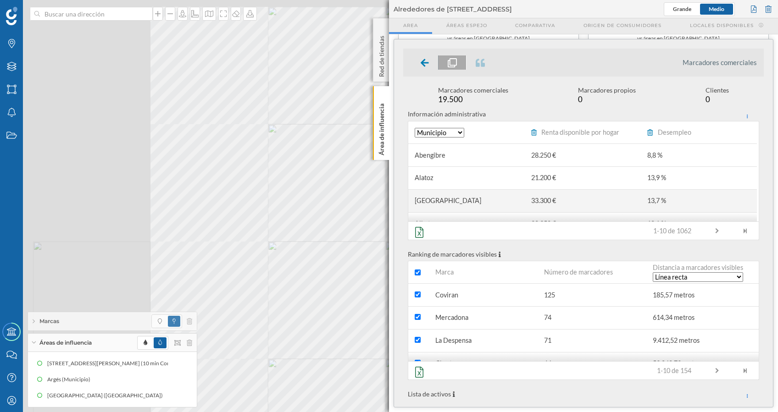
click at [477, 196] on div "Marcas Capas Áreas Notificaciones Estados Academy Contacta con nosotros Centro …" at bounding box center [389, 206] width 778 height 412
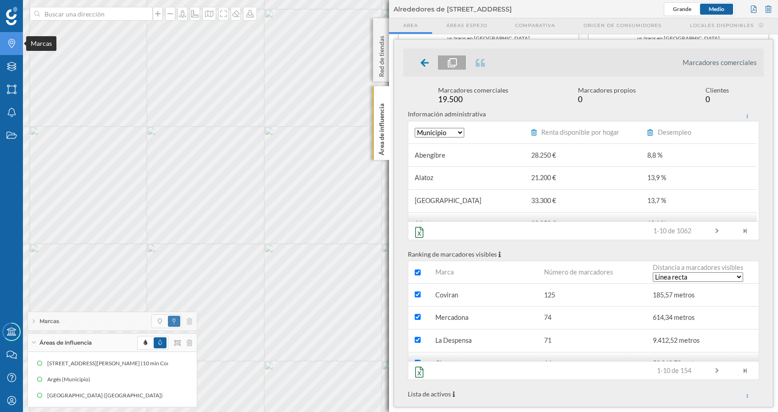
click at [10, 40] on icon "Marcas" at bounding box center [11, 43] width 11 height 9
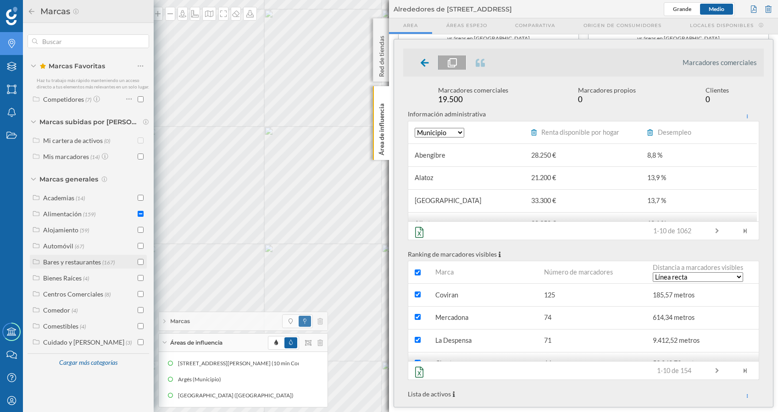
click at [75, 258] on div "Bares y restaurantes" at bounding box center [72, 262] width 58 height 8
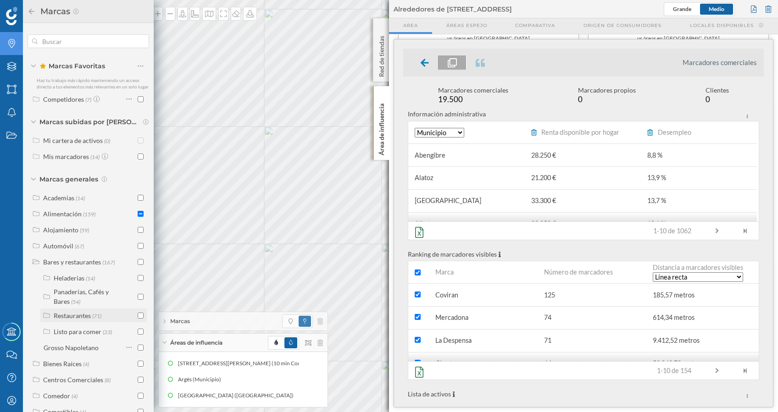
click at [79, 317] on div "Restaurantes" at bounding box center [72, 316] width 37 height 8
drag, startPoint x: 150, startPoint y: 239, endPoint x: 151, endPoint y: 249, distance: 9.7
click at [151, 249] on div "Marcas Favoritas Haz tu trabajo más rápido manteniendo un acceso directo a tus …" at bounding box center [88, 218] width 131 height 390
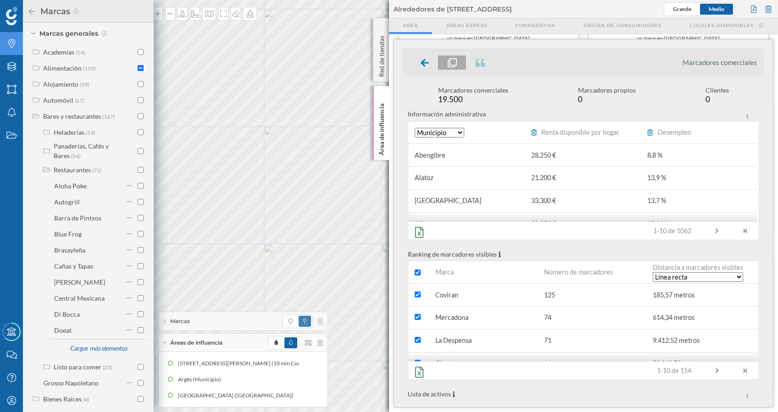
scroll to position [147, 0]
click at [88, 342] on div "Cargar más elementos" at bounding box center [98, 348] width 69 height 14
drag, startPoint x: 150, startPoint y: 198, endPoint x: 152, endPoint y: 213, distance: 14.8
click at [150, 213] on div "Marcas Favoritas Haz tu trabajo más rápido manteniendo un acceso directo a tus …" at bounding box center [88, 218] width 131 height 390
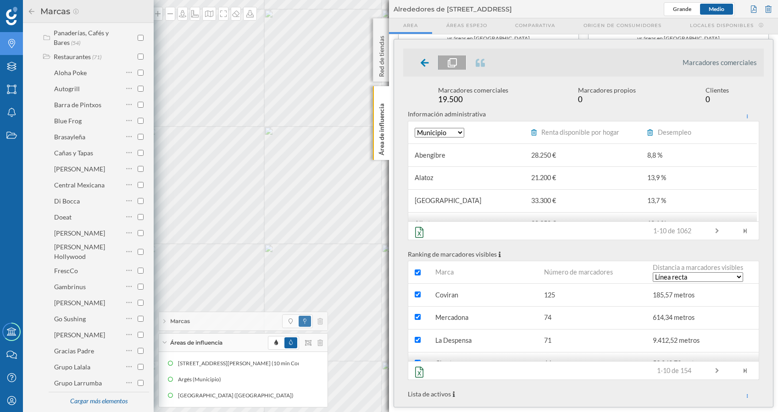
scroll to position [264, 0]
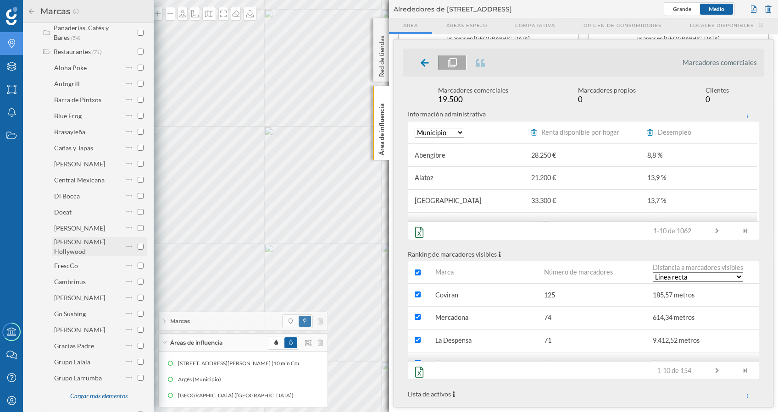
click at [139, 244] on input "checkbox" at bounding box center [141, 247] width 6 height 6
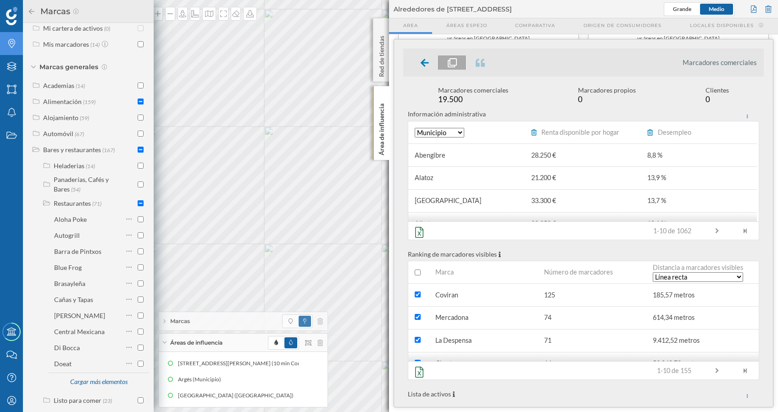
scroll to position [113, 0]
click at [138, 99] on input "checkbox" at bounding box center [141, 101] width 6 height 6
click at [138, 100] on input "checkbox" at bounding box center [141, 101] width 6 height 6
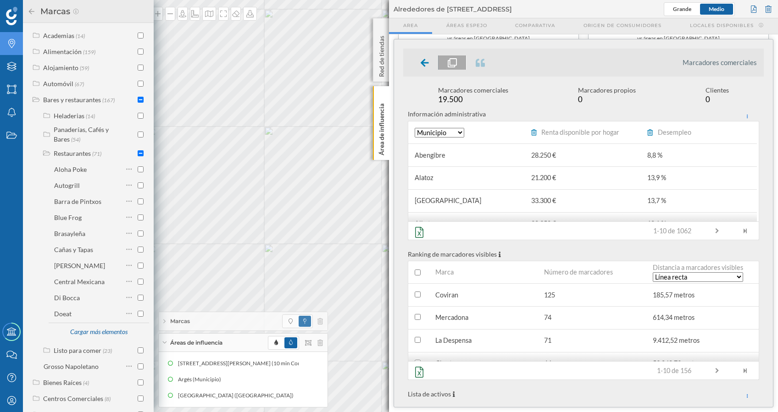
scroll to position [166, 0]
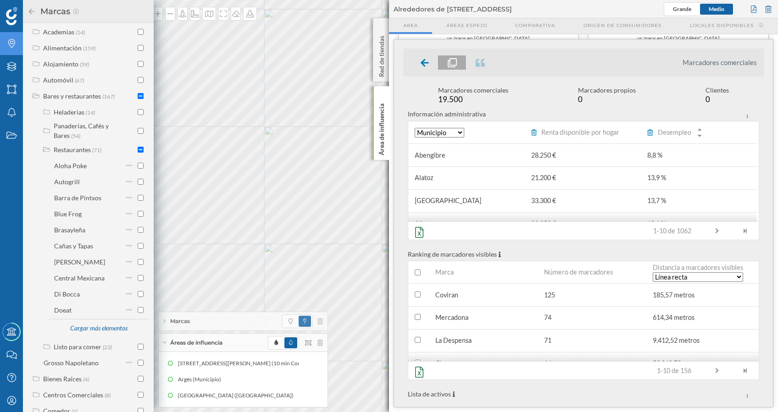
click at [752, 129] on div "Desempleo" at bounding box center [699, 133] width 116 height 22
